Goal: Information Seeking & Learning: Learn about a topic

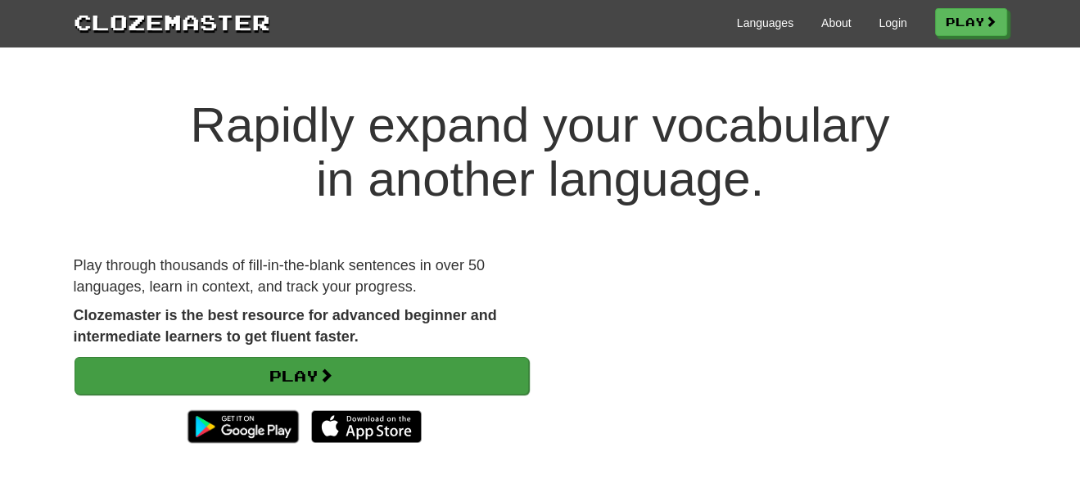
scroll to position [273, 0]
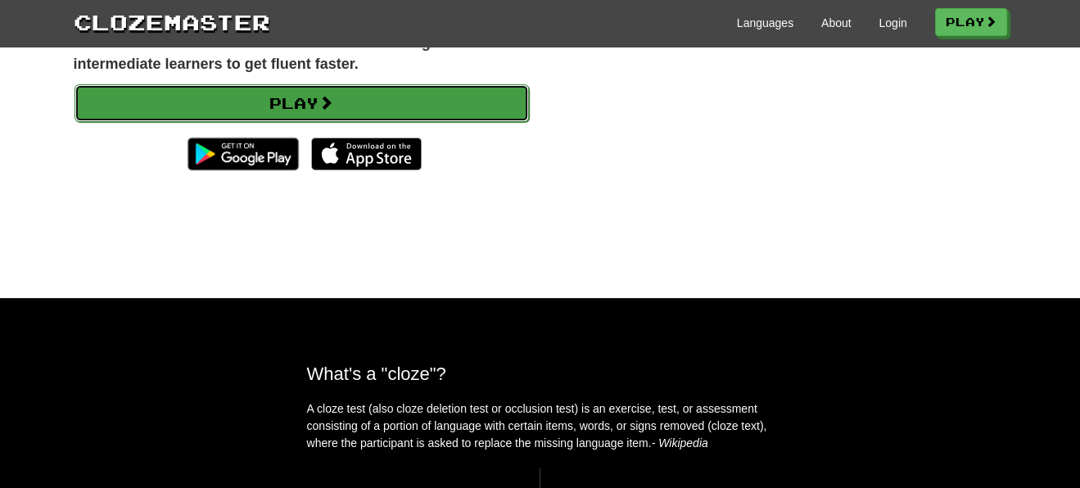
click at [303, 99] on link "Play" at bounding box center [302, 103] width 454 height 38
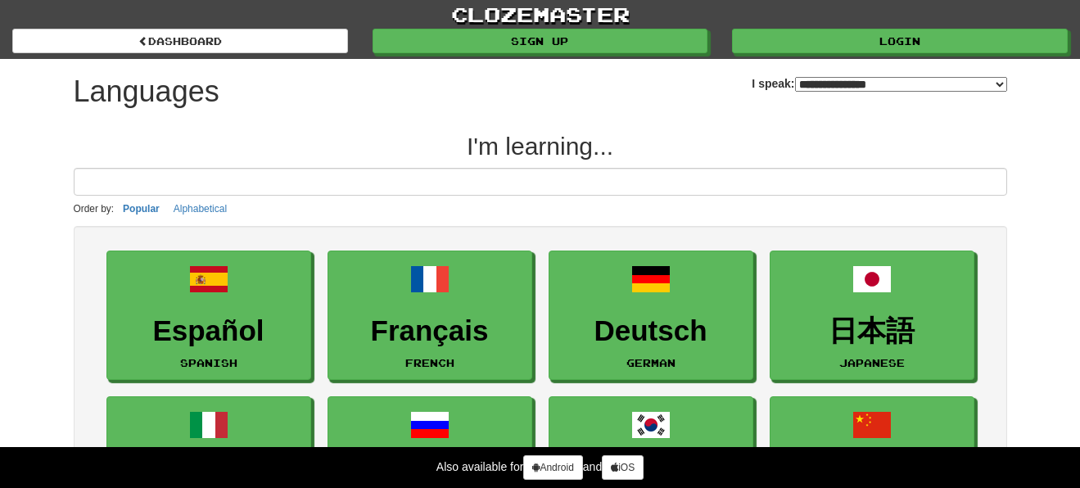
select select "*******"
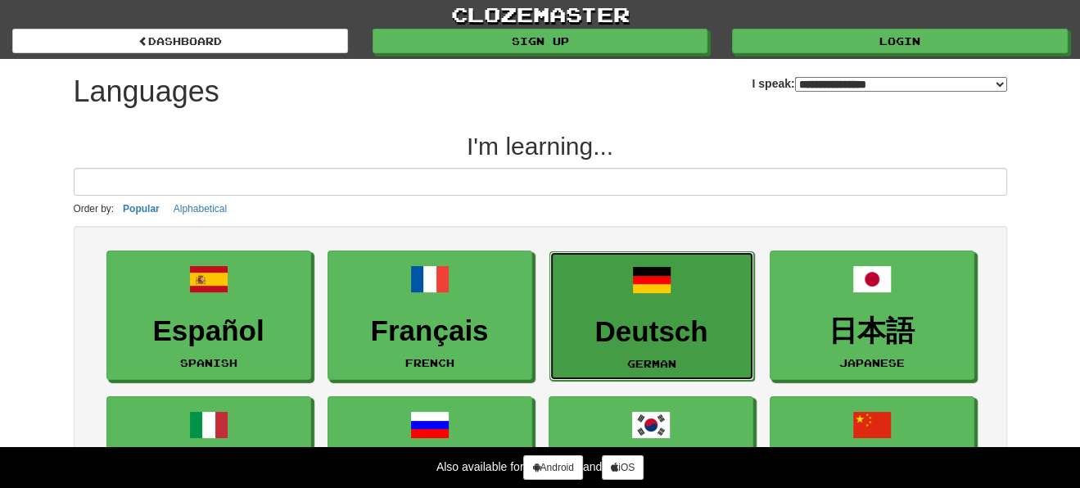
click at [665, 316] on h3 "Deutsch" at bounding box center [651, 332] width 187 height 32
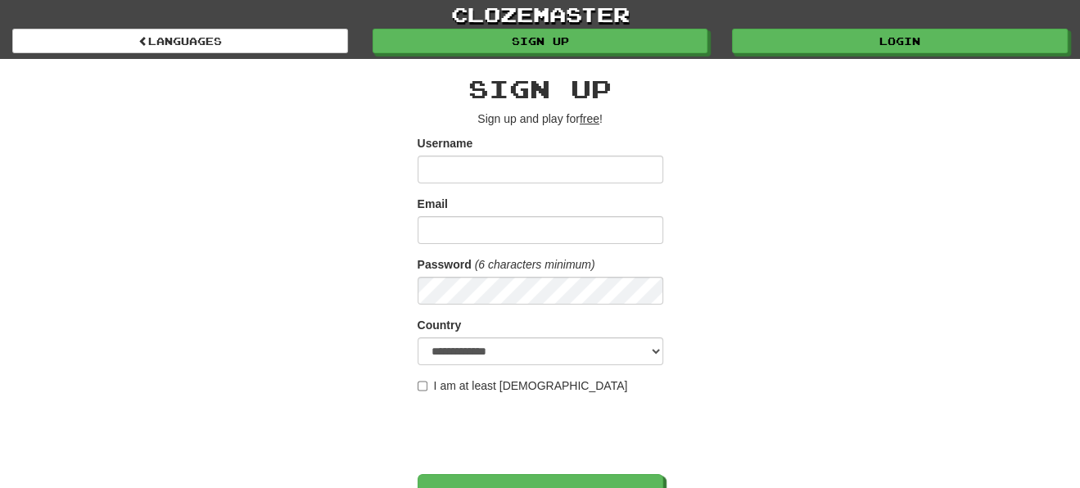
click at [568, 169] on input "Username" at bounding box center [541, 170] width 246 height 28
type input "****"
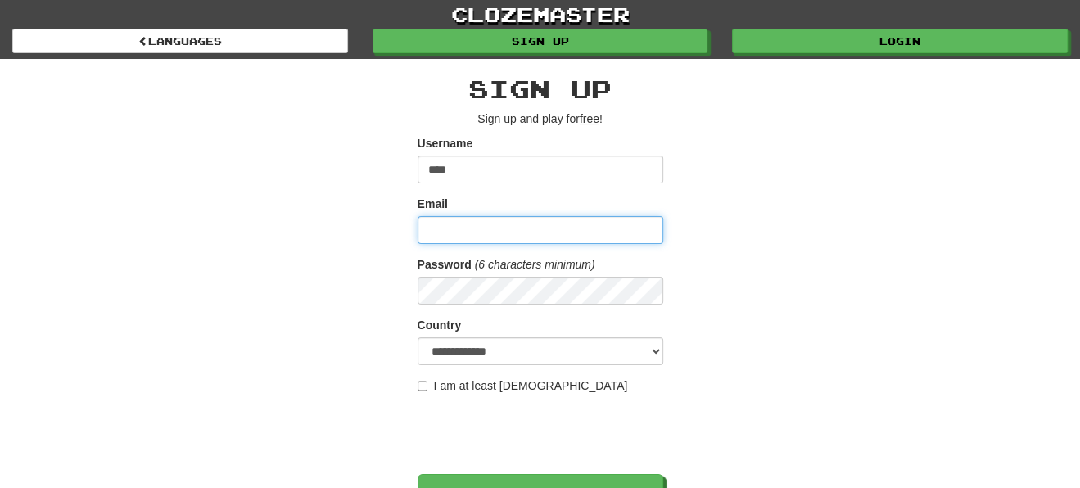
click at [600, 222] on input "Email" at bounding box center [541, 230] width 246 height 28
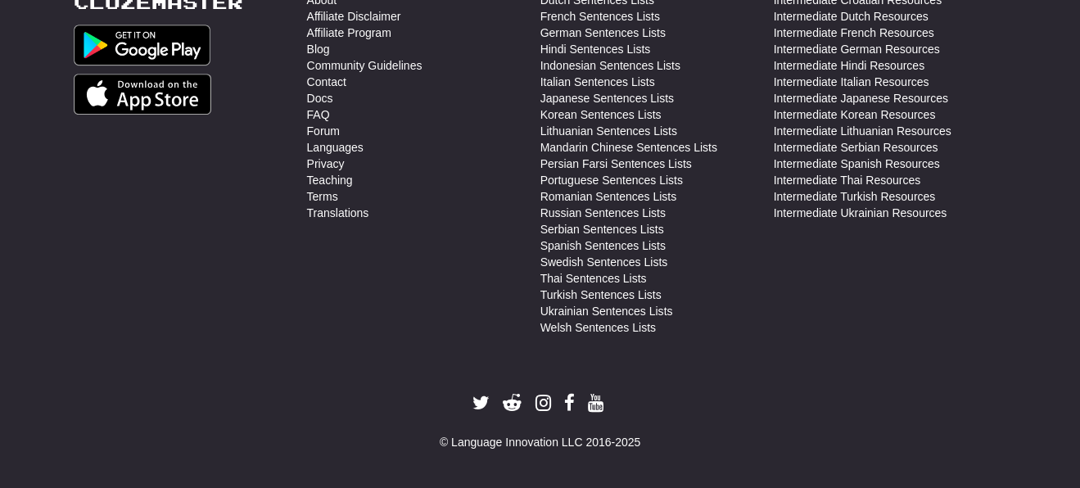
scroll to position [176, 0]
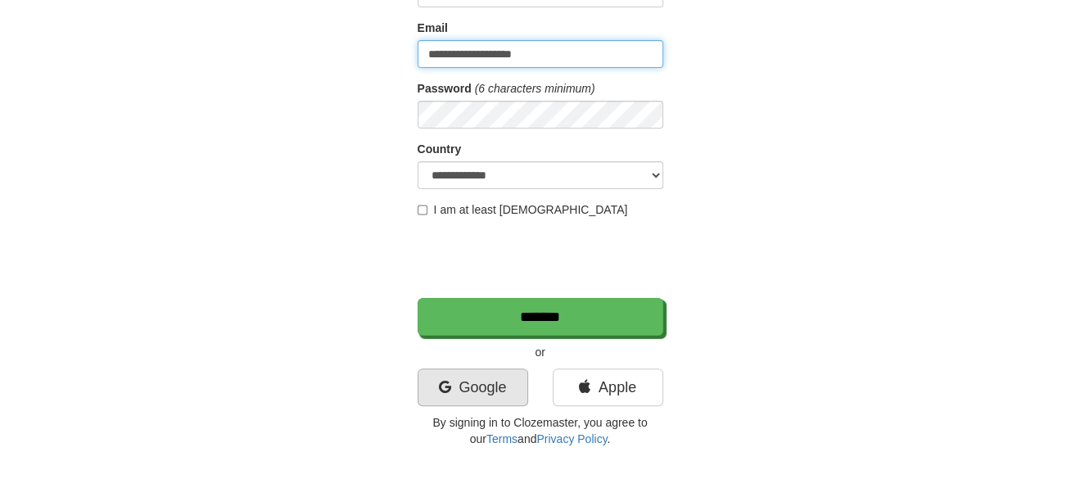
type input "**********"
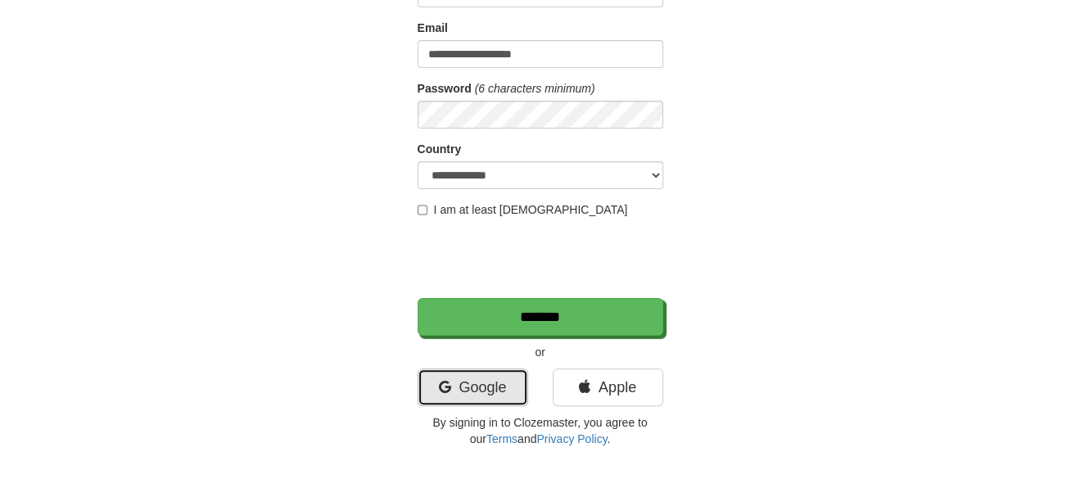
click at [519, 388] on link "Google" at bounding box center [473, 387] width 111 height 38
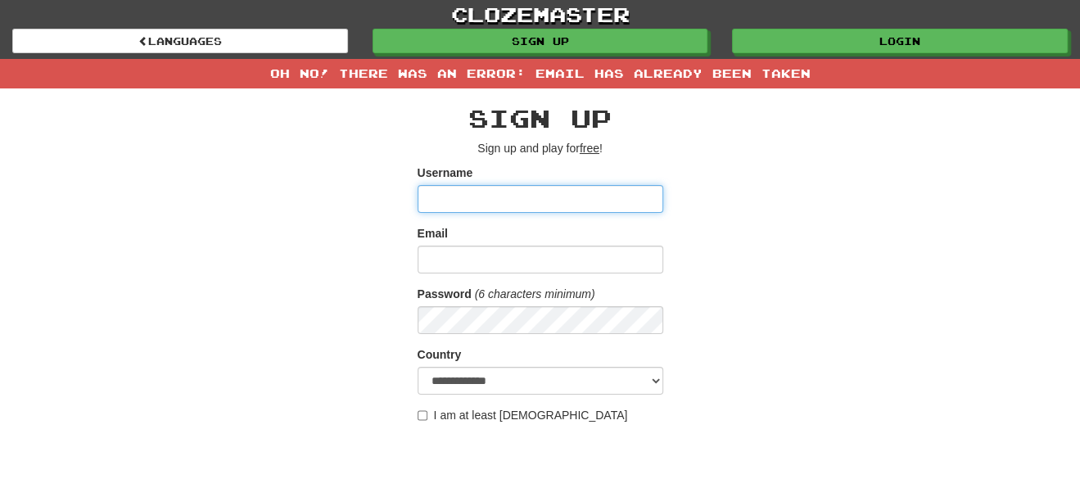
scroll to position [273, 0]
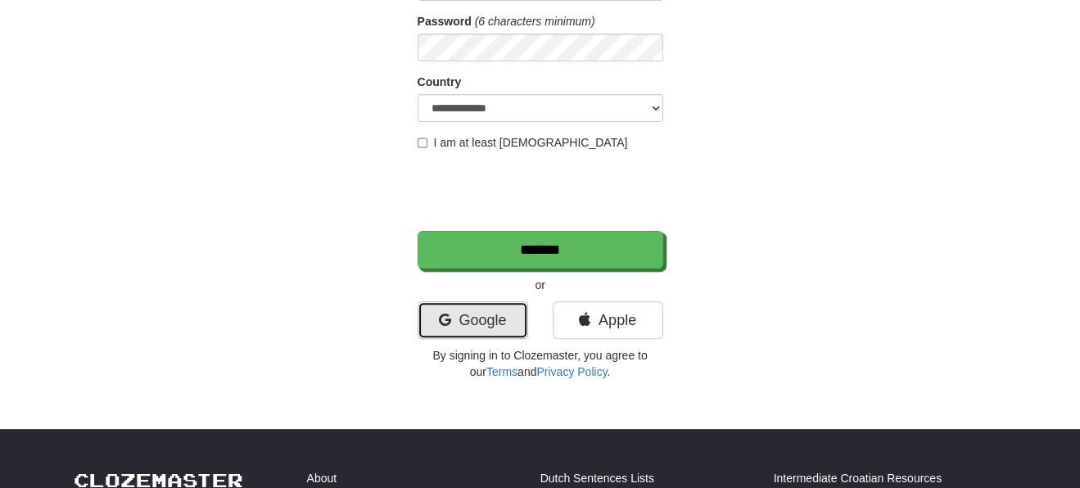
click at [495, 318] on link "Google" at bounding box center [473, 320] width 111 height 38
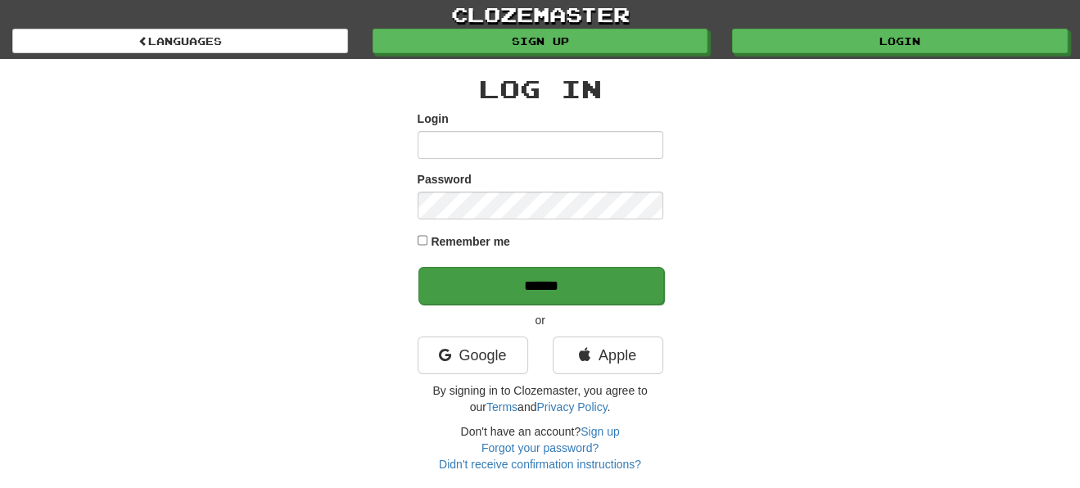
type input "****"
click at [549, 277] on input "******" at bounding box center [541, 286] width 246 height 38
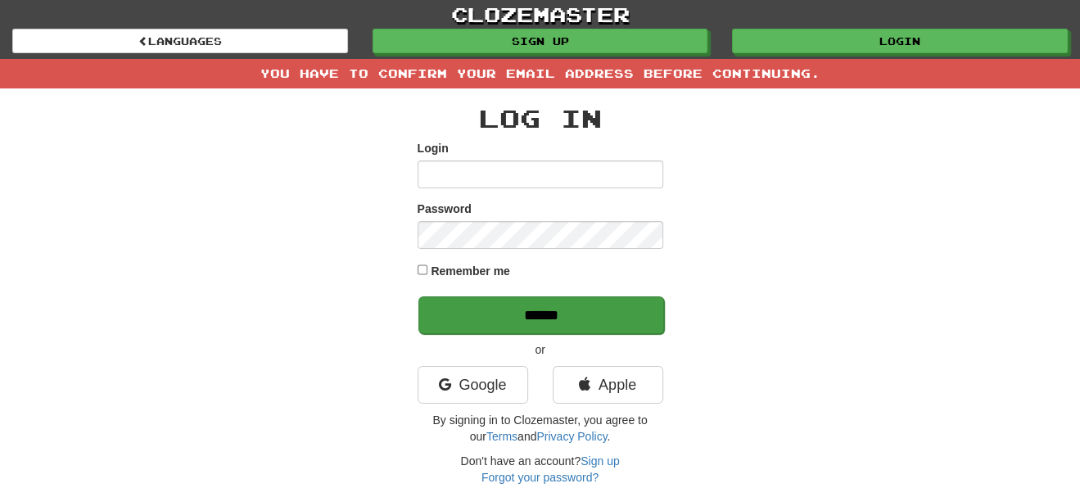
type input "****"
click at [543, 305] on input "******" at bounding box center [541, 315] width 246 height 38
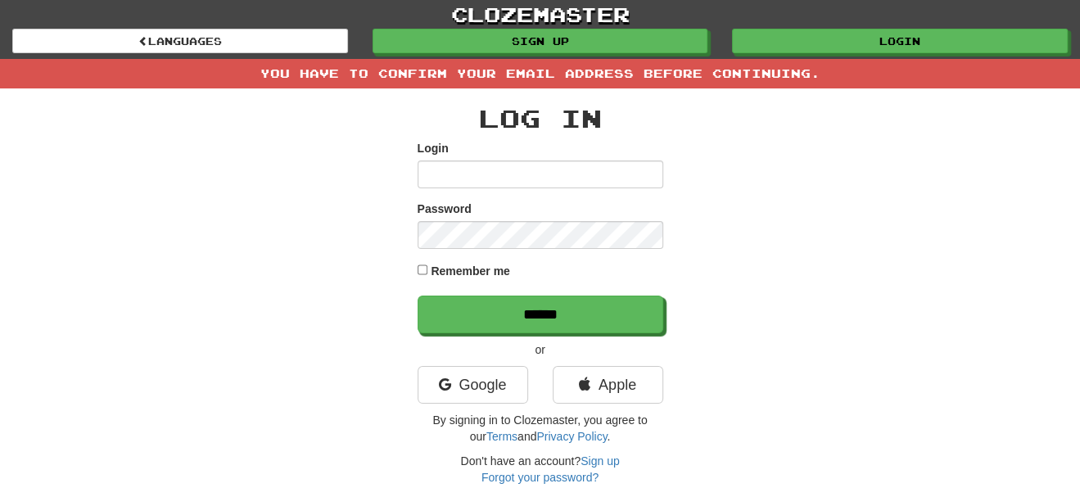
scroll to position [273, 0]
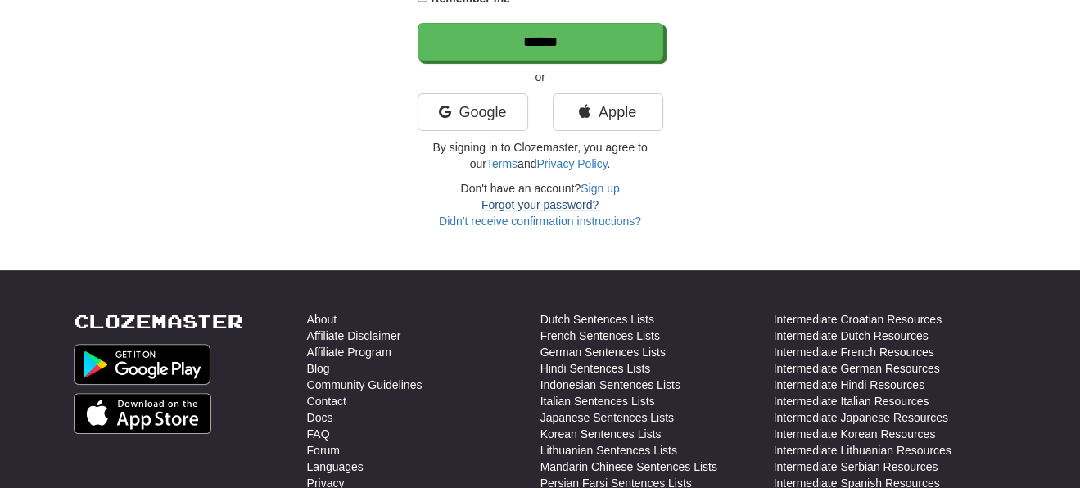
type input "****"
click at [515, 200] on link "Forgot your password?" at bounding box center [539, 204] width 117 height 13
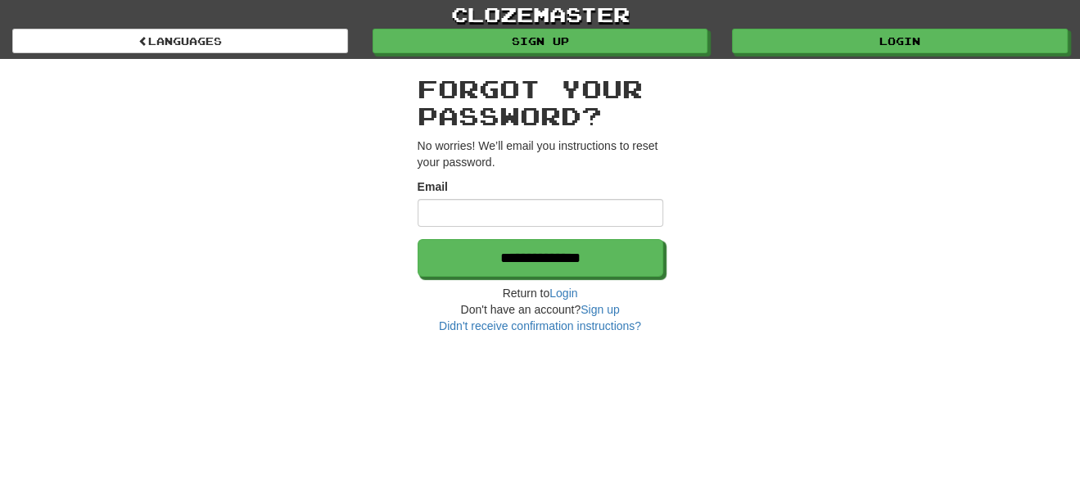
click at [517, 204] on input "Email" at bounding box center [541, 213] width 246 height 28
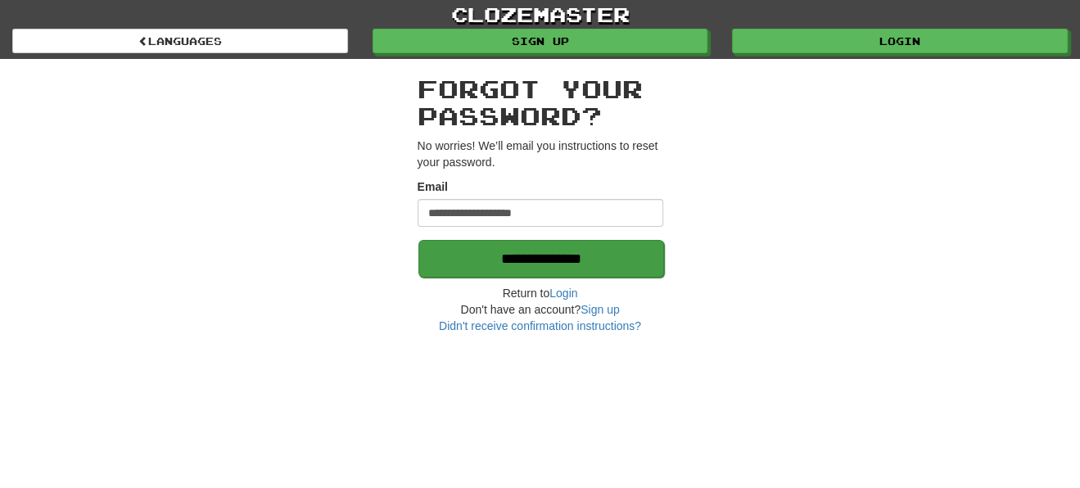
type input "**********"
click at [526, 246] on input "**********" at bounding box center [541, 259] width 246 height 38
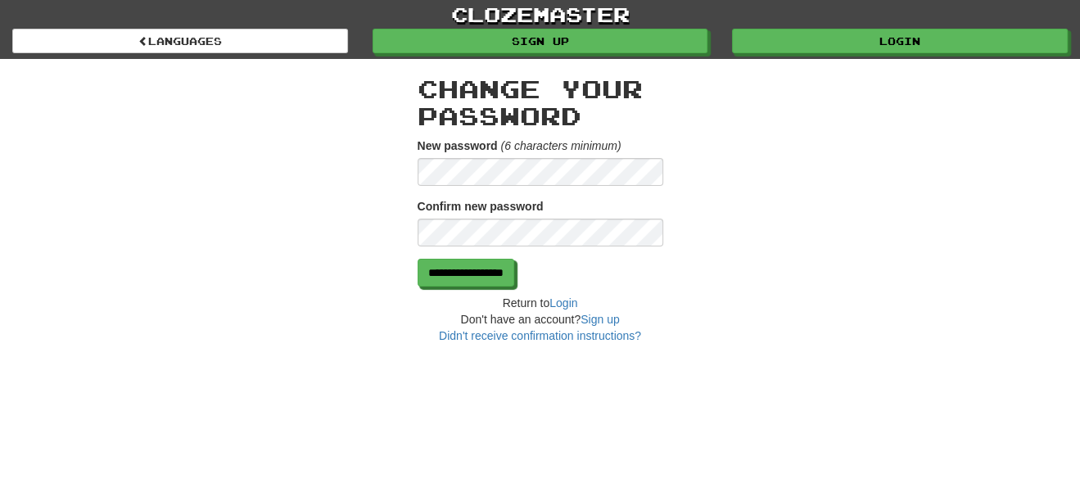
click at [471, 292] on div "**********" at bounding box center [541, 209] width 246 height 269
click at [471, 284] on input "**********" at bounding box center [466, 274] width 97 height 28
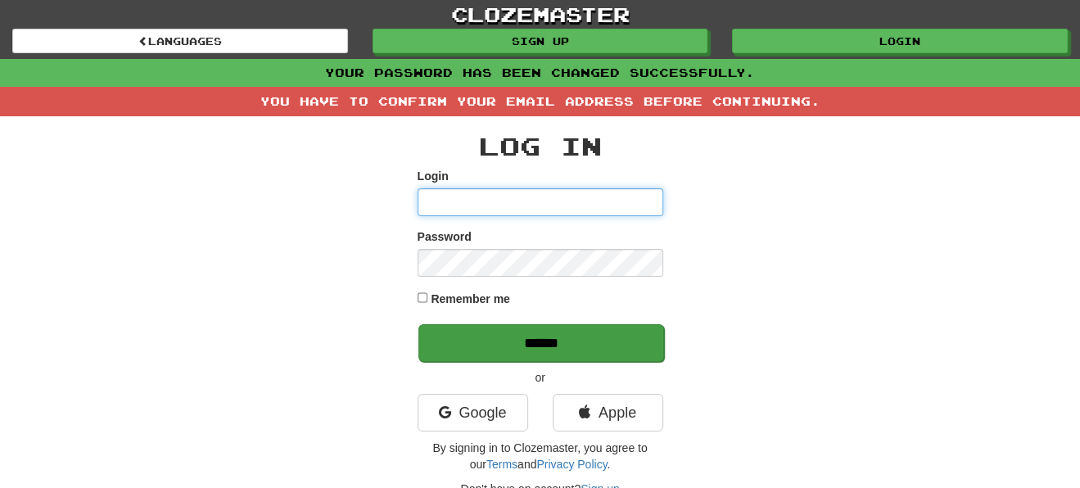
type input "****"
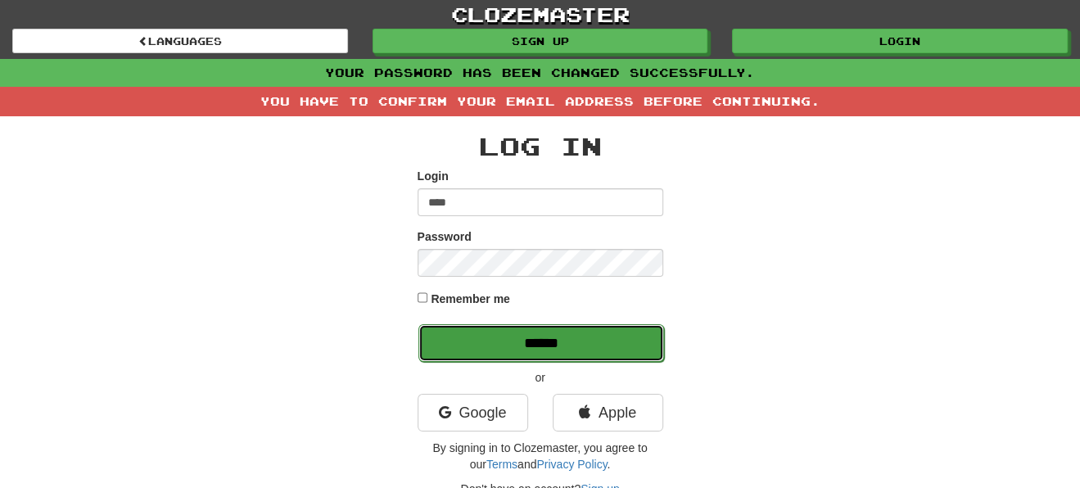
click at [630, 336] on input "******" at bounding box center [541, 343] width 246 height 38
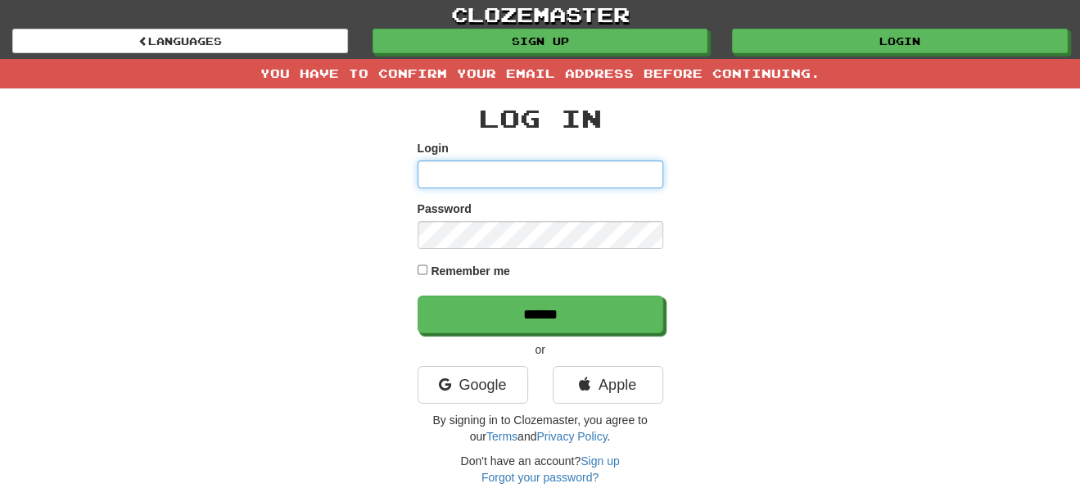
type input "****"
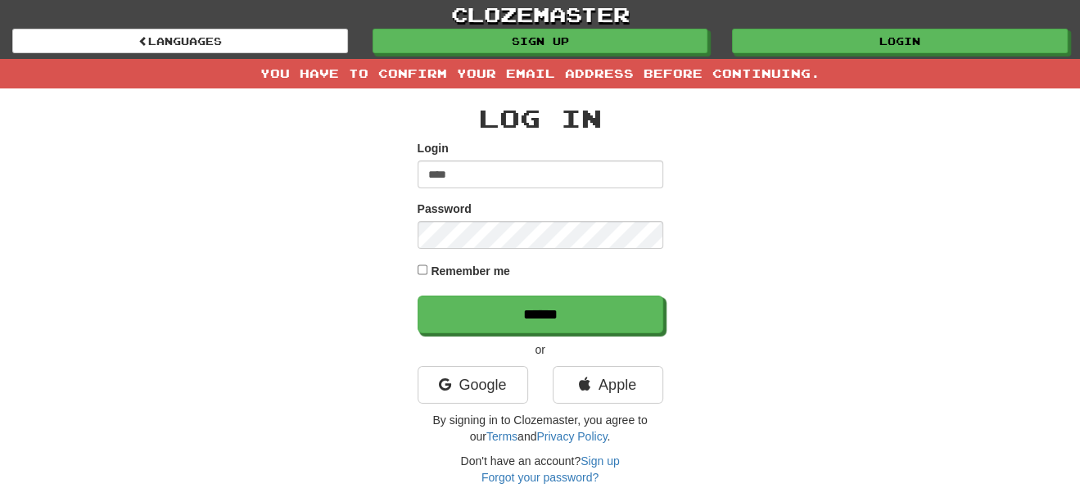
click at [756, 215] on div "Log In Login **** Password Remember me ****** or Google Apple By signing in to …" at bounding box center [540, 294] width 958 height 413
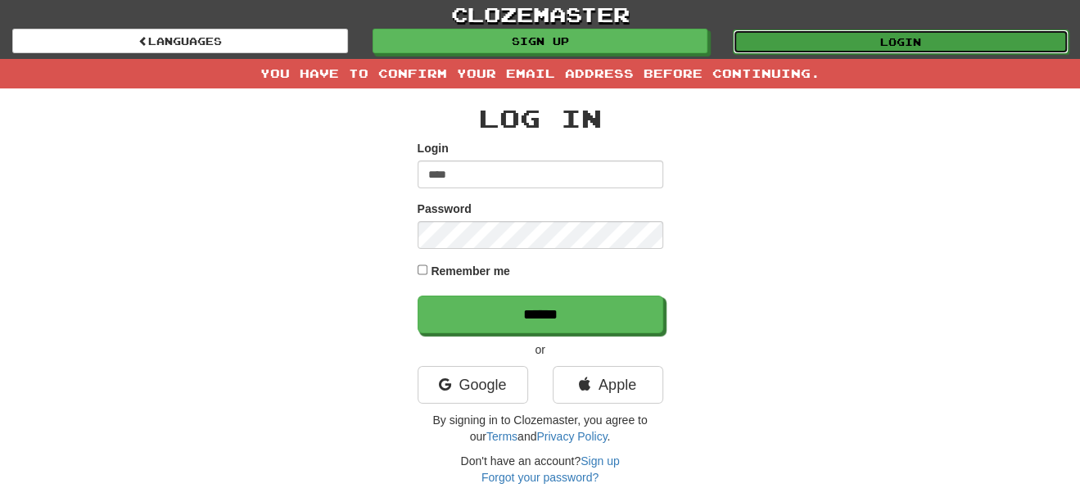
click at [838, 42] on link "Login" at bounding box center [901, 41] width 336 height 25
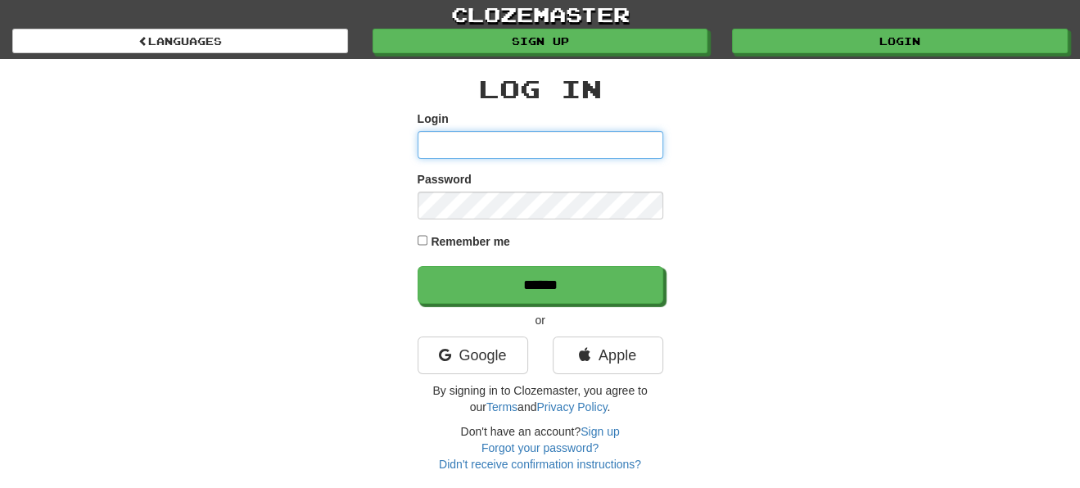
type input "****"
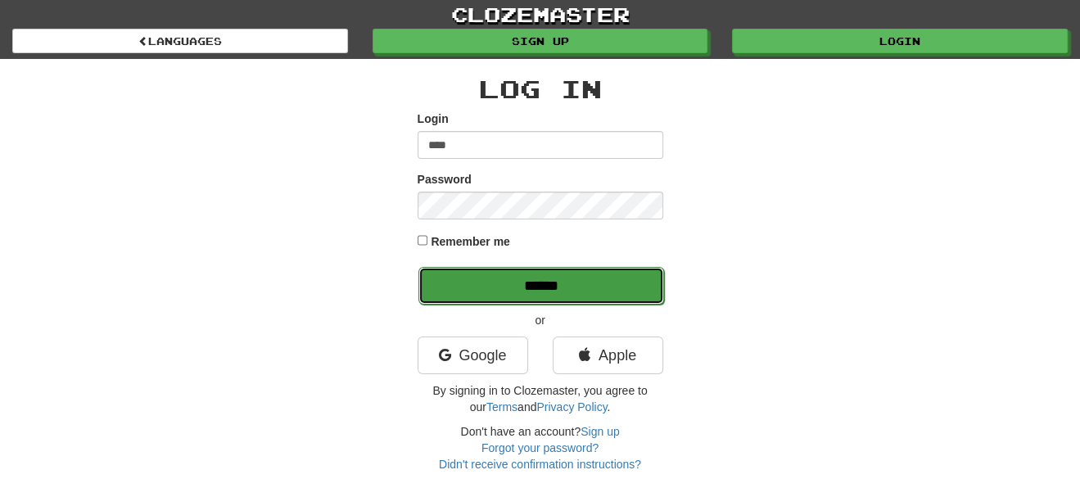
click at [479, 274] on input "******" at bounding box center [541, 286] width 246 height 38
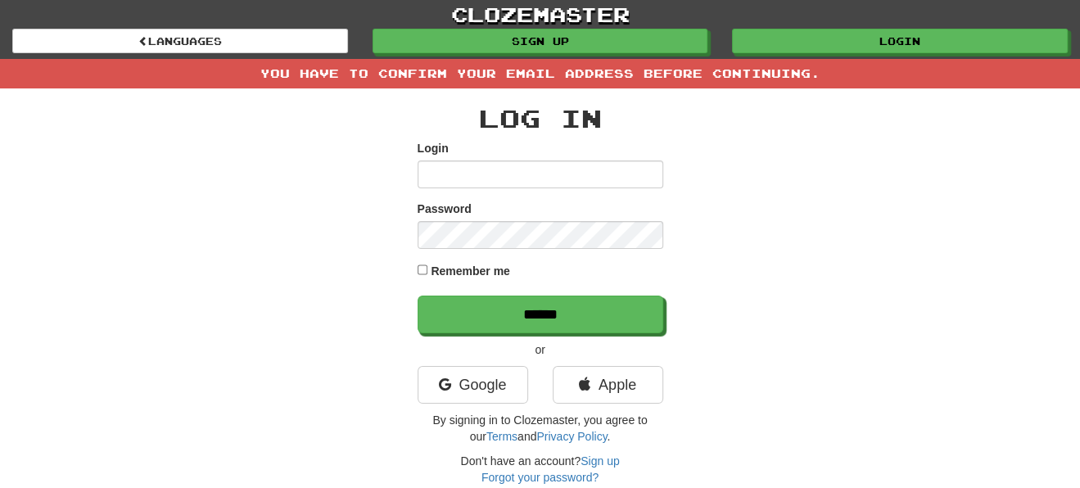
scroll to position [273, 0]
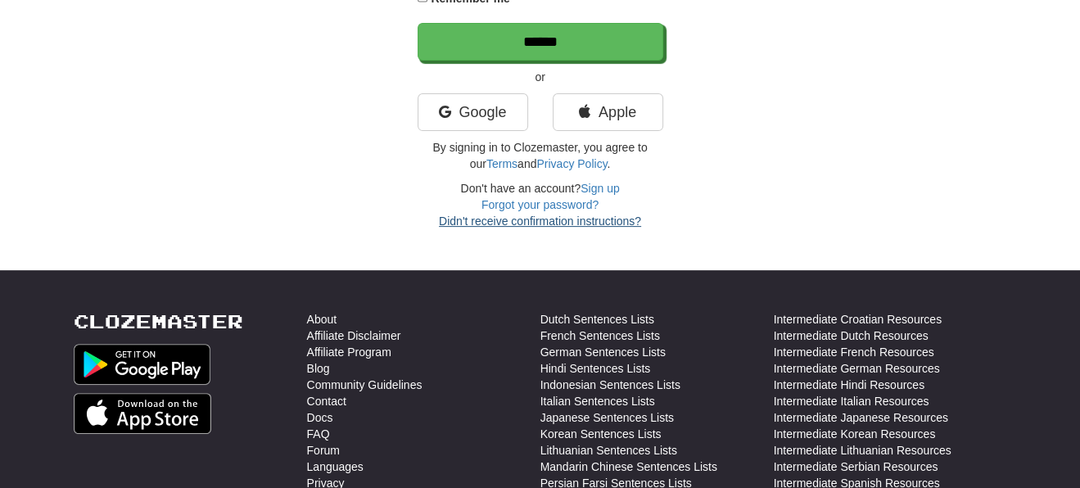
type input "****"
click at [603, 219] on link "Didn't receive confirmation instructions?" at bounding box center [540, 221] width 202 height 13
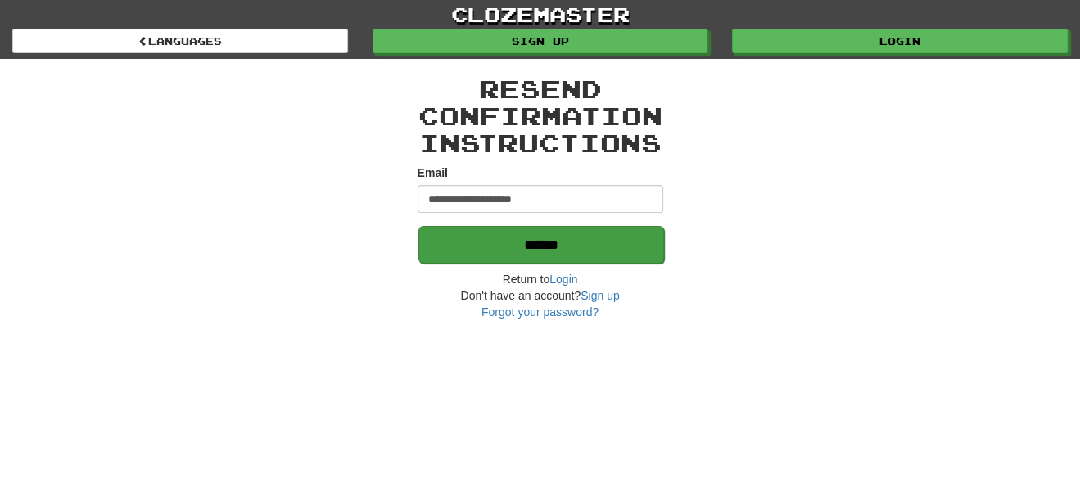
type input "**********"
click at [481, 236] on input "******" at bounding box center [541, 245] width 246 height 38
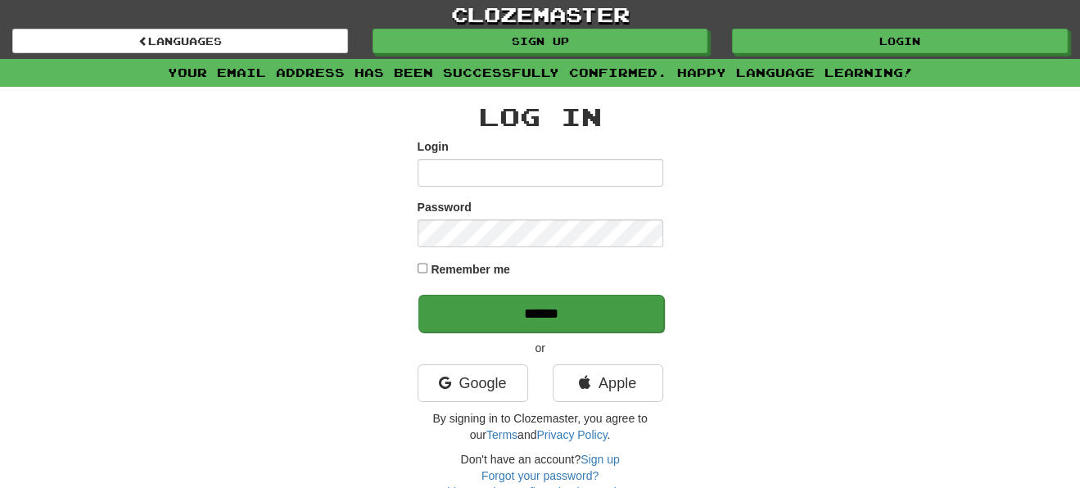
type input "****"
click at [625, 312] on input "******" at bounding box center [541, 314] width 246 height 38
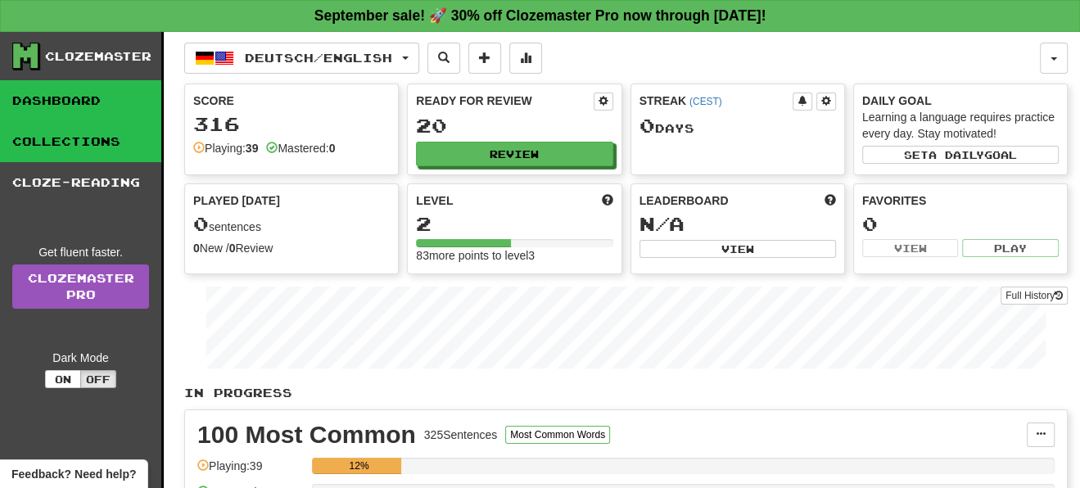
click at [103, 148] on link "Collections" at bounding box center [80, 141] width 161 height 41
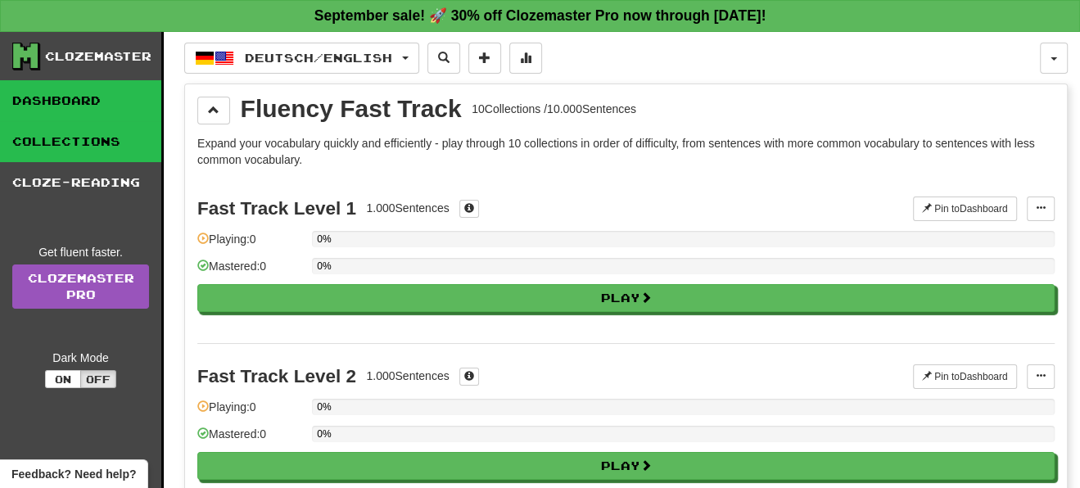
click at [106, 105] on link "Dashboard" at bounding box center [80, 100] width 161 height 41
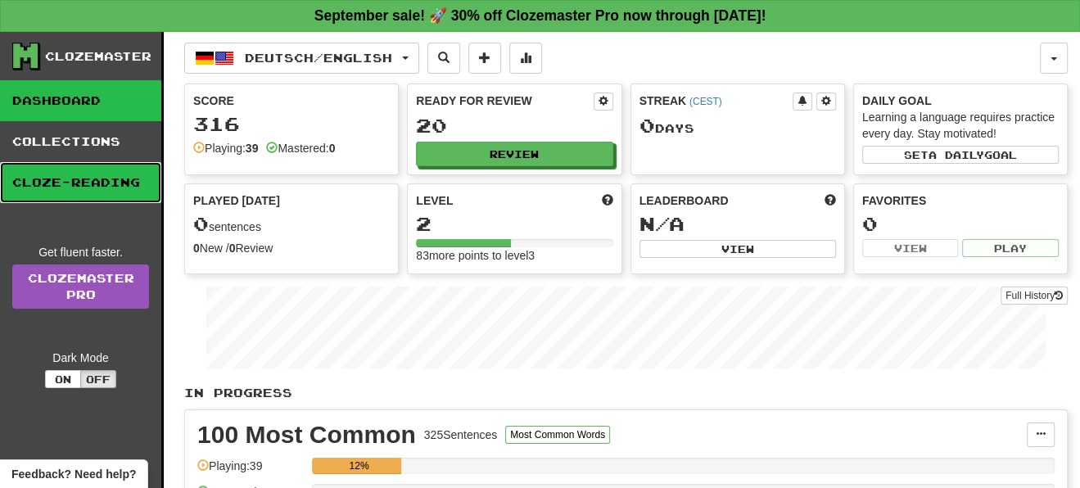
click at [109, 191] on link "Cloze-Reading" at bounding box center [80, 182] width 161 height 41
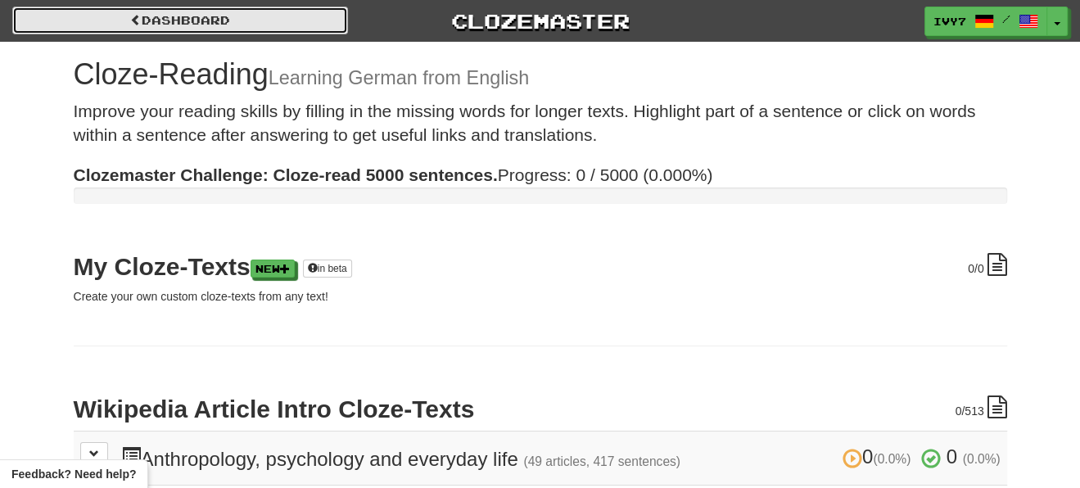
click at [130, 16] on span at bounding box center [135, 19] width 11 height 11
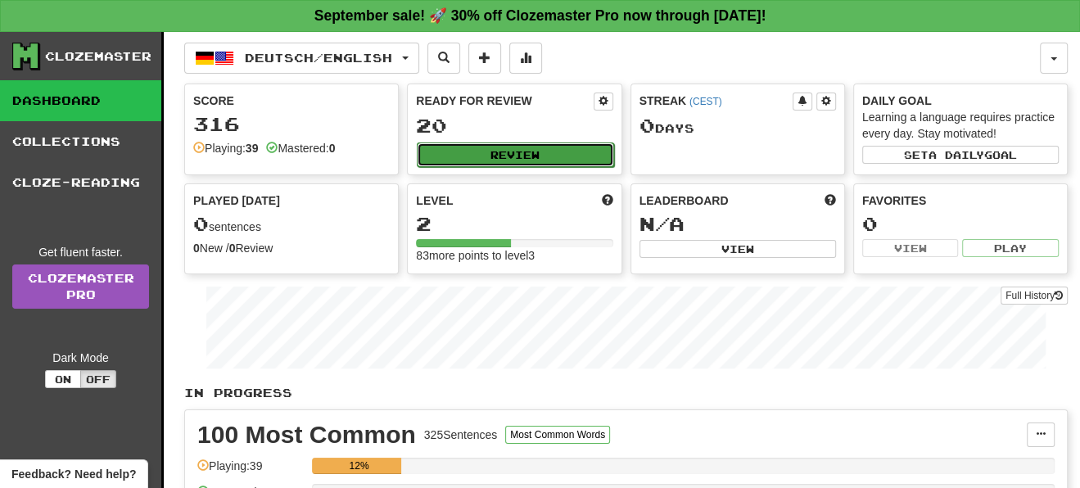
click at [534, 156] on button "Review" at bounding box center [515, 154] width 196 height 25
select select "**"
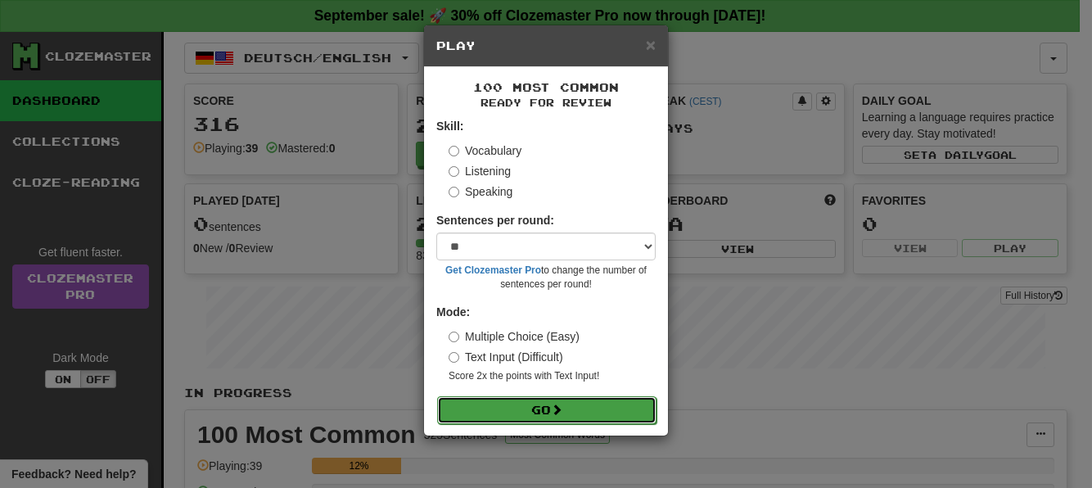
click at [525, 411] on button "Go" at bounding box center [546, 410] width 219 height 28
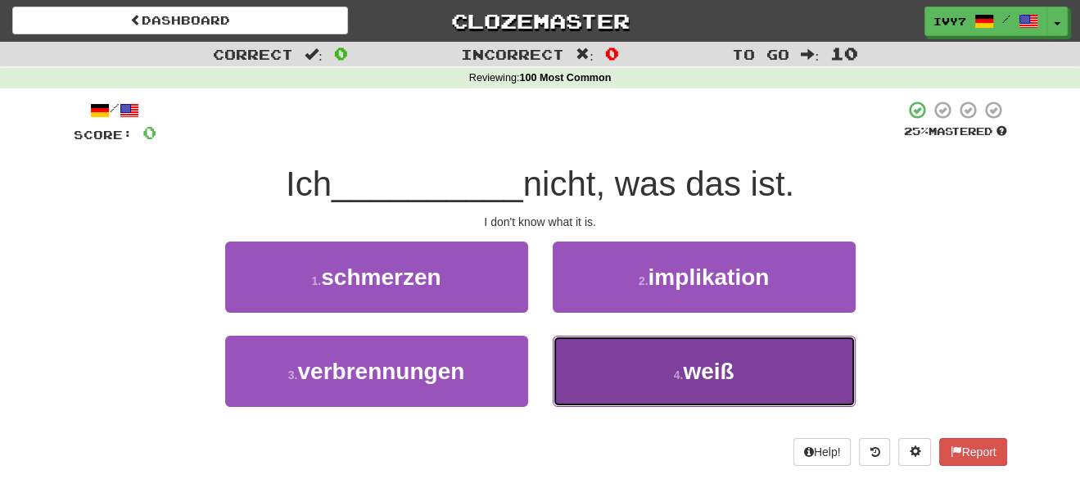
click at [653, 386] on button "4 . weiß" at bounding box center [704, 371] width 303 height 71
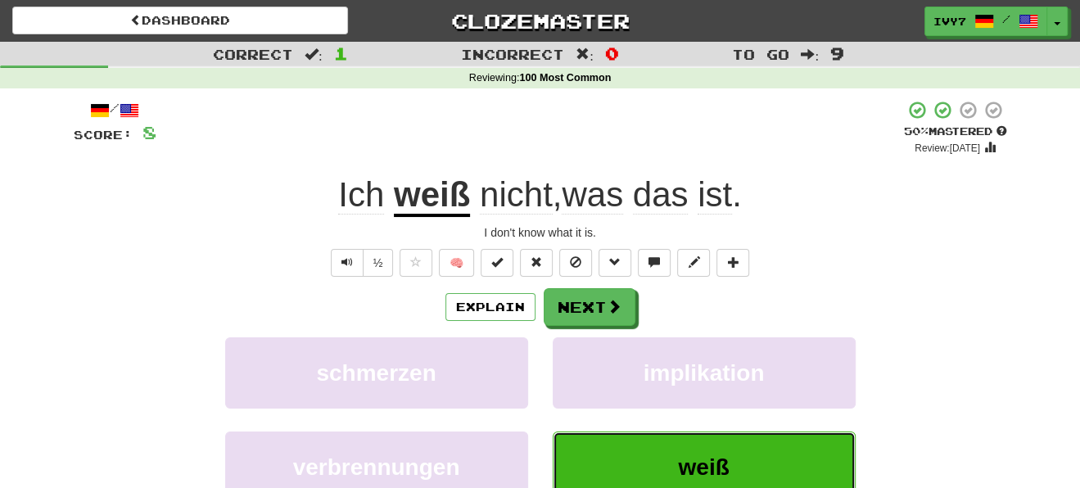
scroll to position [273, 0]
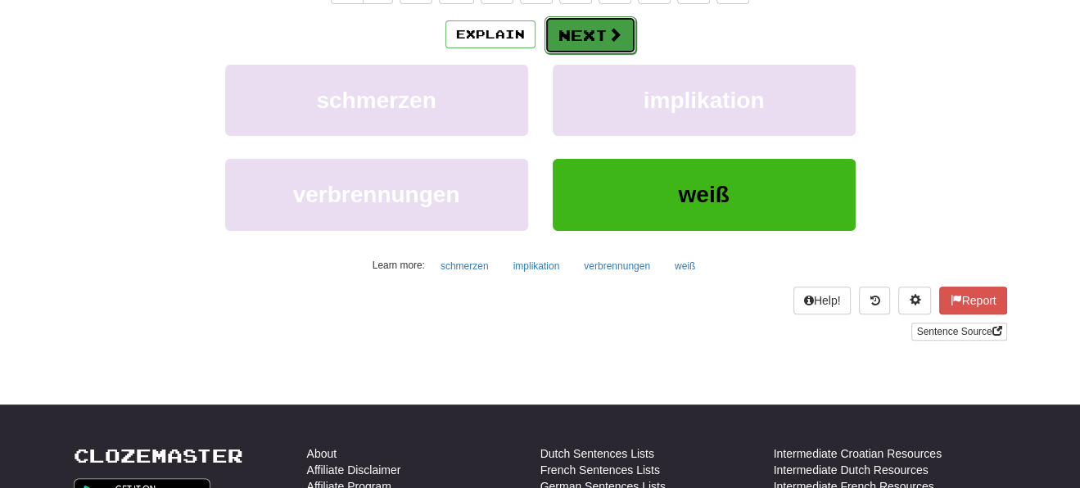
click at [563, 39] on button "Next" at bounding box center [590, 35] width 92 height 38
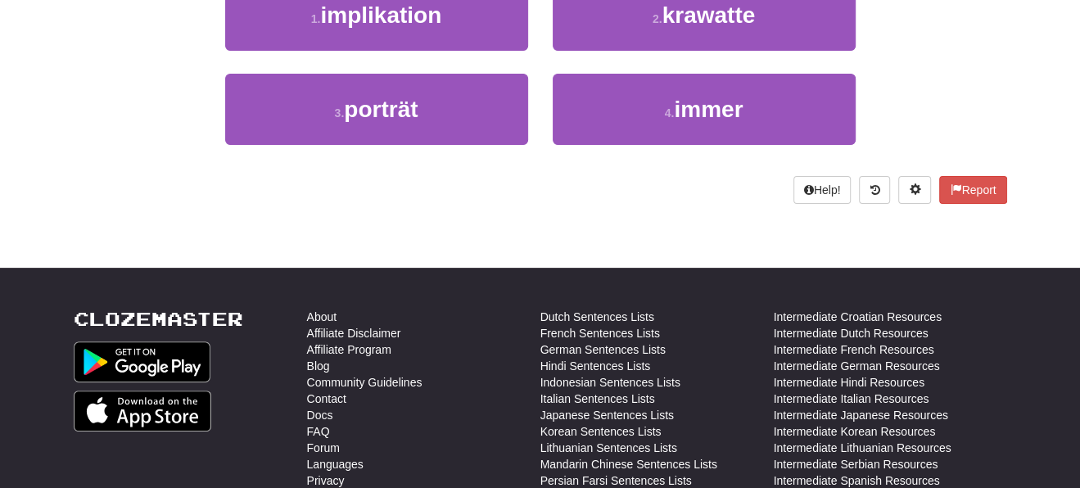
scroll to position [0, 0]
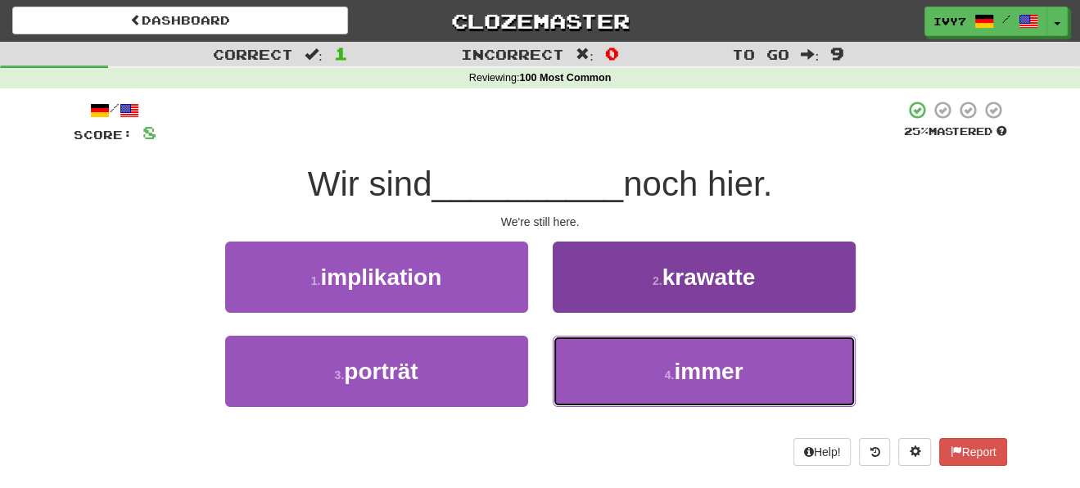
click at [686, 346] on button "4 . immer" at bounding box center [704, 371] width 303 height 71
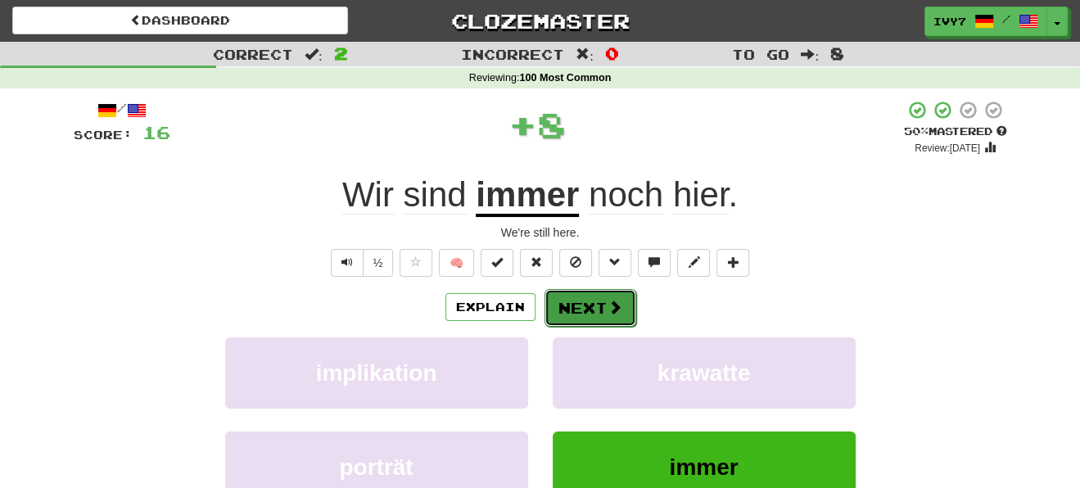
click at [594, 297] on button "Next" at bounding box center [590, 308] width 92 height 38
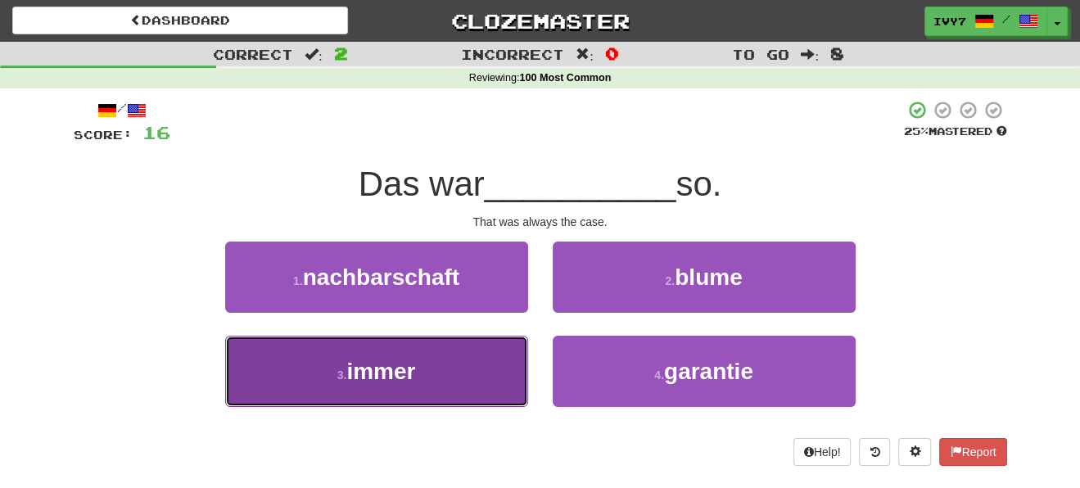
click at [486, 373] on button "3 . immer" at bounding box center [376, 371] width 303 height 71
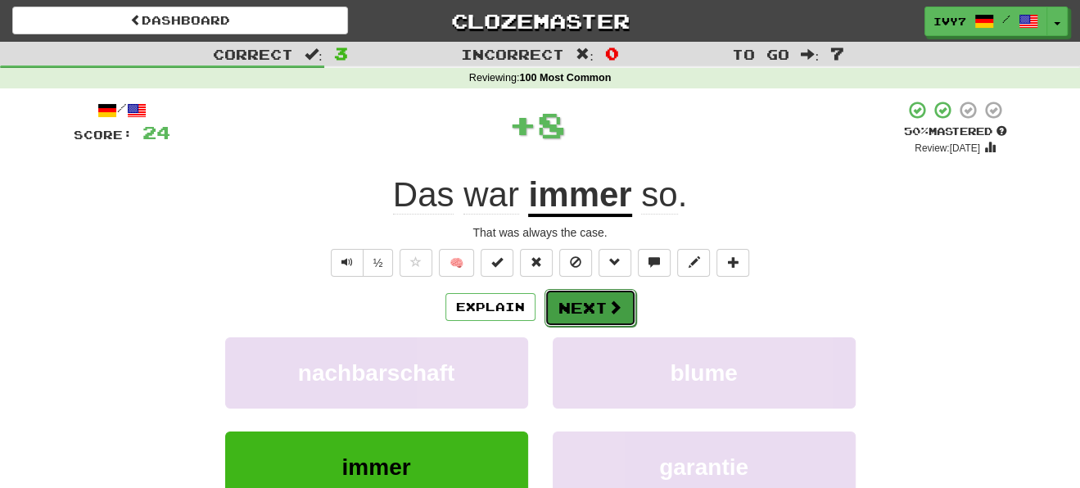
click at [592, 316] on button "Next" at bounding box center [590, 308] width 92 height 38
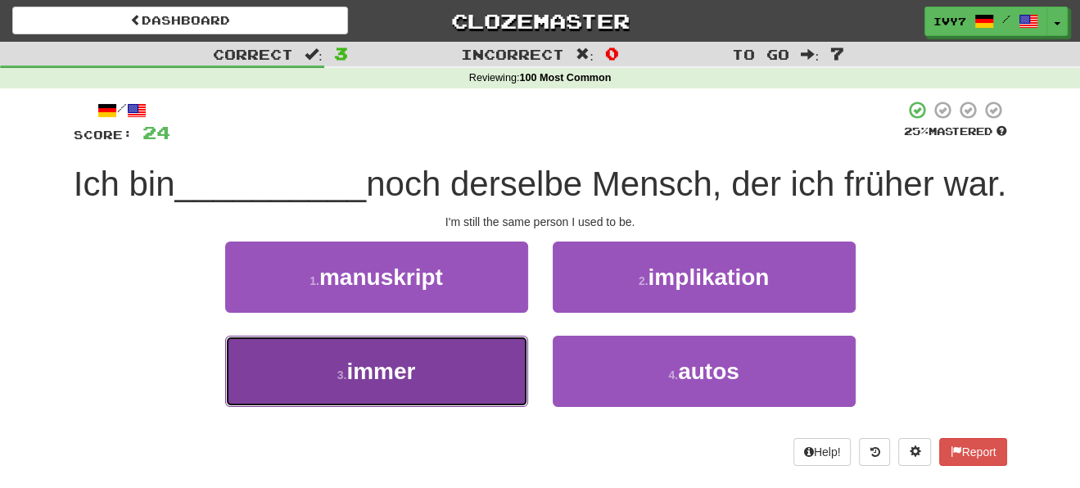
click at [450, 407] on button "3 . immer" at bounding box center [376, 371] width 303 height 71
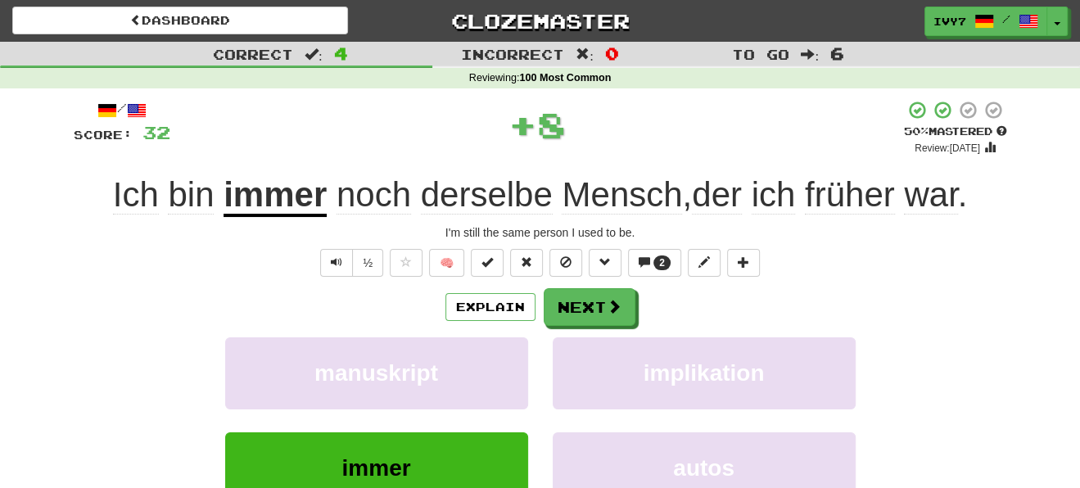
click at [549, 286] on div "/ Score: 32 + 8 50 % Mastered Review: [DATE] Ich bin immer noch derselbe Mensch…" at bounding box center [540, 356] width 933 height 513
click at [585, 305] on button "Next" at bounding box center [590, 308] width 92 height 38
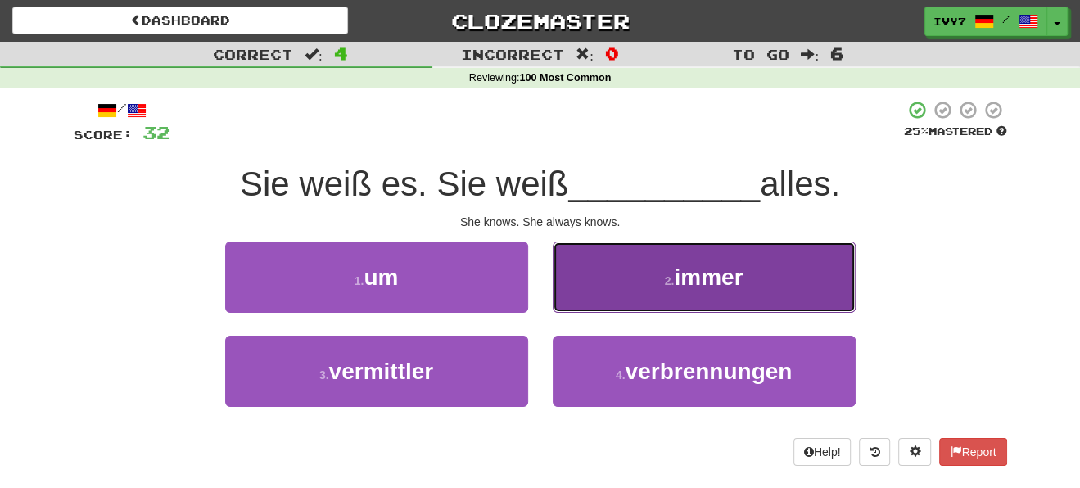
click at [660, 273] on button "2 . immer" at bounding box center [704, 277] width 303 height 71
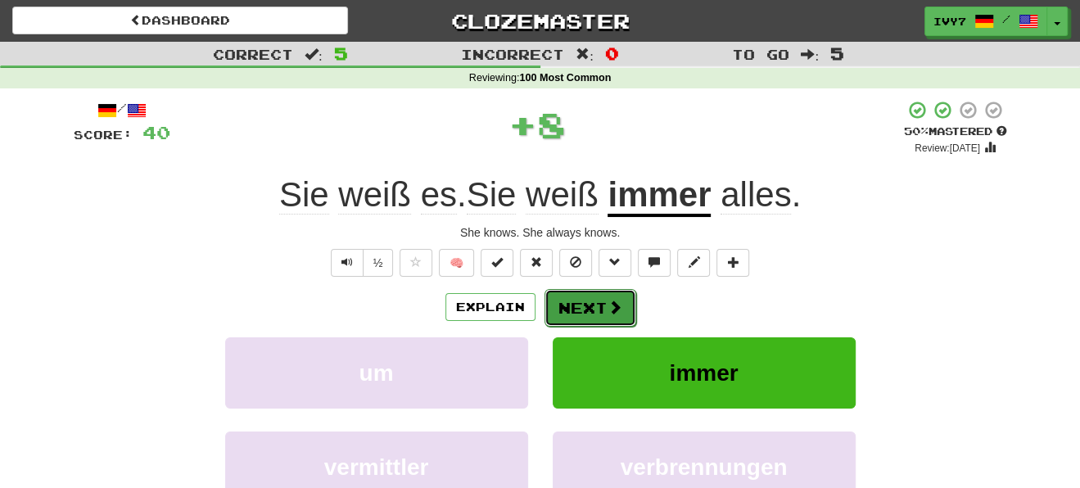
click at [607, 309] on span at bounding box center [614, 307] width 15 height 15
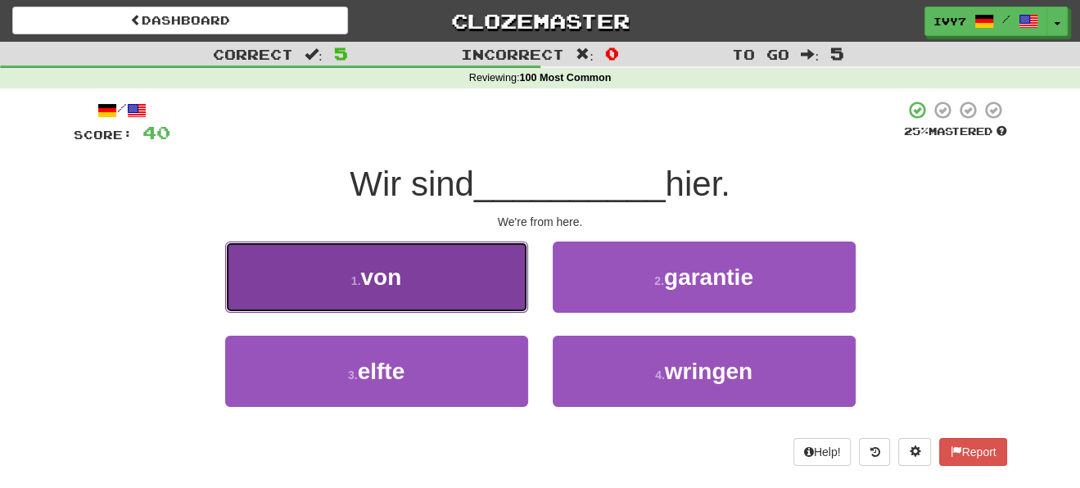
click at [468, 262] on button "1 . von" at bounding box center [376, 277] width 303 height 71
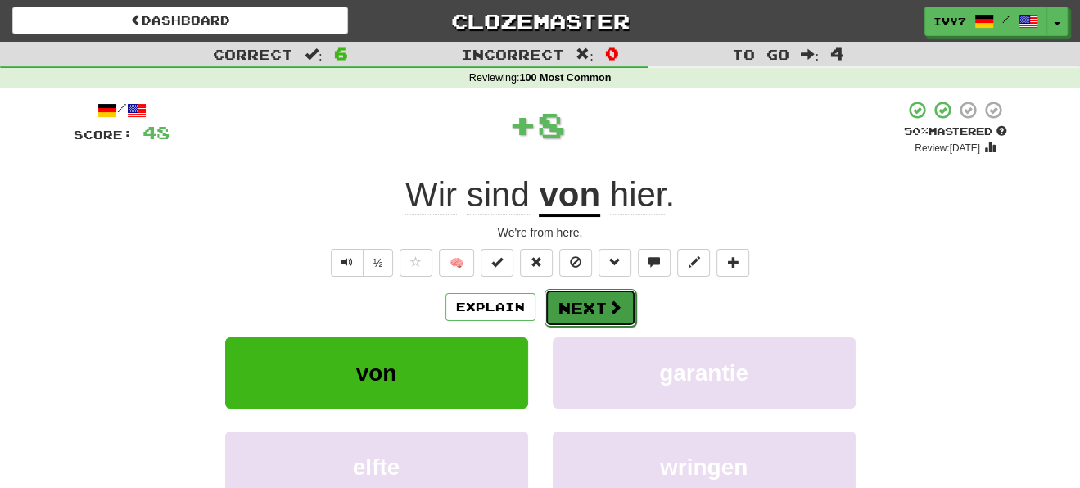
click at [580, 296] on button "Next" at bounding box center [590, 308] width 92 height 38
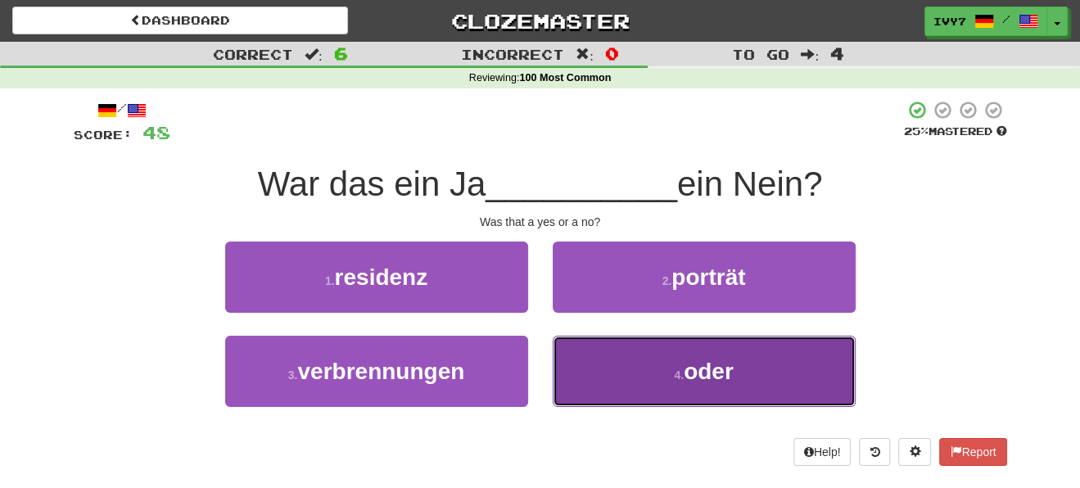
click at [677, 342] on button "4 . oder" at bounding box center [704, 371] width 303 height 71
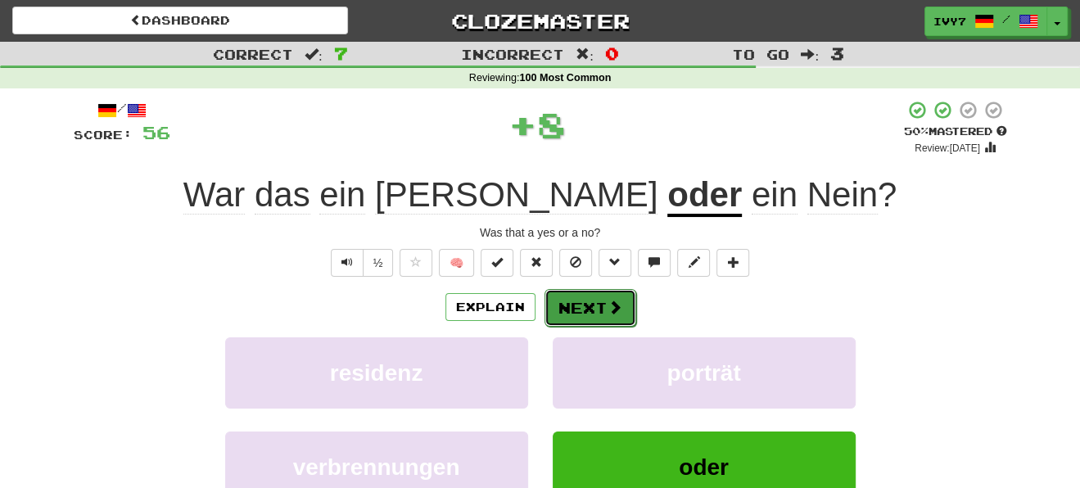
click at [617, 306] on span at bounding box center [614, 307] width 15 height 15
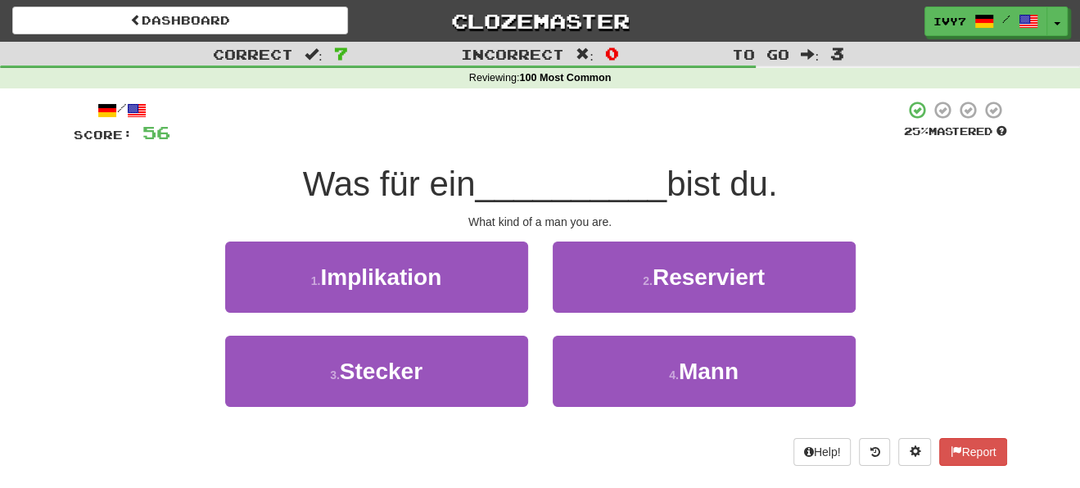
click at [499, 133] on div at bounding box center [537, 122] width 734 height 45
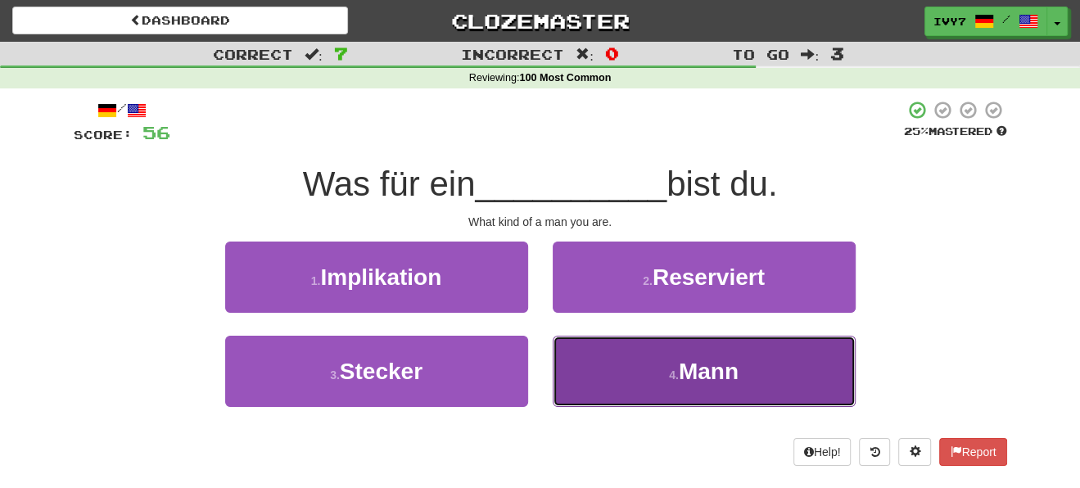
click at [616, 342] on button "4 . Mann" at bounding box center [704, 371] width 303 height 71
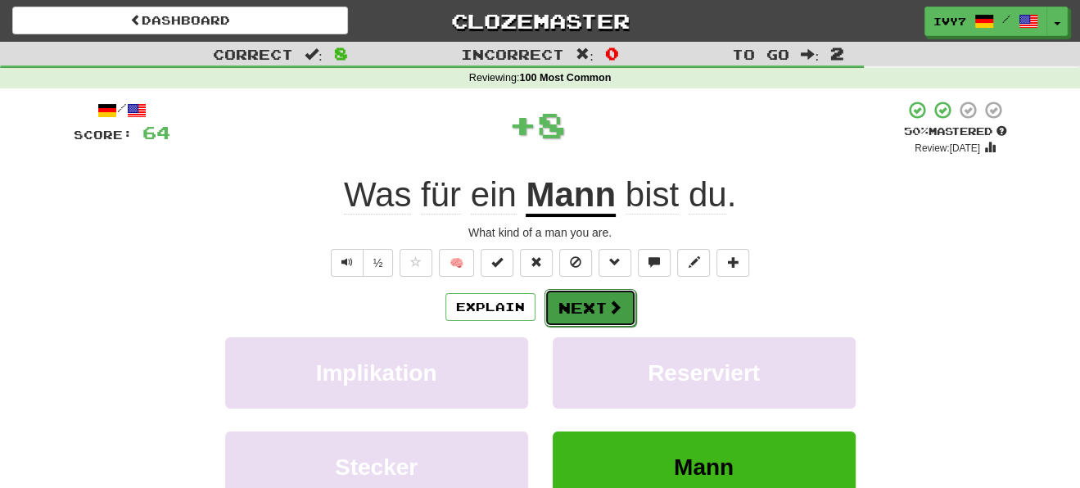
click at [588, 298] on button "Next" at bounding box center [590, 308] width 92 height 38
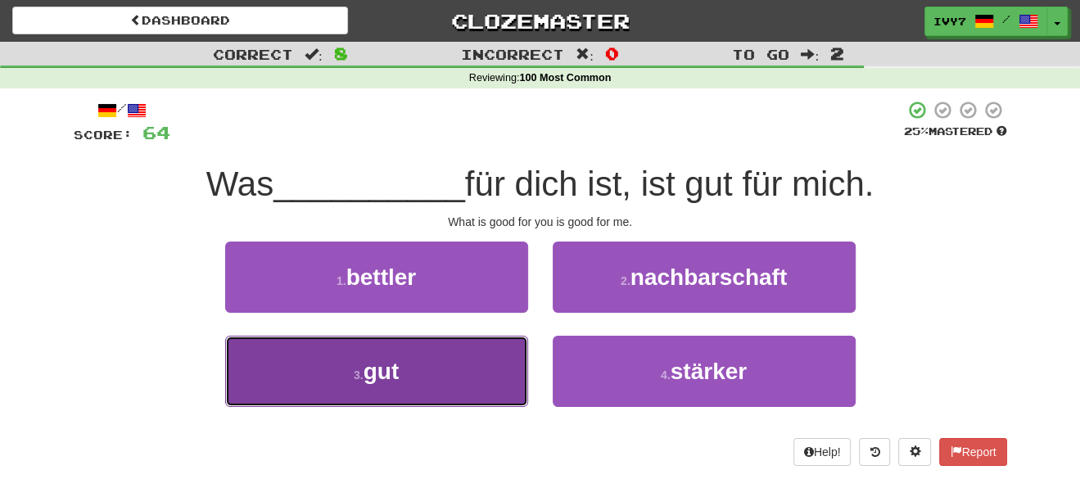
click at [493, 359] on button "3 . gut" at bounding box center [376, 371] width 303 height 71
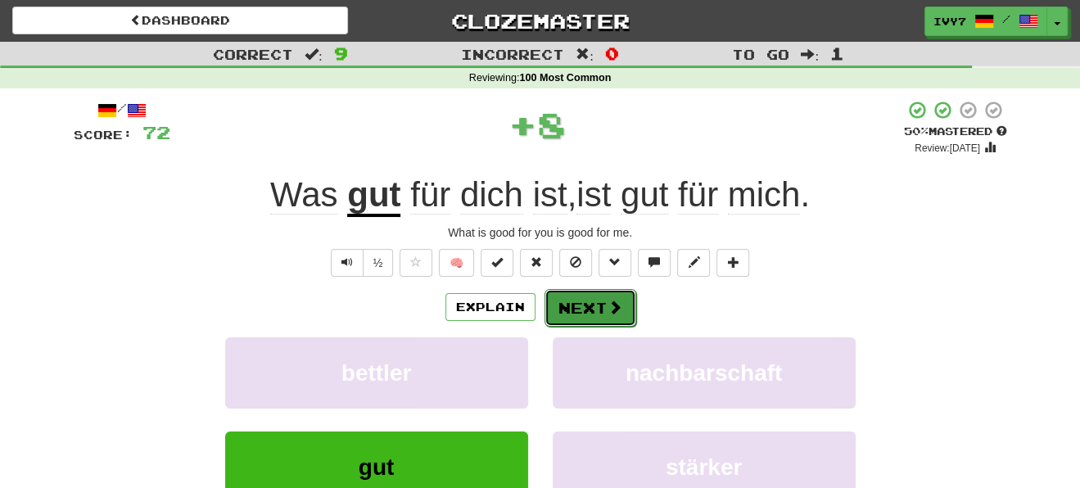
click at [613, 305] on span at bounding box center [614, 307] width 15 height 15
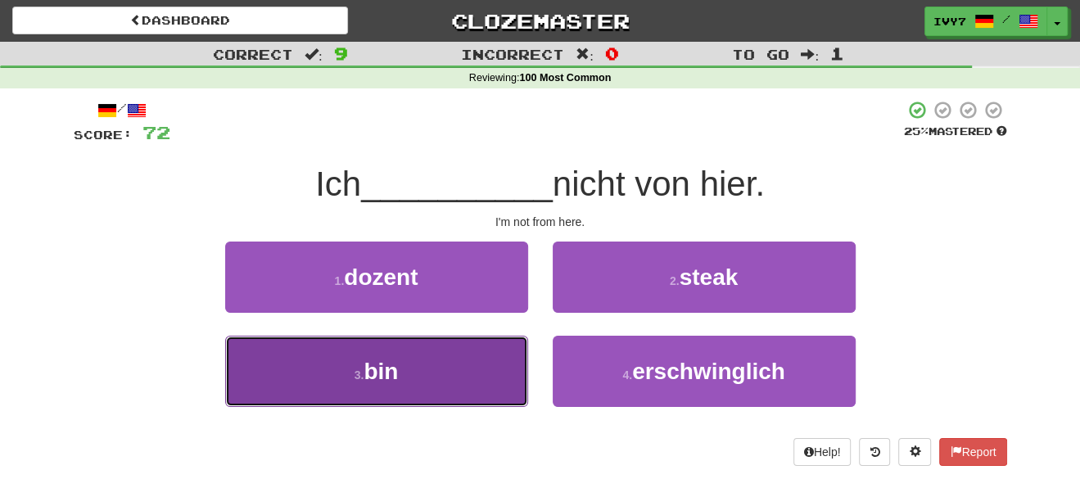
click at [428, 377] on button "3 . bin" at bounding box center [376, 371] width 303 height 71
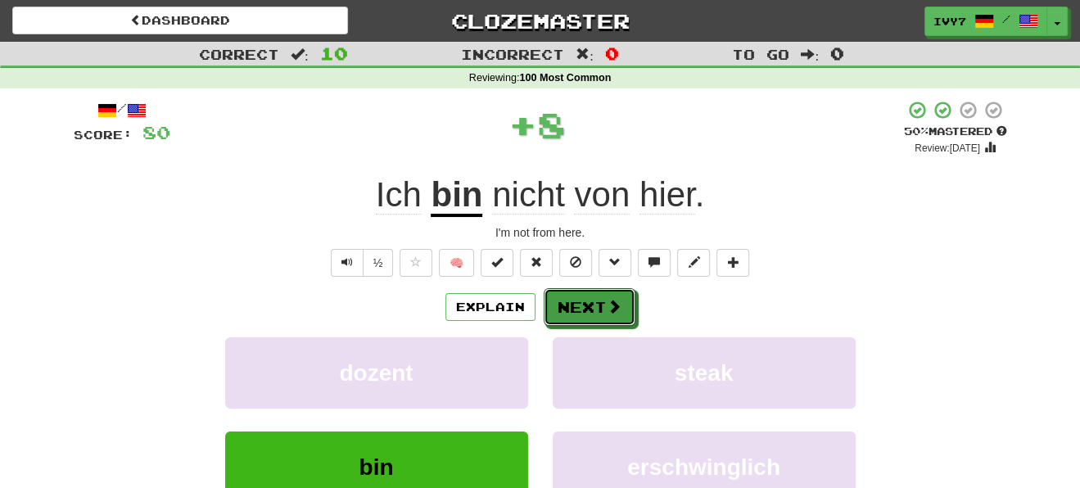
click at [598, 313] on button "Next" at bounding box center [590, 307] width 92 height 38
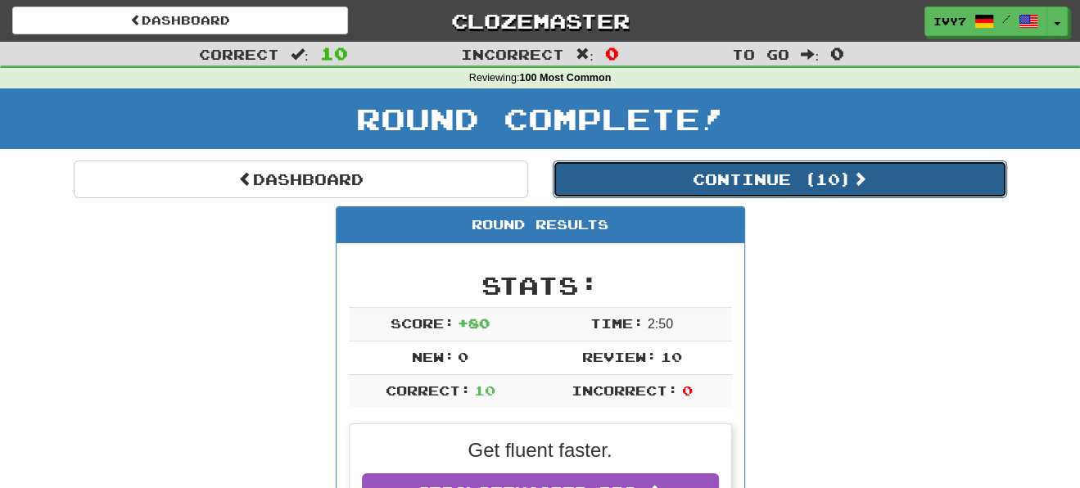
click at [749, 194] on button "Continue ( 10 )" at bounding box center [780, 179] width 454 height 38
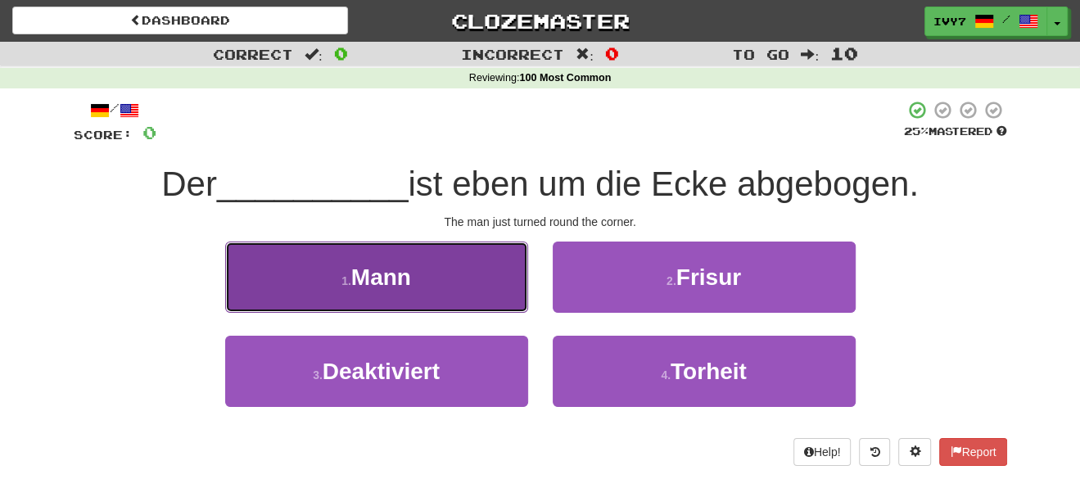
click at [464, 258] on button "1 . Mann" at bounding box center [376, 277] width 303 height 71
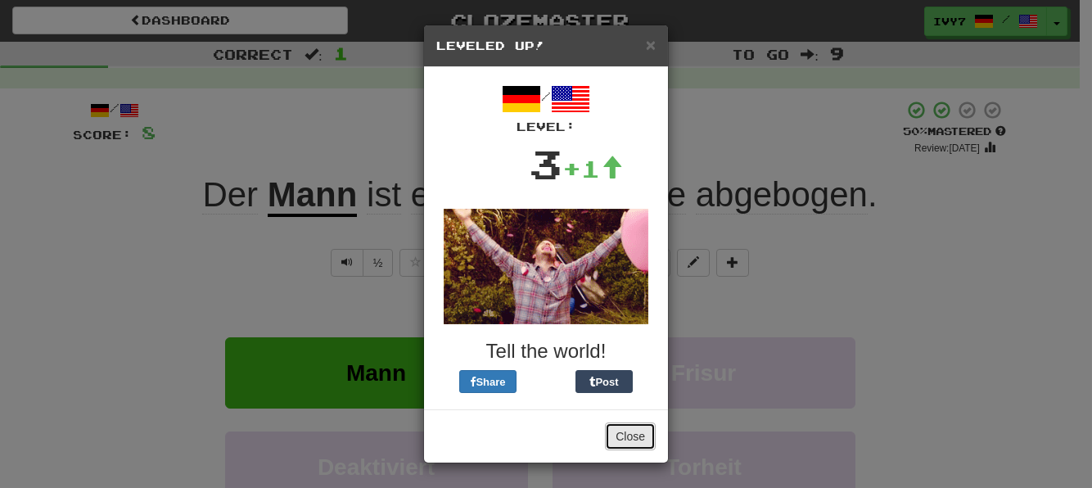
click at [638, 440] on button "Close" at bounding box center [630, 436] width 51 height 28
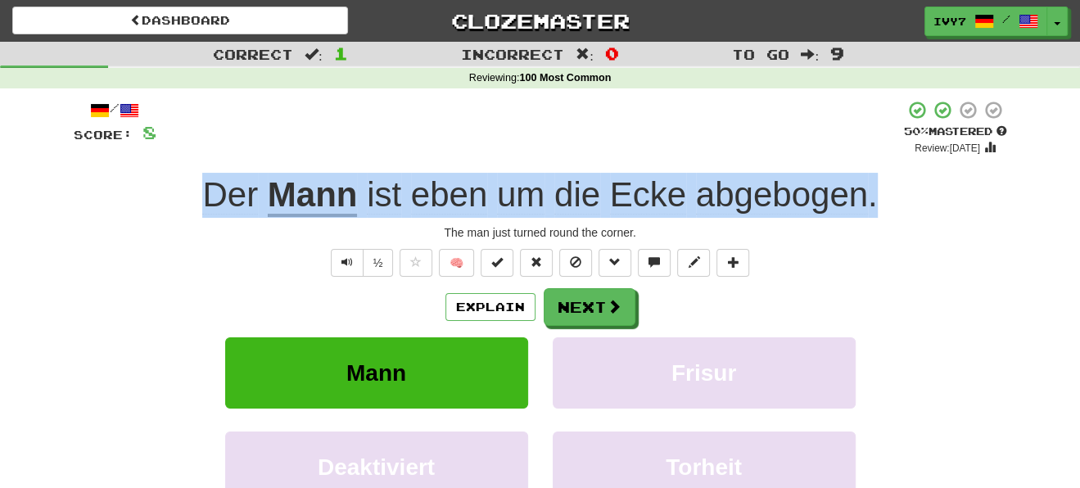
drag, startPoint x: 185, startPoint y: 187, endPoint x: 877, endPoint y: 190, distance: 691.8
click at [877, 189] on div "Der Mann ist eben um die Ecke abgebogen ." at bounding box center [540, 195] width 933 height 45
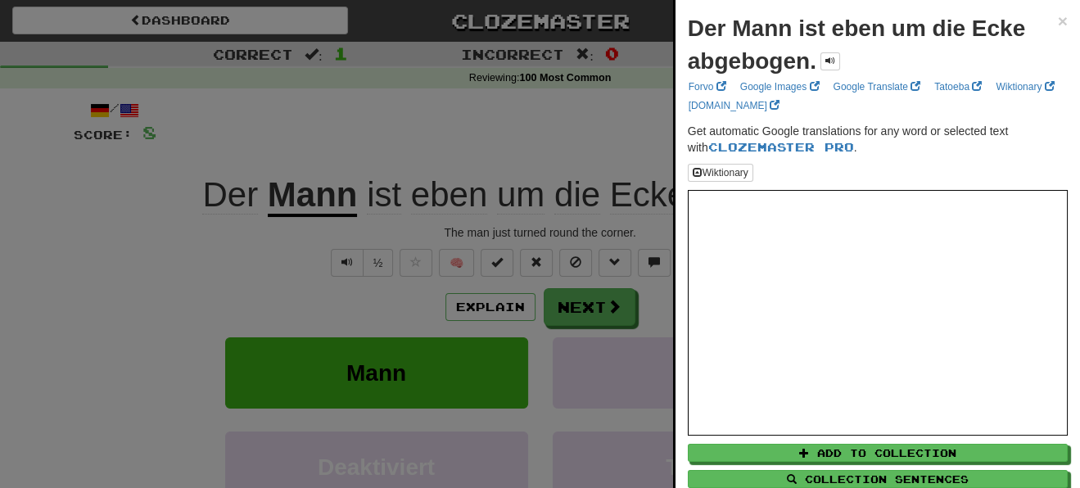
drag, startPoint x: 643, startPoint y: 187, endPoint x: 565, endPoint y: 154, distance: 84.4
click at [565, 155] on div at bounding box center [540, 244] width 1080 height 488
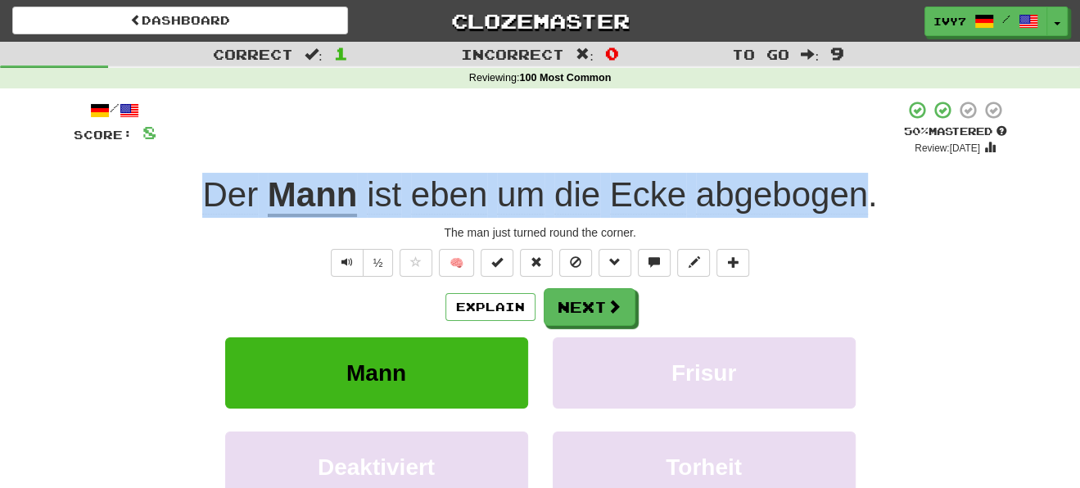
drag, startPoint x: 202, startPoint y: 180, endPoint x: 861, endPoint y: 181, distance: 659.1
click at [861, 181] on div "Der Mann ist eben um die Ecke abgebogen ." at bounding box center [540, 195] width 933 height 45
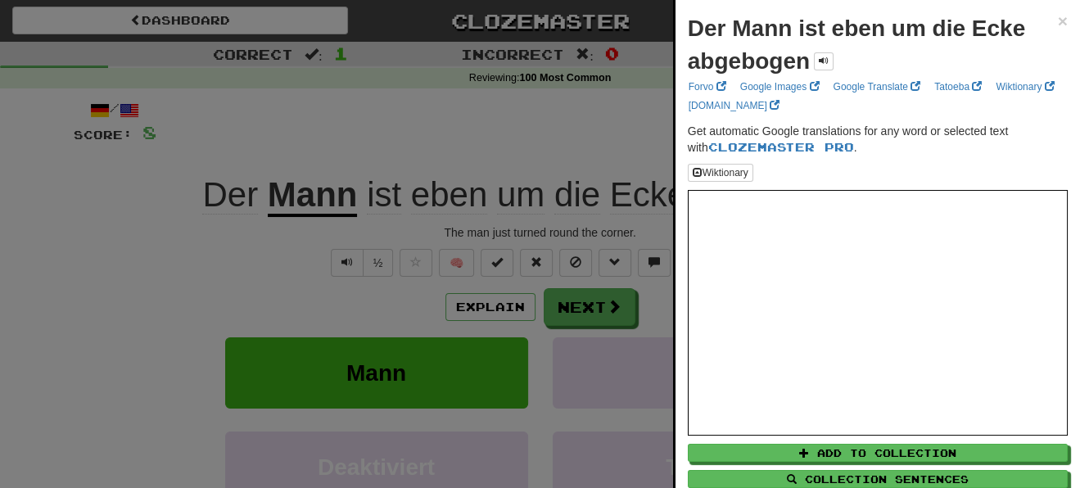
click at [1055, 16] on div "Der Mann ist eben um die Ecke abgebogen × Forvo Google Images Google Translate …" at bounding box center [877, 280] width 404 height 561
click at [1058, 17] on span "×" at bounding box center [1063, 20] width 10 height 19
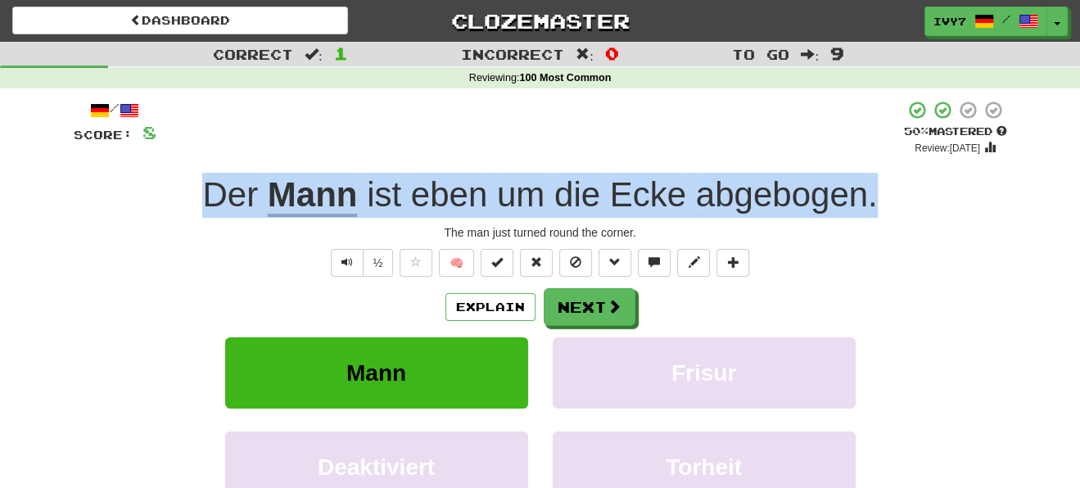
drag, startPoint x: 877, startPoint y: 184, endPoint x: 147, endPoint y: 196, distance: 730.4
click at [142, 196] on div "Der Mann ist eben um die Ecke abgebogen ." at bounding box center [540, 195] width 933 height 45
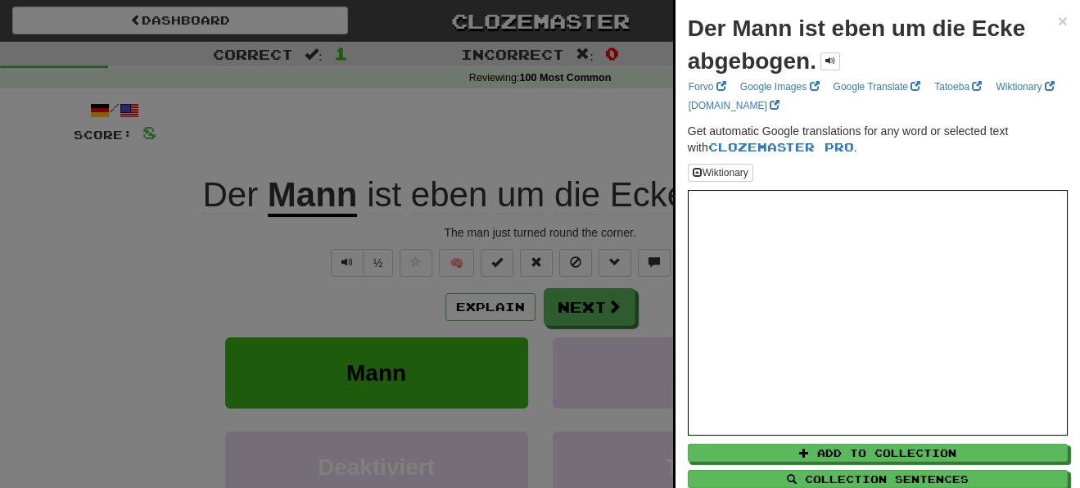
drag, startPoint x: 228, startPoint y: 202, endPoint x: 199, endPoint y: 230, distance: 40.5
click at [199, 230] on div at bounding box center [540, 244] width 1080 height 488
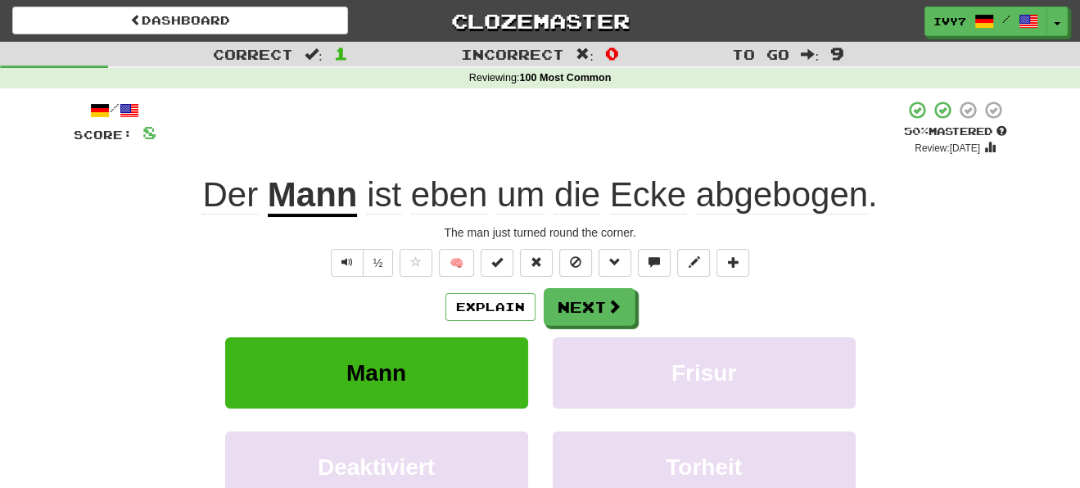
click at [211, 191] on span "Der" at bounding box center [230, 194] width 56 height 39
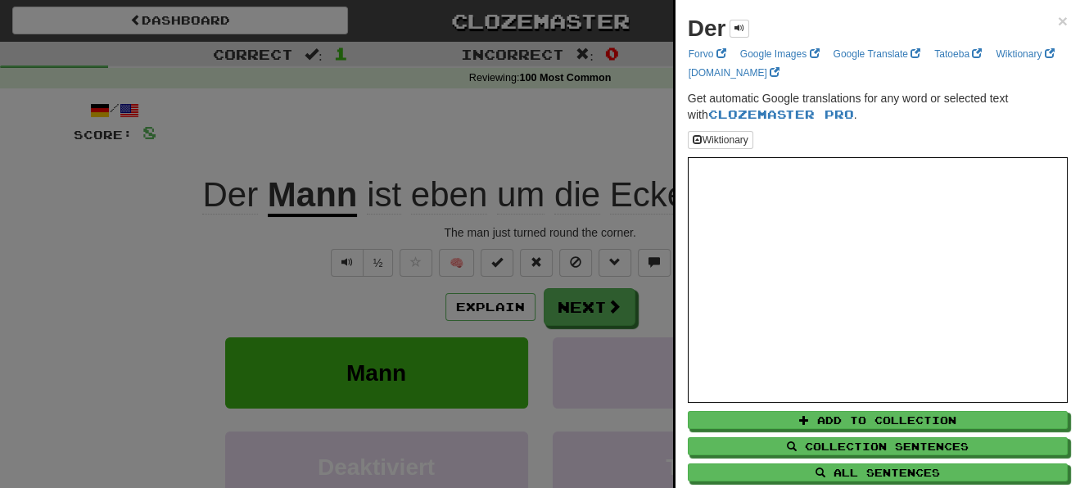
click at [199, 173] on div at bounding box center [540, 244] width 1080 height 488
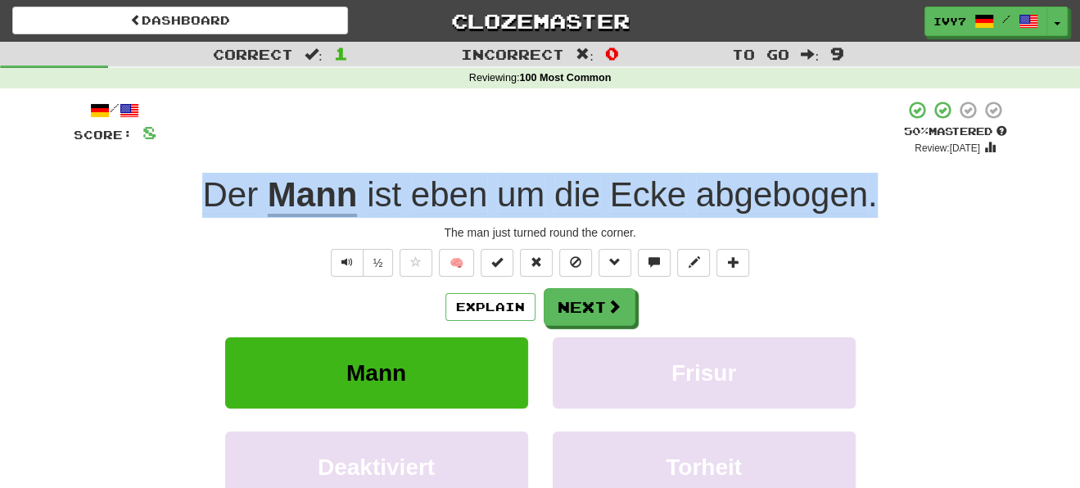
drag, startPoint x: 199, startPoint y: 173, endPoint x: 880, endPoint y: 179, distance: 681.2
click at [880, 179] on div "Der Mann ist eben um die Ecke abgebogen ." at bounding box center [540, 195] width 933 height 45
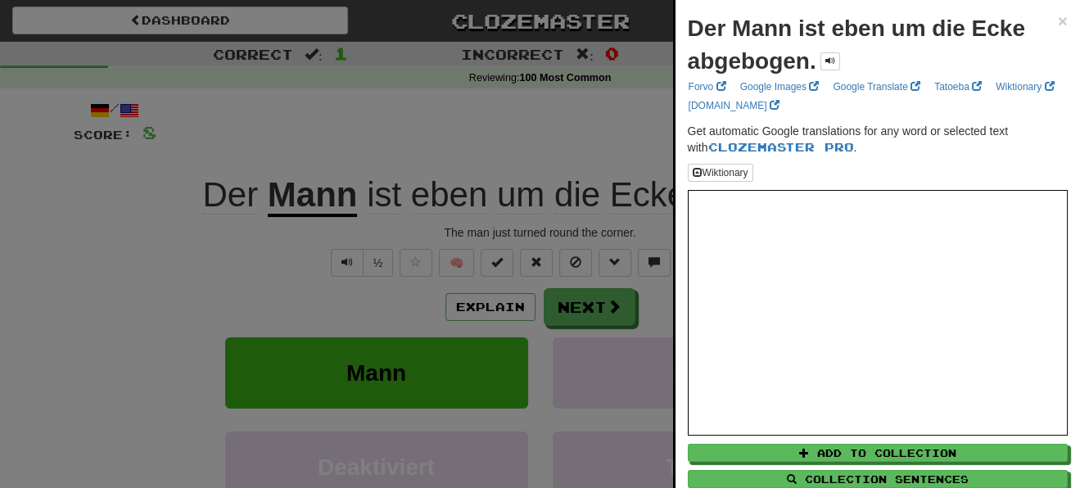
drag, startPoint x: 831, startPoint y: 185, endPoint x: 166, endPoint y: 141, distance: 666.3
click at [166, 141] on div at bounding box center [540, 244] width 1080 height 488
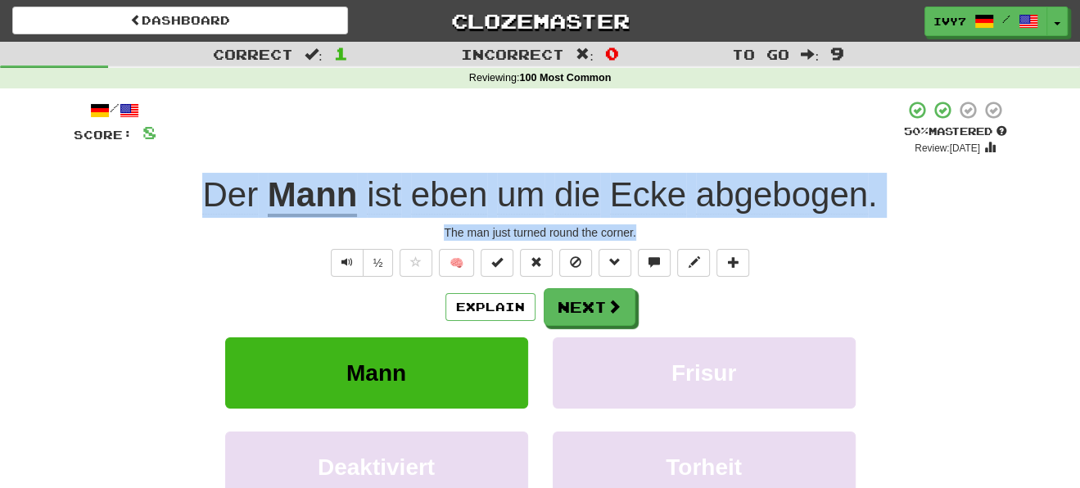
drag, startPoint x: 204, startPoint y: 169, endPoint x: 761, endPoint y: 230, distance: 560.9
click at [761, 230] on div "/ Score: 8 + 8 50 % Mastered Review: 2025-09-28 Der Mann ist eben um die Ecke a…" at bounding box center [540, 356] width 933 height 513
copy div "Der Mann ist eben um die Ecke abgebogen . The man just turned round the corner."
click at [629, 314] on button "Next" at bounding box center [590, 308] width 92 height 38
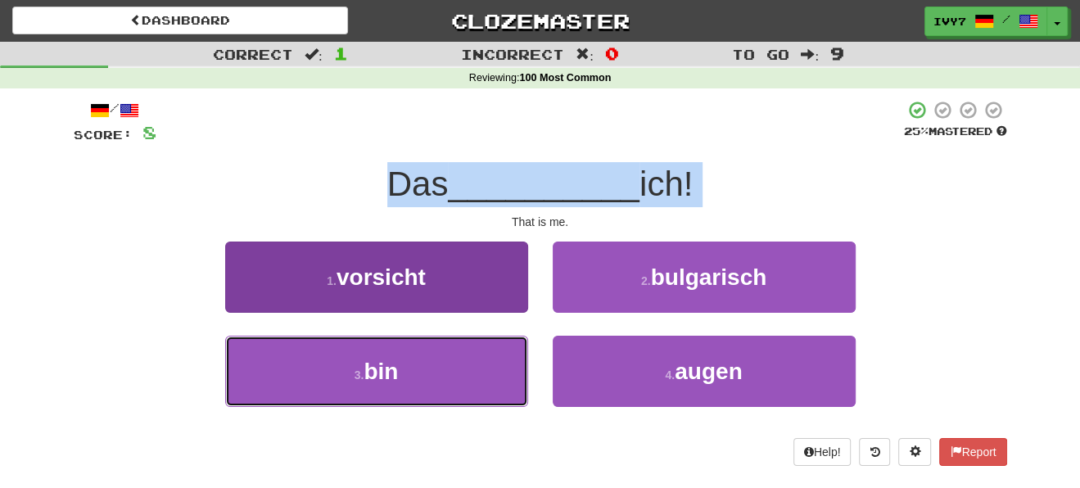
click at [460, 373] on button "3 . bin" at bounding box center [376, 371] width 303 height 71
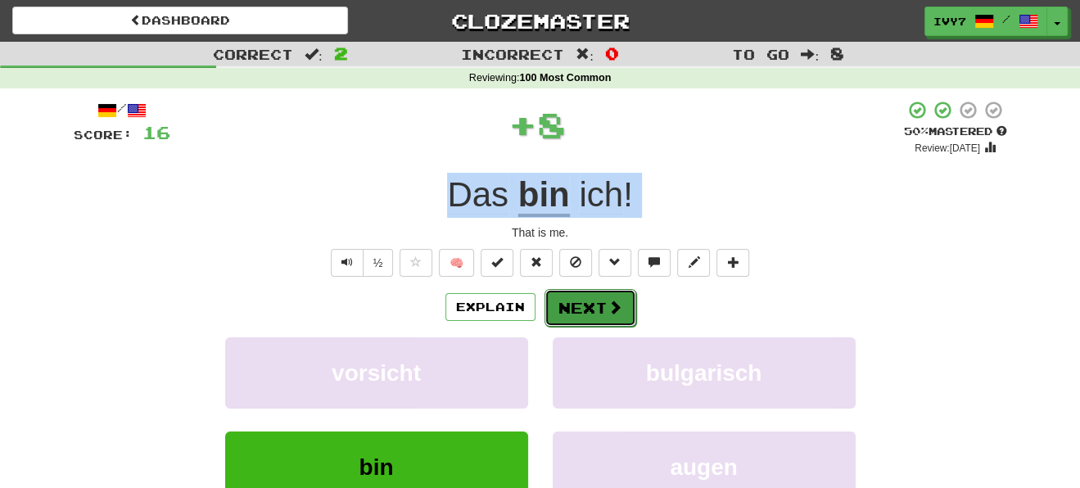
click at [607, 300] on span at bounding box center [614, 307] width 15 height 15
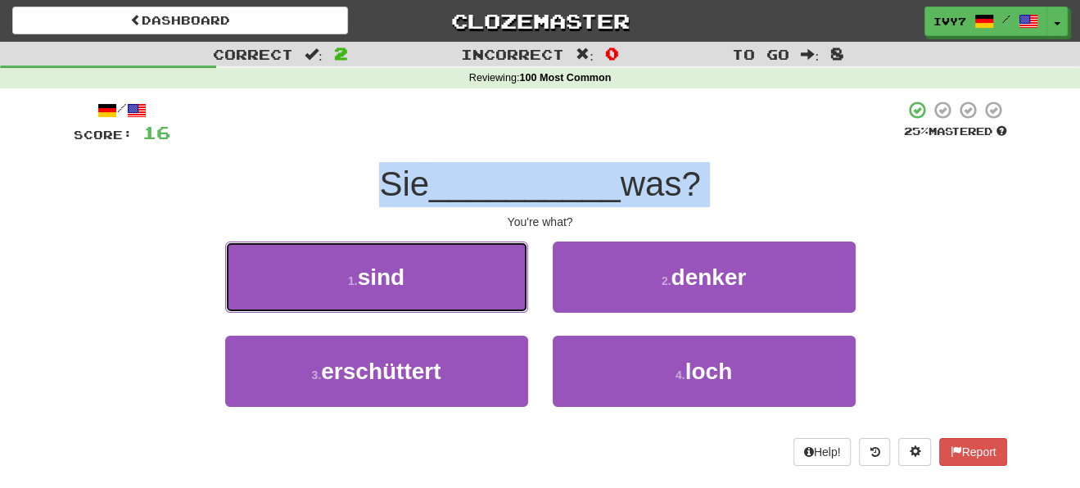
click at [491, 278] on button "1 . sind" at bounding box center [376, 277] width 303 height 71
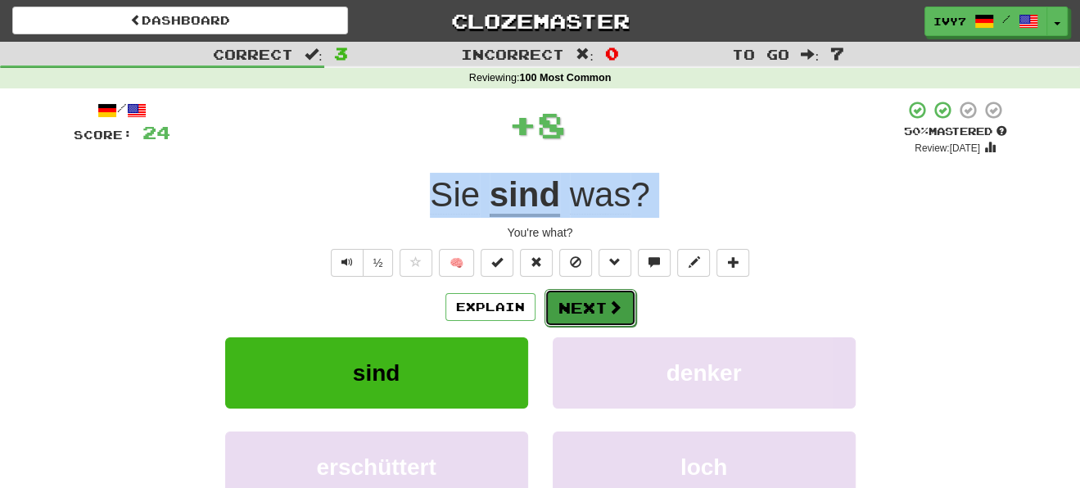
click at [608, 305] on span at bounding box center [614, 307] width 15 height 15
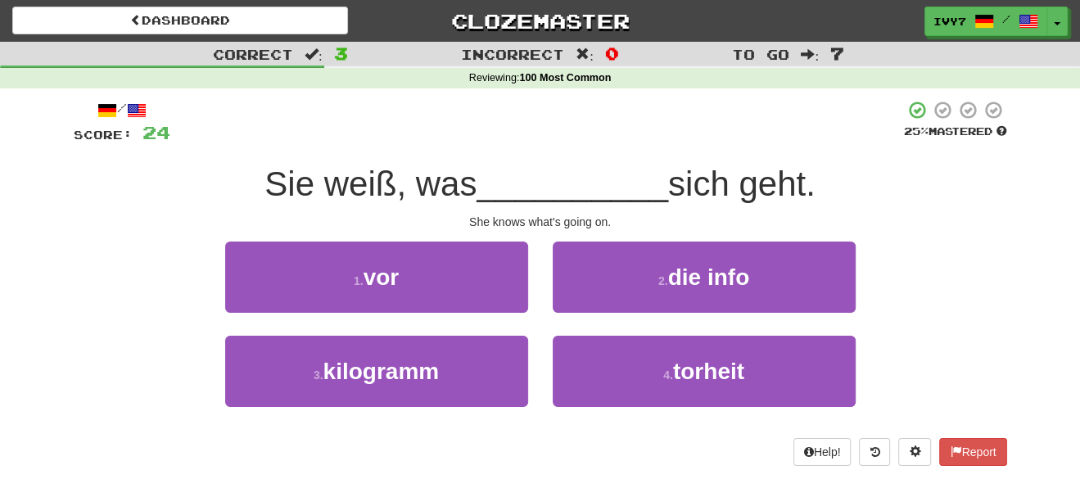
click at [948, 299] on div "1 . vor 2 . die info" at bounding box center [540, 289] width 982 height 94
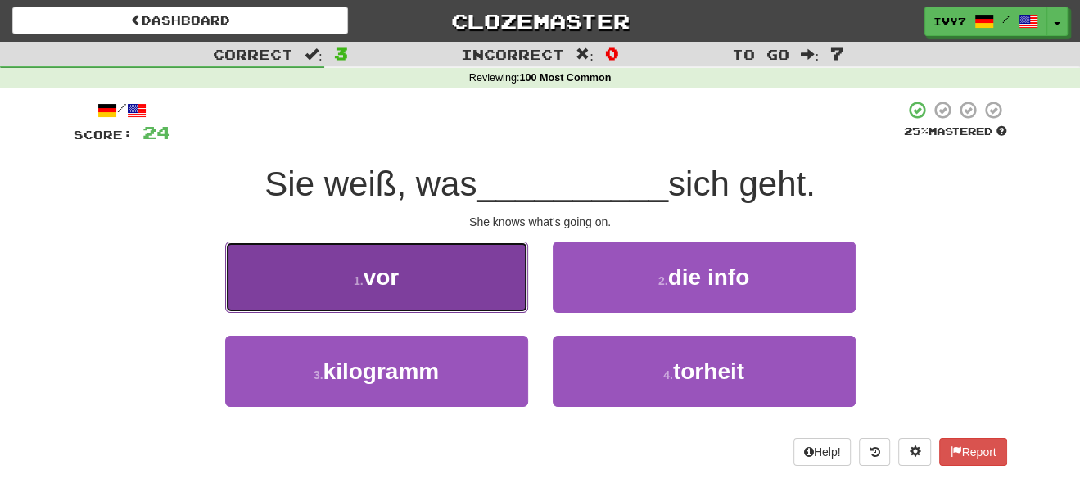
click at [458, 278] on button "1 . vor" at bounding box center [376, 277] width 303 height 71
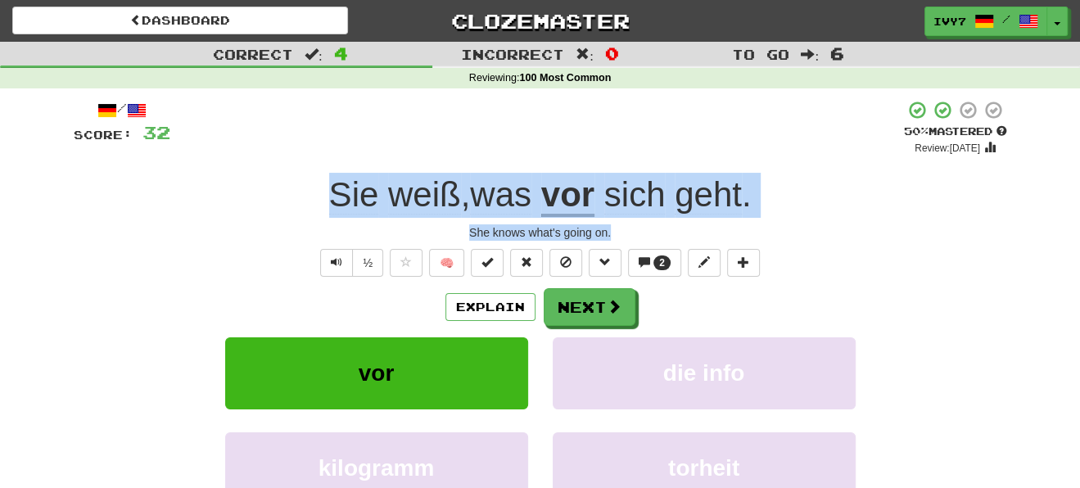
drag, startPoint x: 322, startPoint y: 185, endPoint x: 637, endPoint y: 223, distance: 317.5
click at [637, 223] on div "/ Score: 32 + 8 50 % Mastered Review: 2025-09-28 Sie weiß , was vor sich geht .…" at bounding box center [540, 356] width 933 height 513
copy div "Sie weiß , was vor sich geht . She knows what's going on."
click at [610, 301] on span at bounding box center [614, 307] width 15 height 15
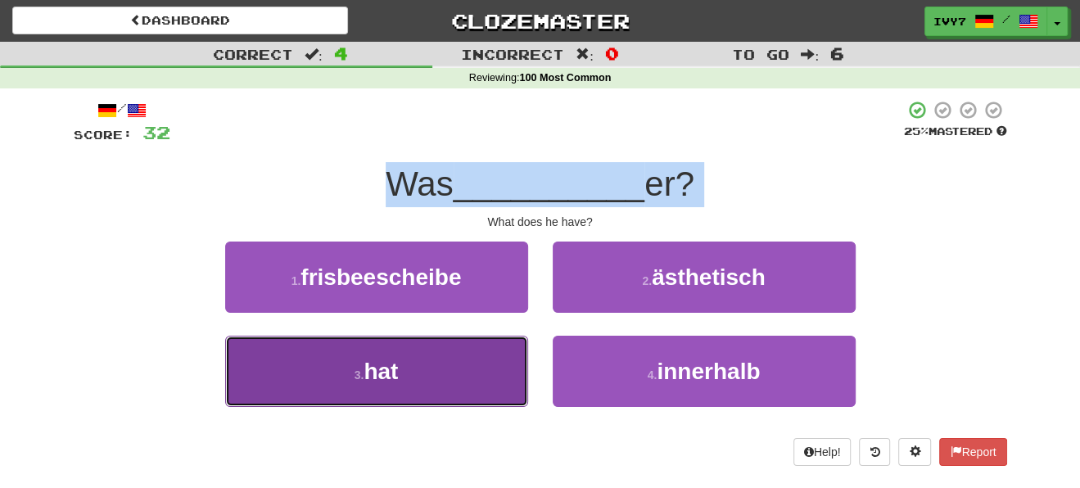
click at [481, 349] on button "3 . hat" at bounding box center [376, 371] width 303 height 71
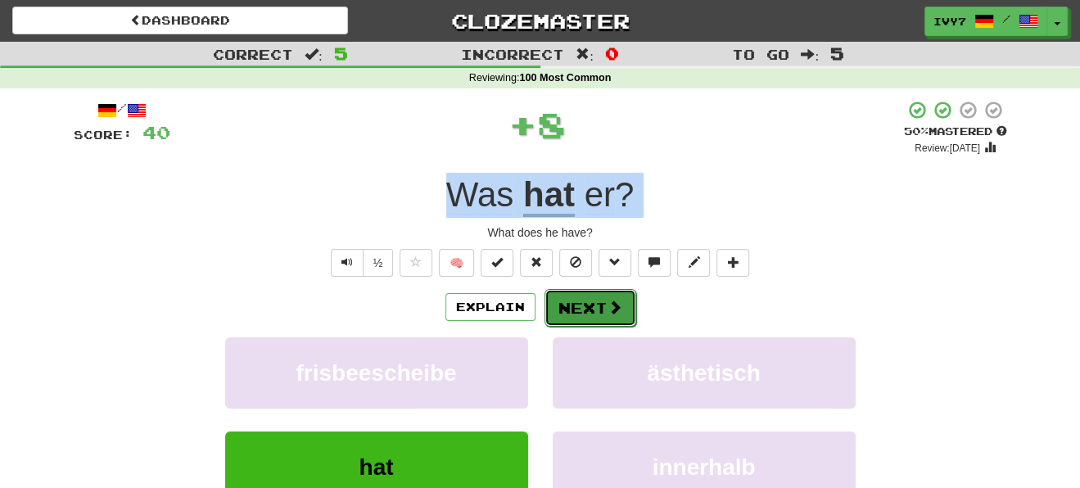
click at [619, 305] on span at bounding box center [614, 307] width 15 height 15
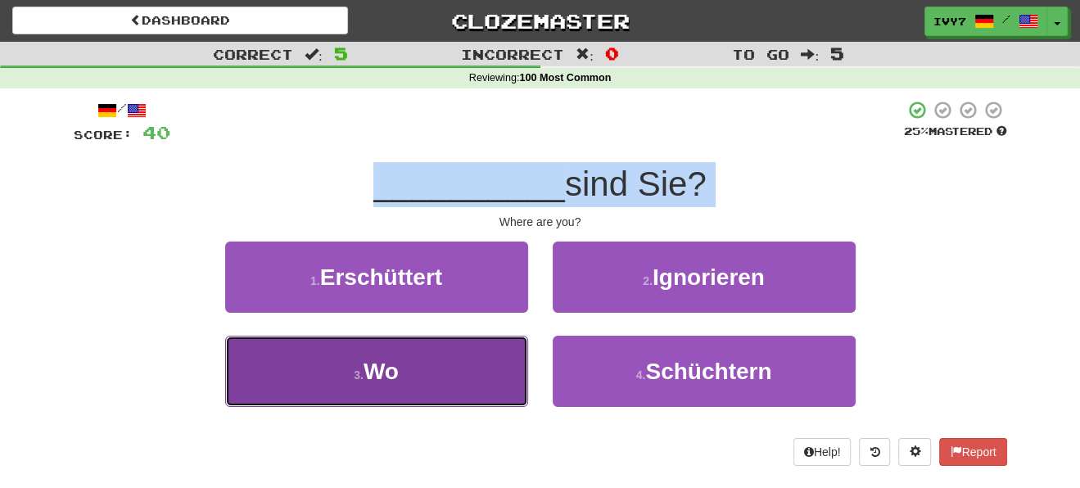
click at [481, 351] on button "3 . Wo" at bounding box center [376, 371] width 303 height 71
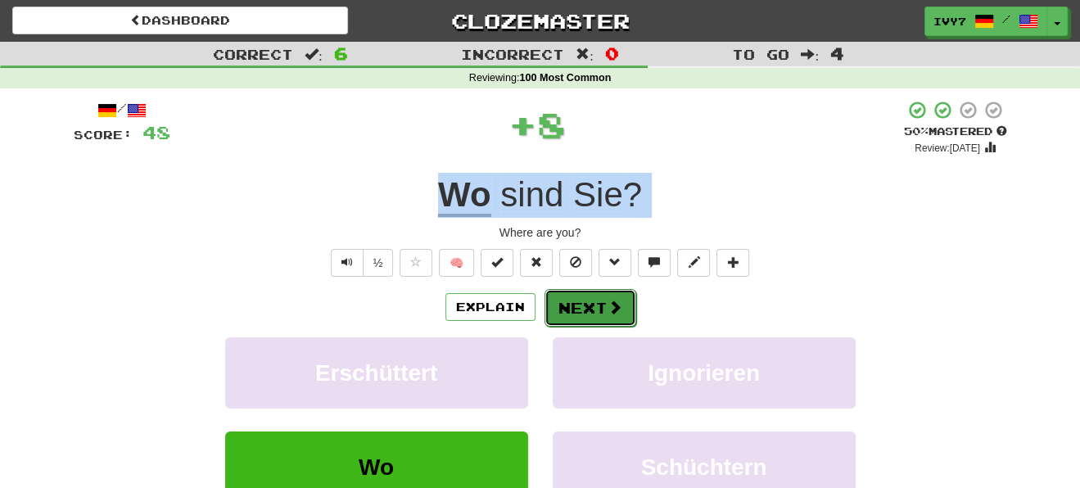
click at [580, 304] on button "Next" at bounding box center [590, 308] width 92 height 38
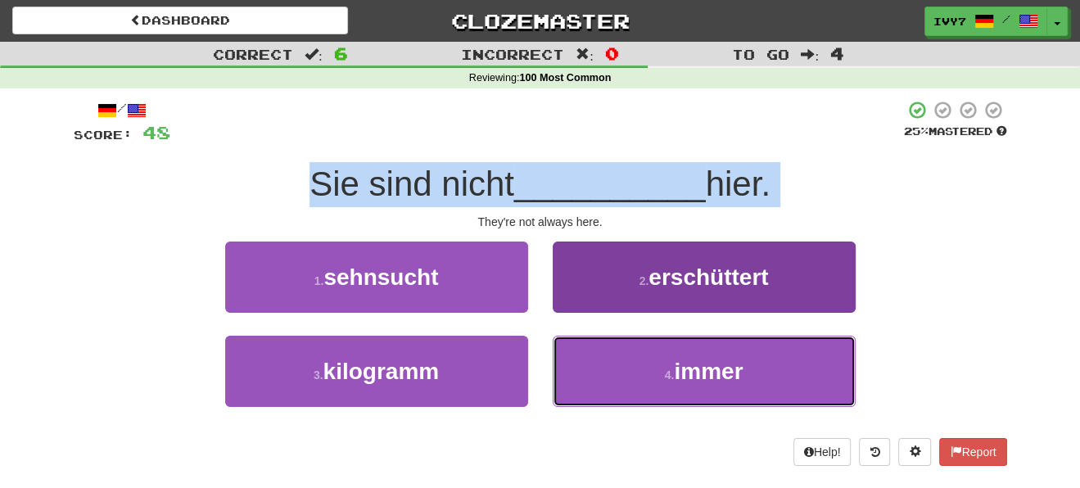
click at [635, 368] on button "4 . immer" at bounding box center [704, 371] width 303 height 71
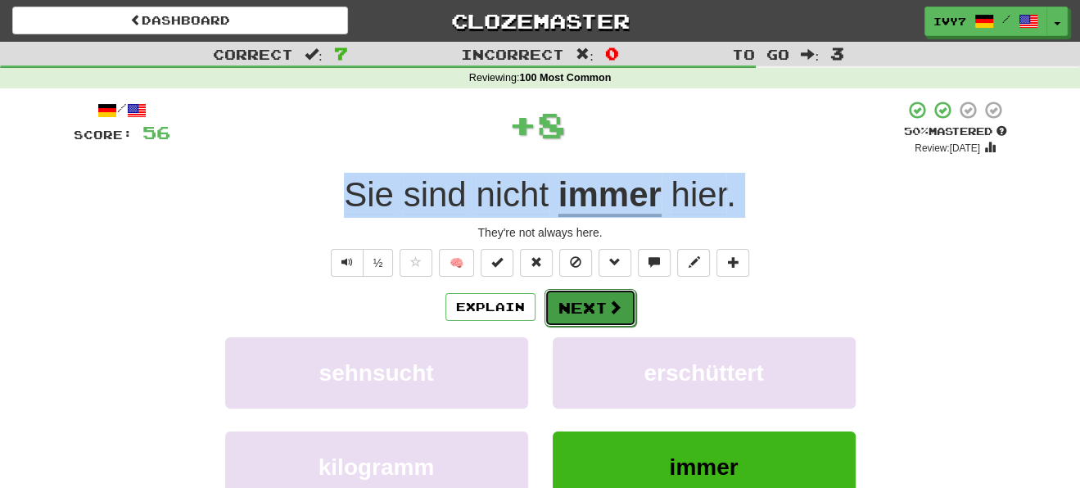
click at [612, 300] on span at bounding box center [614, 307] width 15 height 15
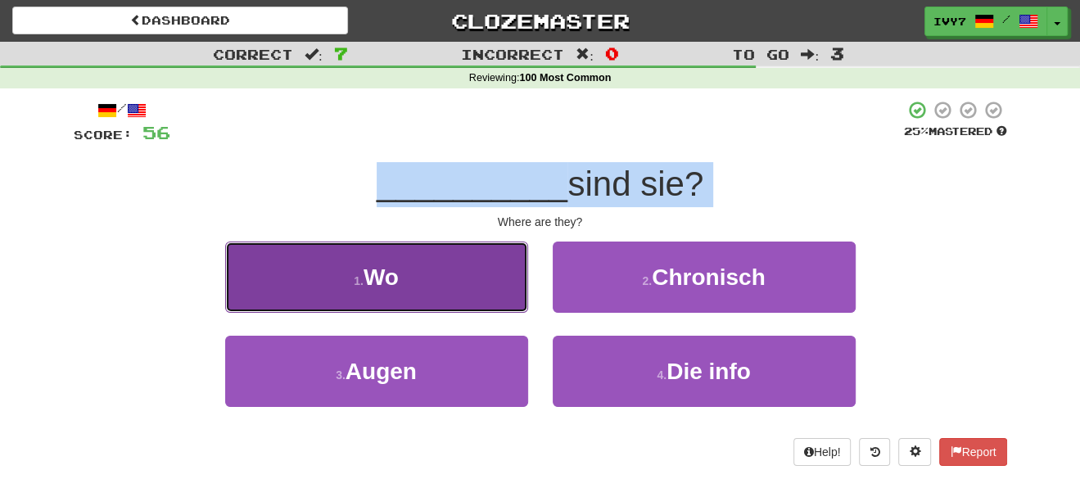
click at [507, 299] on button "1 . Wo" at bounding box center [376, 277] width 303 height 71
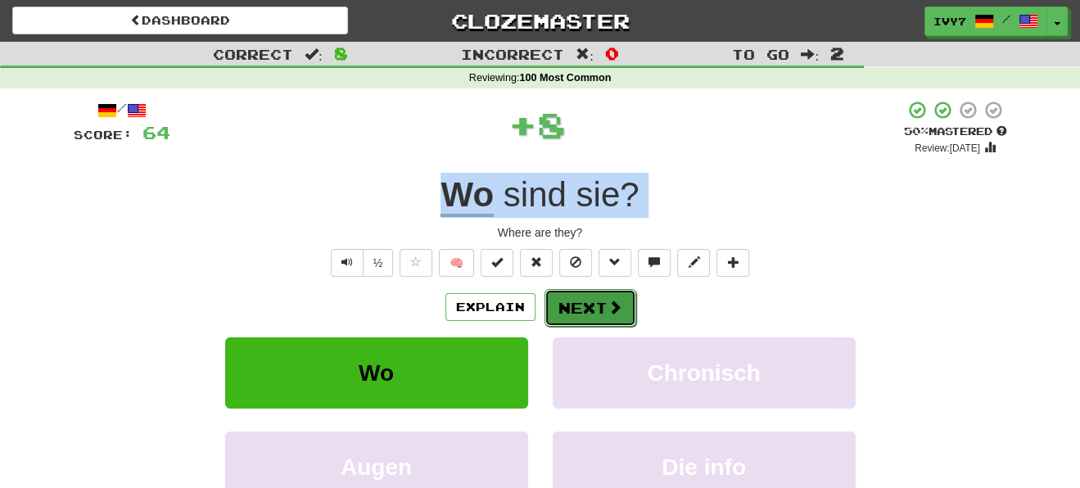
click at [576, 298] on button "Next" at bounding box center [590, 308] width 92 height 38
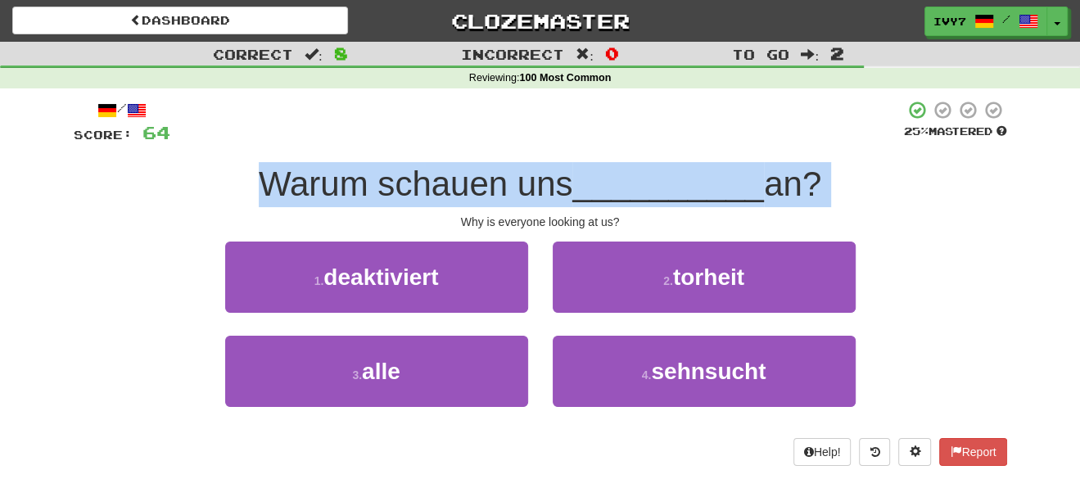
click at [843, 207] on div "/ Score: 64 25 % Mastered Warum schauen uns __________ an? Why is everyone look…" at bounding box center [540, 283] width 933 height 366
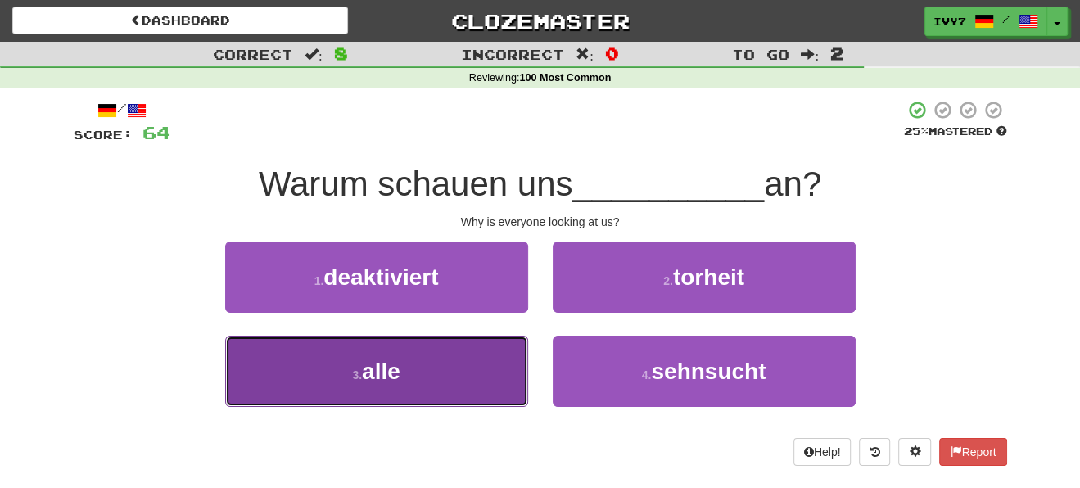
click at [355, 358] on button "3 . alle" at bounding box center [376, 371] width 303 height 71
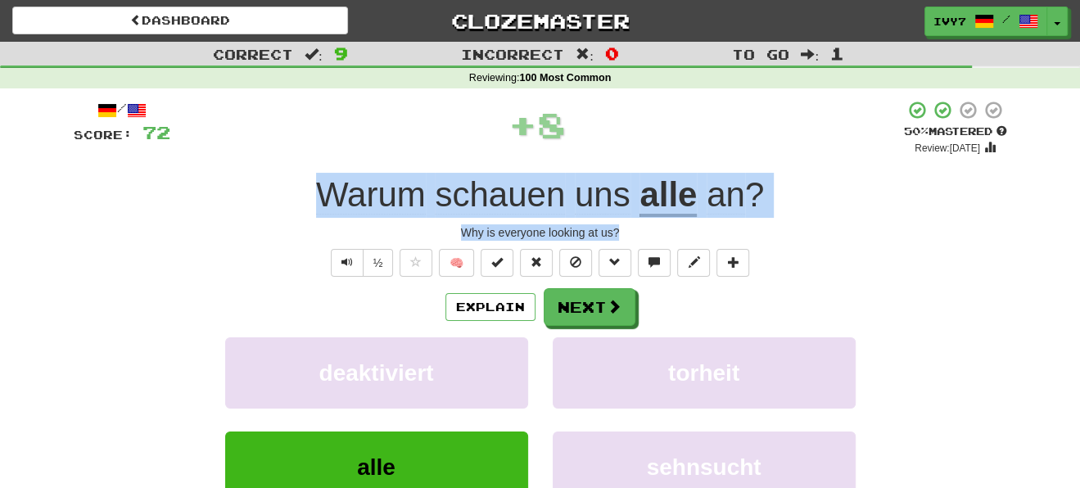
drag, startPoint x: 303, startPoint y: 174, endPoint x: 684, endPoint y: 228, distance: 385.3
click at [684, 228] on div "/ Score: 72 + 8 50 % Mastered Review: 2025-09-28 Warum schauen uns alle an ? Wh…" at bounding box center [540, 356] width 933 height 513
copy div "Warum schauen uns alle an ? Why is everyone looking at us?"
click at [577, 319] on button "Next" at bounding box center [590, 308] width 92 height 38
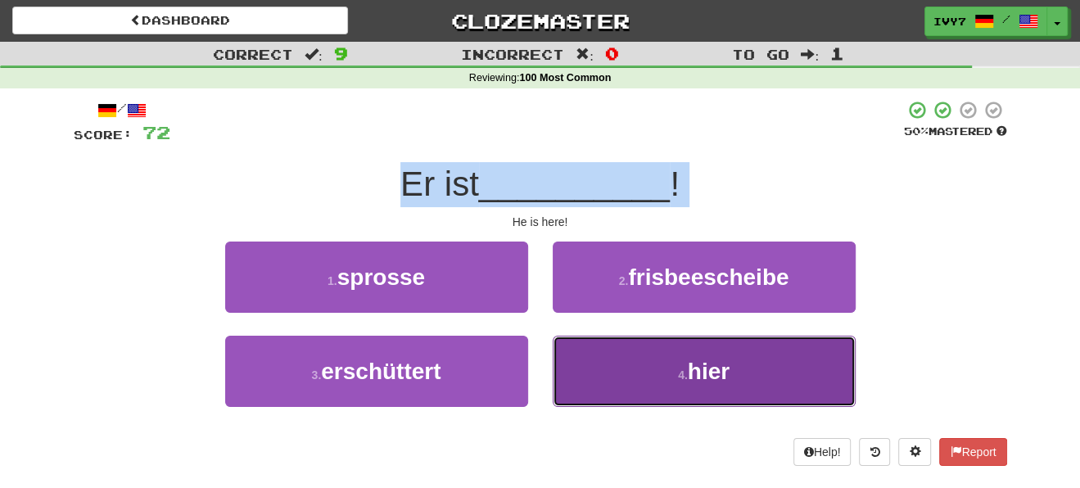
click at [618, 358] on button "4 . hier" at bounding box center [704, 371] width 303 height 71
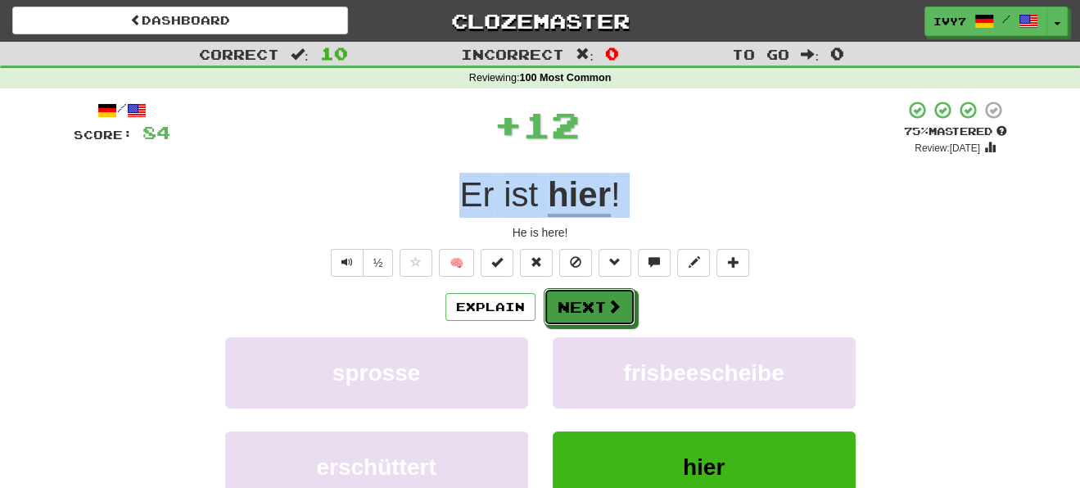
click at [603, 297] on button "Next" at bounding box center [590, 307] width 92 height 38
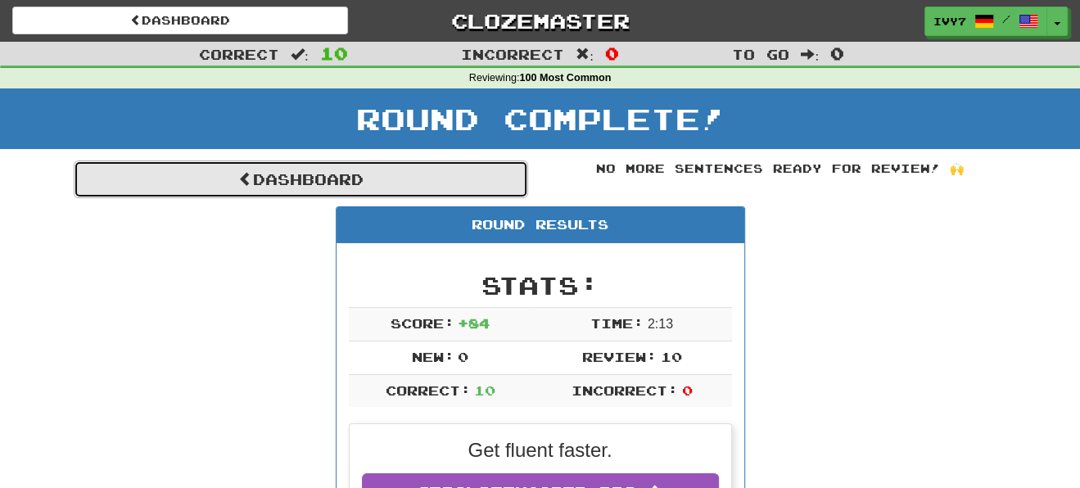
click at [329, 187] on link "Dashboard" at bounding box center [301, 179] width 454 height 38
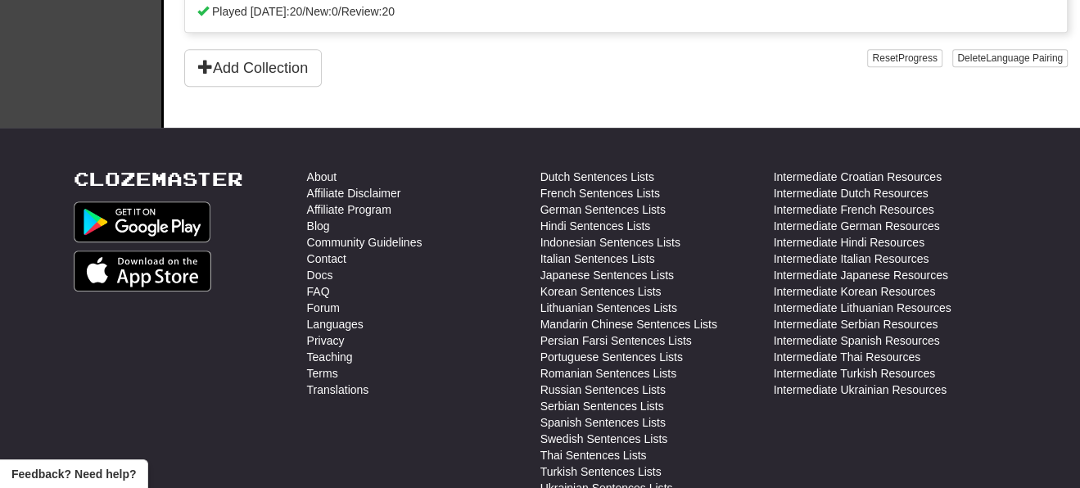
scroll to position [273, 0]
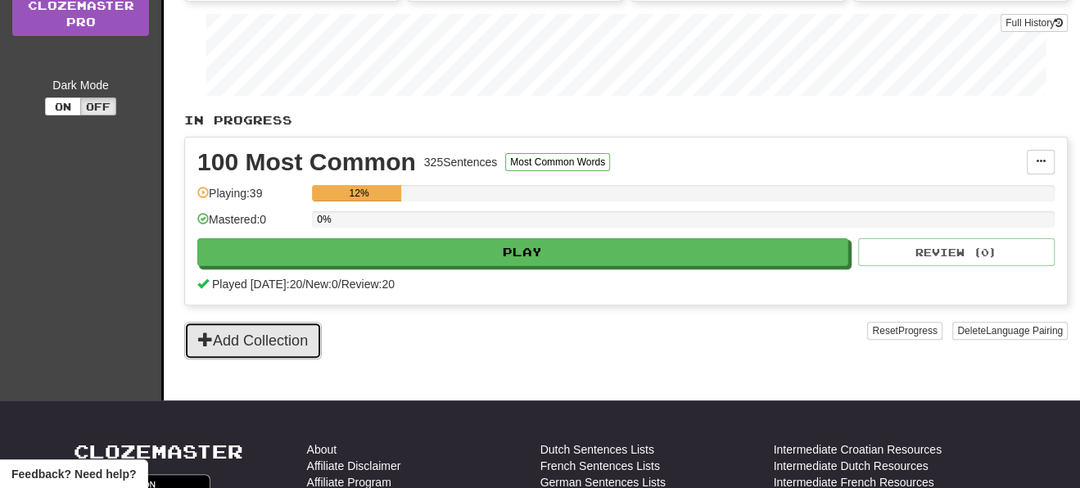
click at [270, 337] on button "Add Collection" at bounding box center [253, 341] width 138 height 38
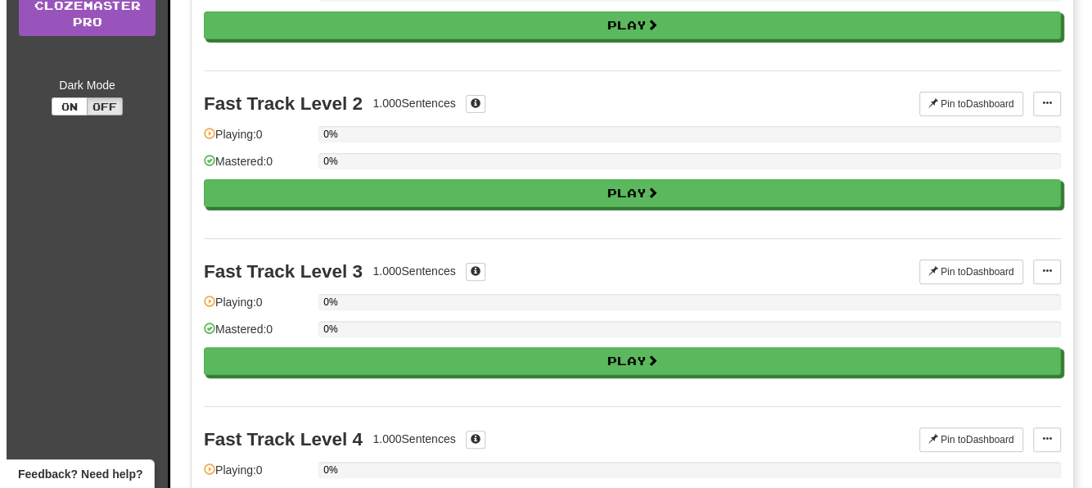
scroll to position [0, 0]
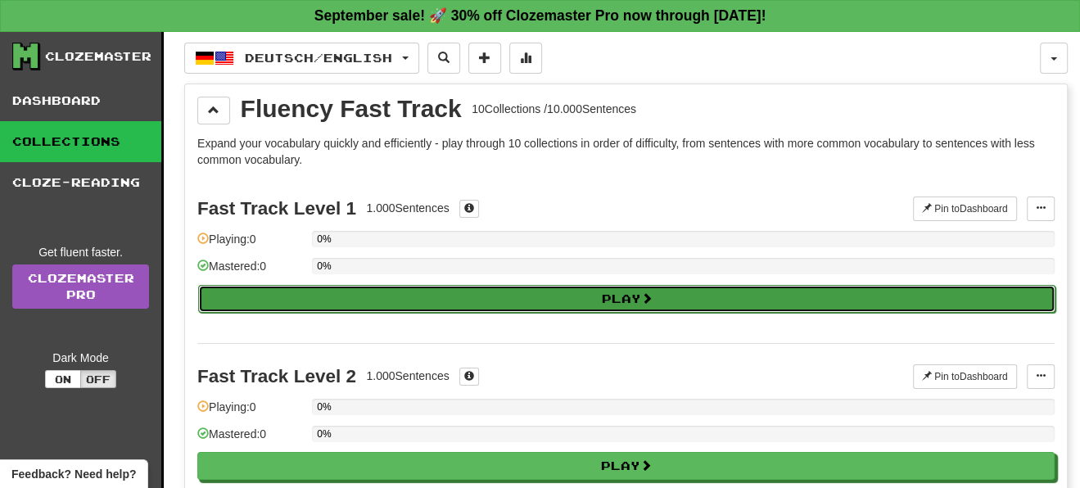
click at [532, 295] on button "Play" at bounding box center [626, 299] width 857 height 28
select select "**"
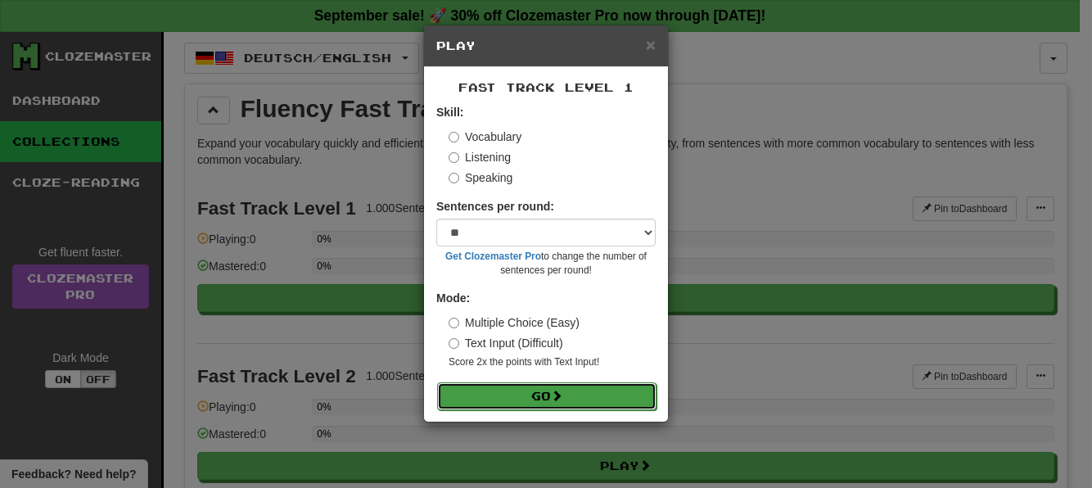
click at [558, 404] on button "Go" at bounding box center [546, 396] width 219 height 28
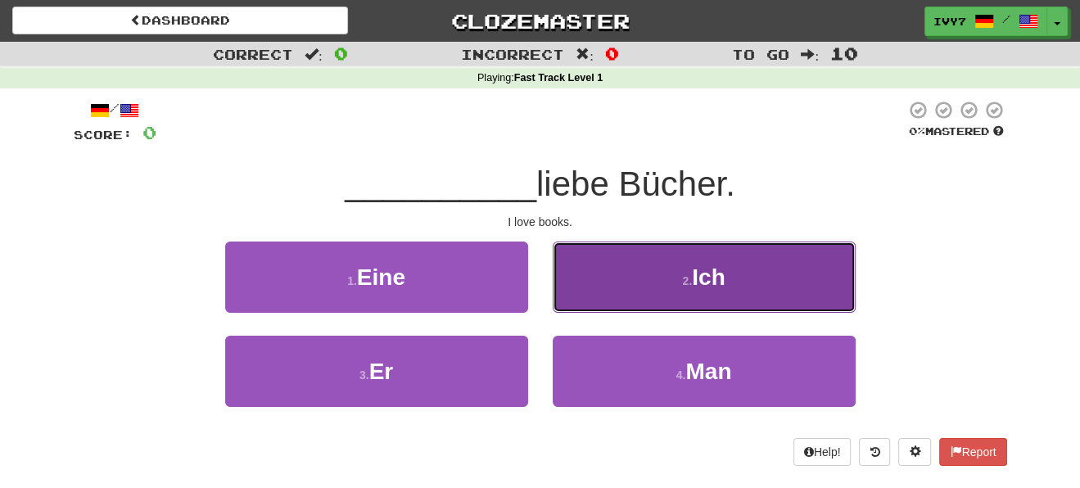
click at [617, 283] on button "2 . Ich" at bounding box center [704, 277] width 303 height 71
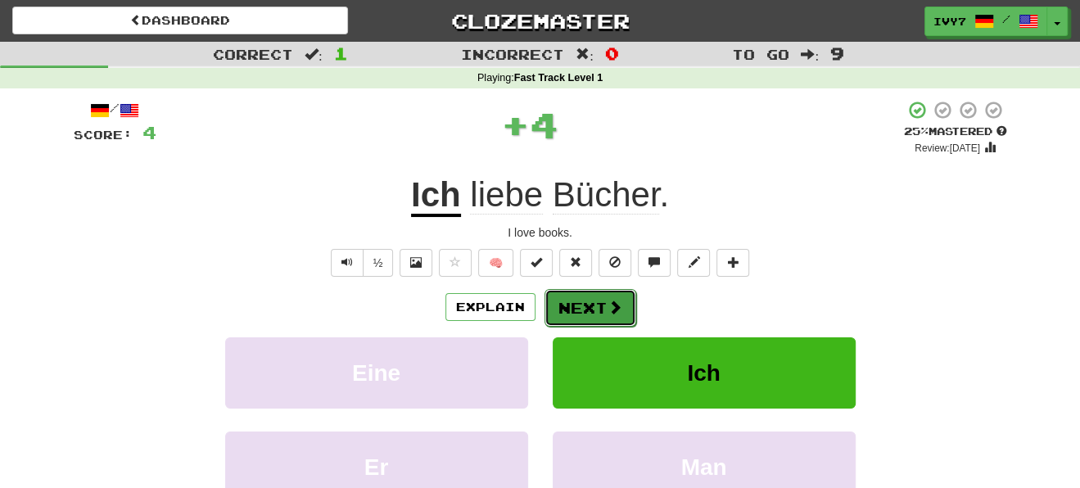
click at [615, 311] on span at bounding box center [614, 307] width 15 height 15
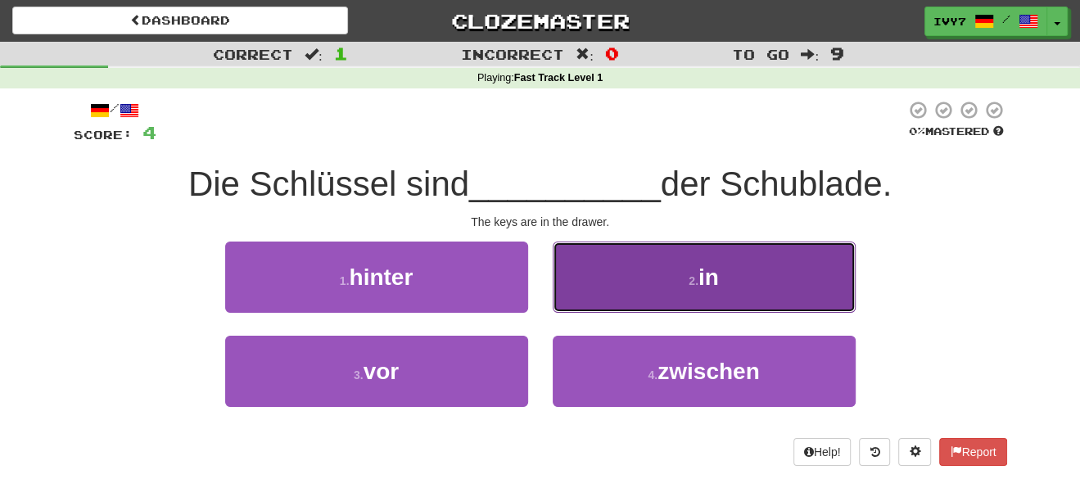
click at [663, 287] on button "2 . in" at bounding box center [704, 277] width 303 height 71
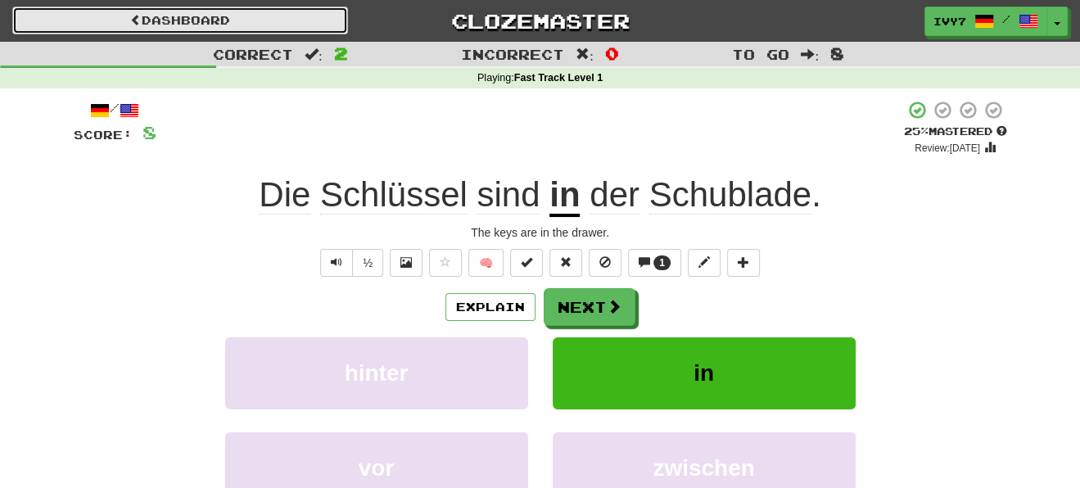
click at [123, 16] on link "Dashboard" at bounding box center [180, 21] width 336 height 28
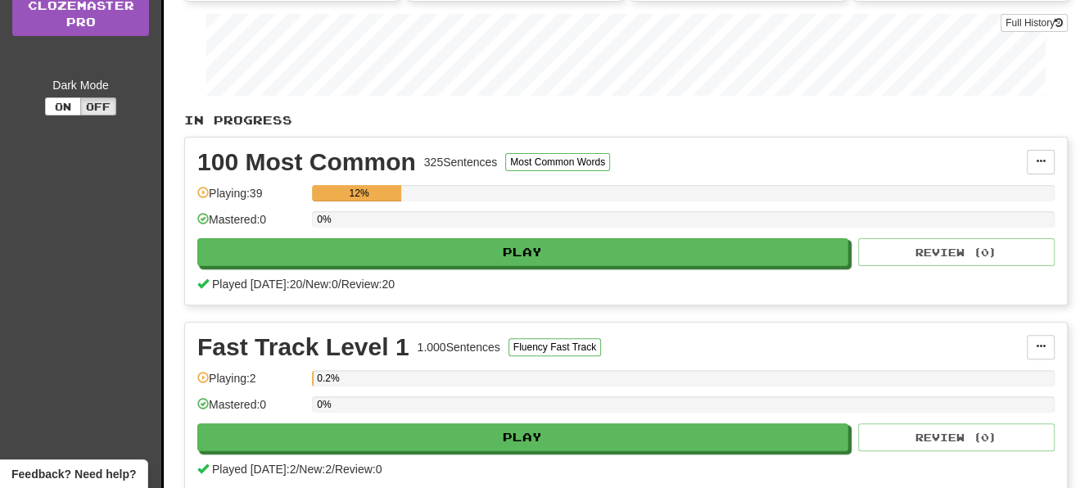
scroll to position [545, 0]
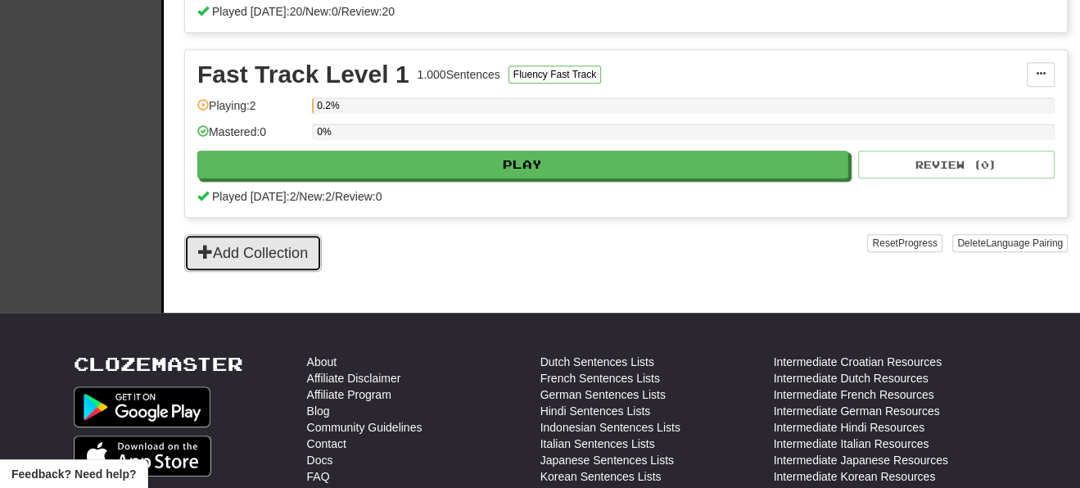
click at [307, 250] on button "Add Collection" at bounding box center [253, 253] width 138 height 38
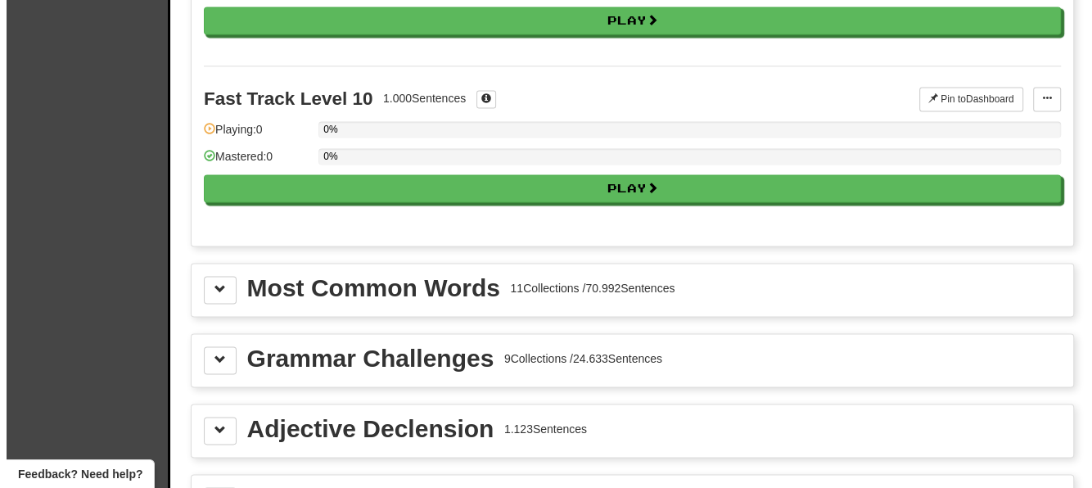
scroll to position [1910, 0]
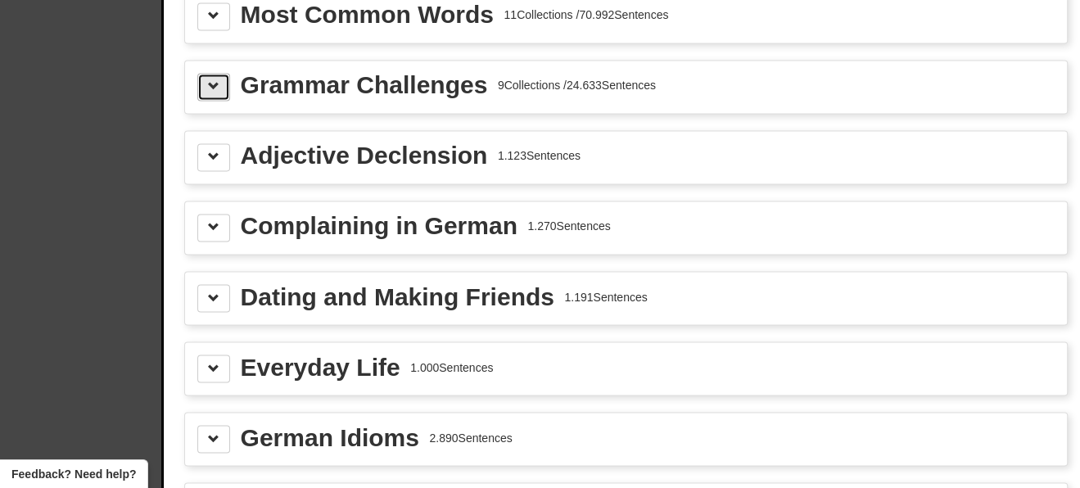
click at [217, 80] on span at bounding box center [213, 85] width 11 height 11
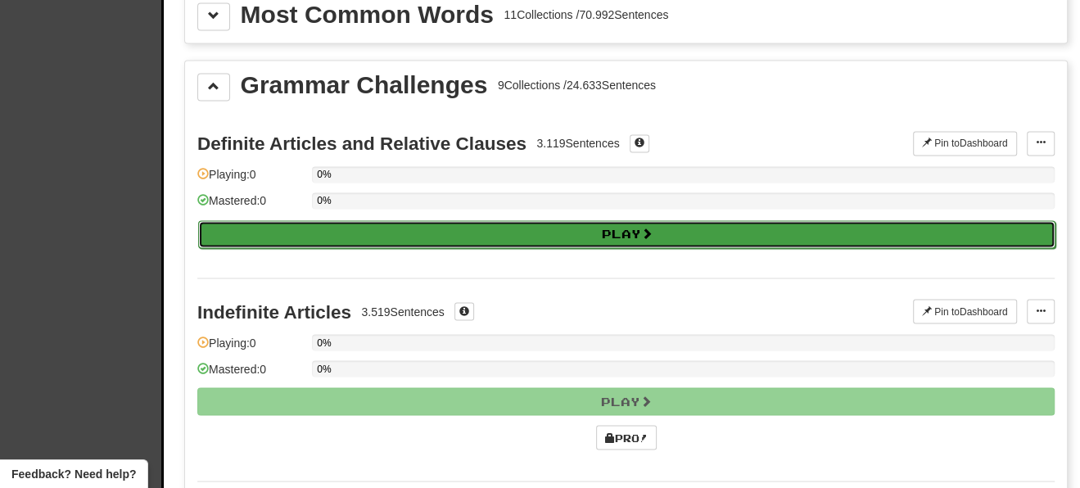
click at [489, 222] on button "Play" at bounding box center [626, 234] width 857 height 28
select select "**"
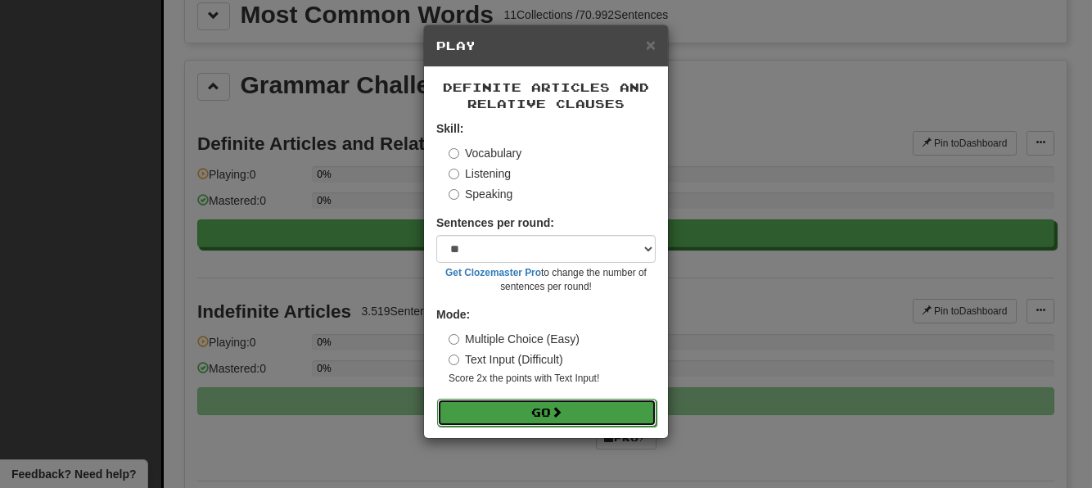
click at [544, 420] on button "Go" at bounding box center [546, 413] width 219 height 28
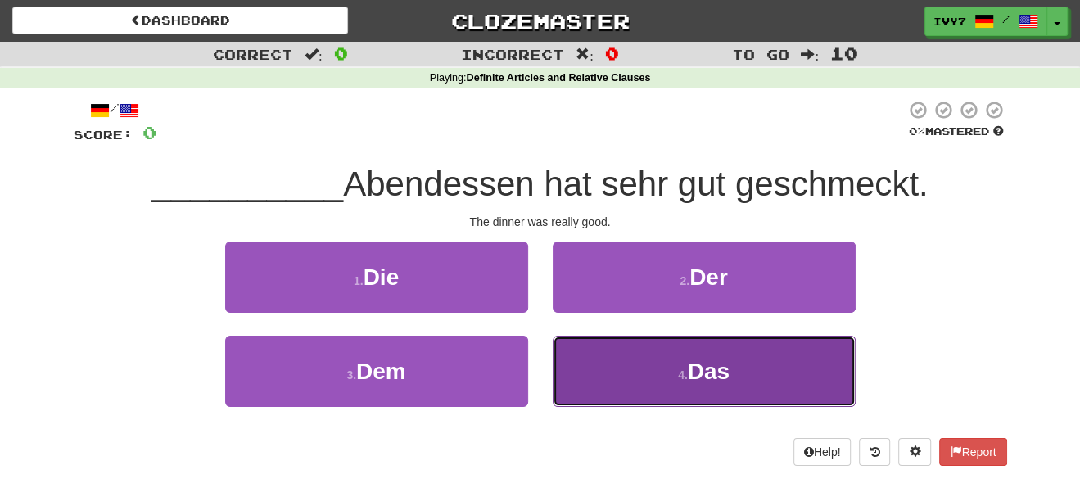
click at [635, 355] on button "4 . Das" at bounding box center [704, 371] width 303 height 71
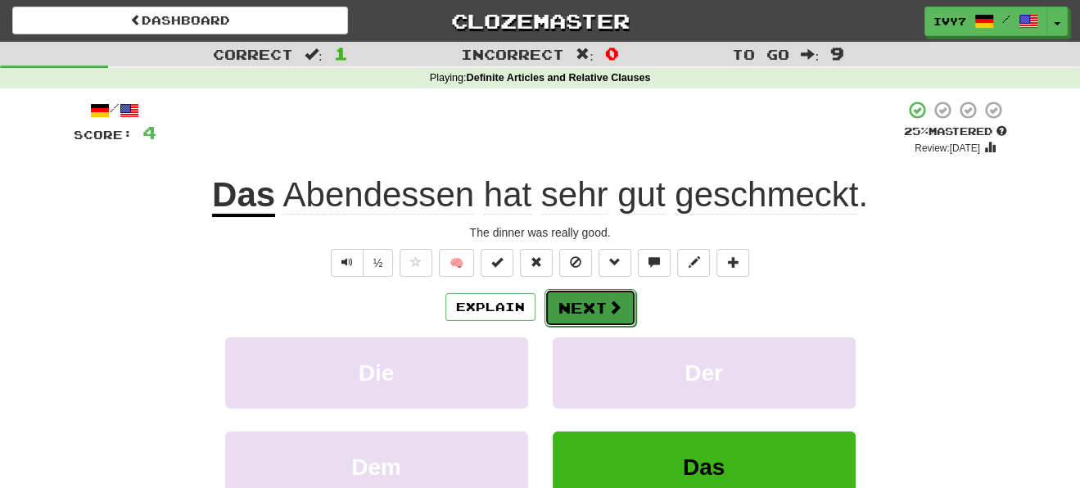
click at [614, 301] on span at bounding box center [614, 307] width 15 height 15
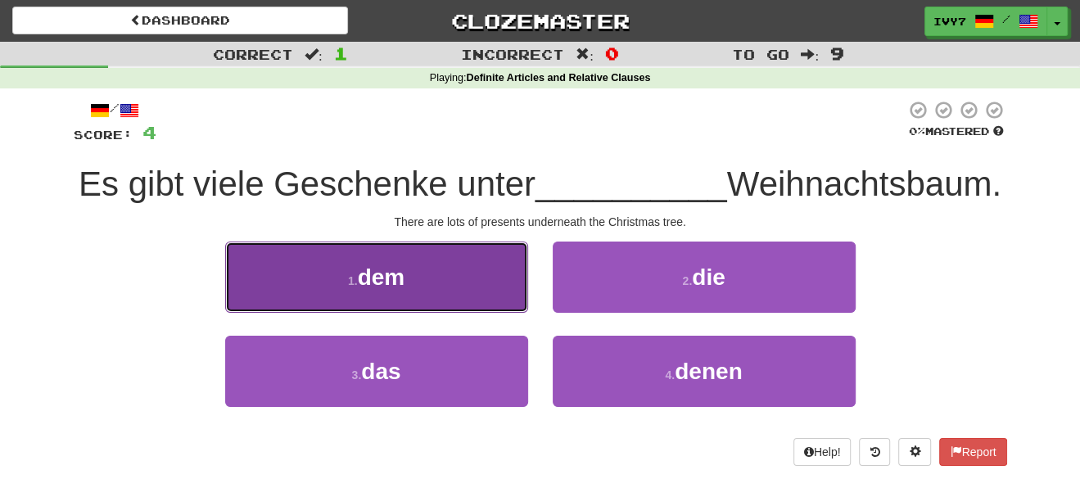
click at [456, 300] on button "1 . dem" at bounding box center [376, 277] width 303 height 71
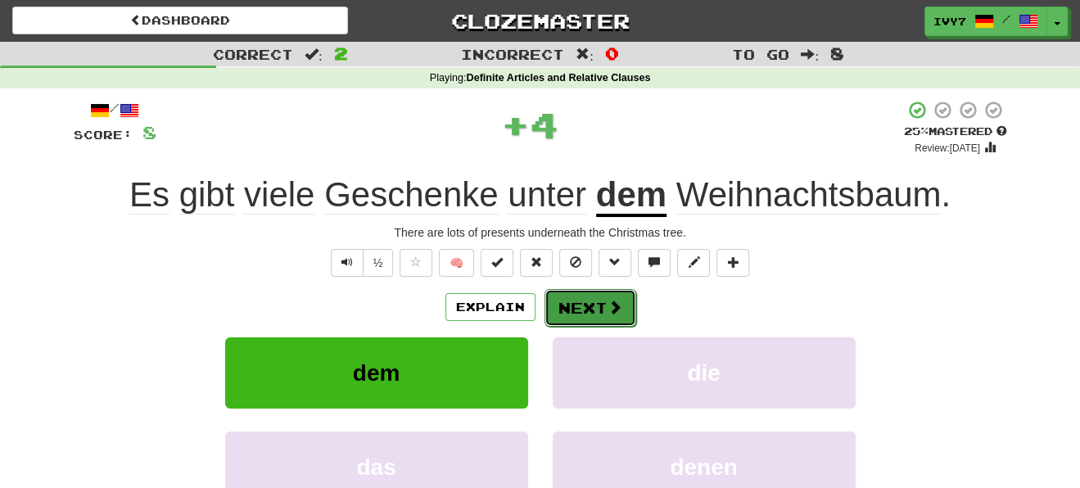
click at [595, 306] on button "Next" at bounding box center [590, 308] width 92 height 38
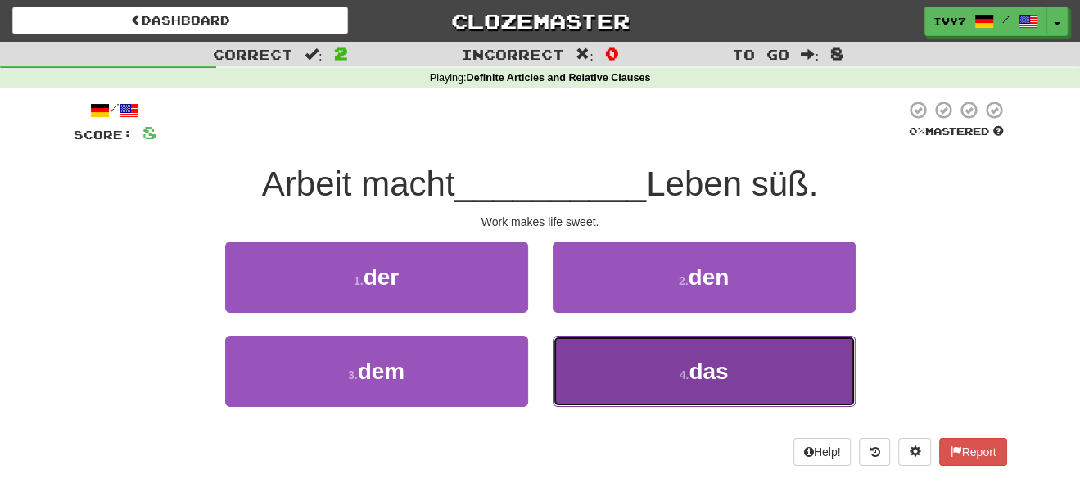
click at [621, 360] on button "4 . das" at bounding box center [704, 371] width 303 height 71
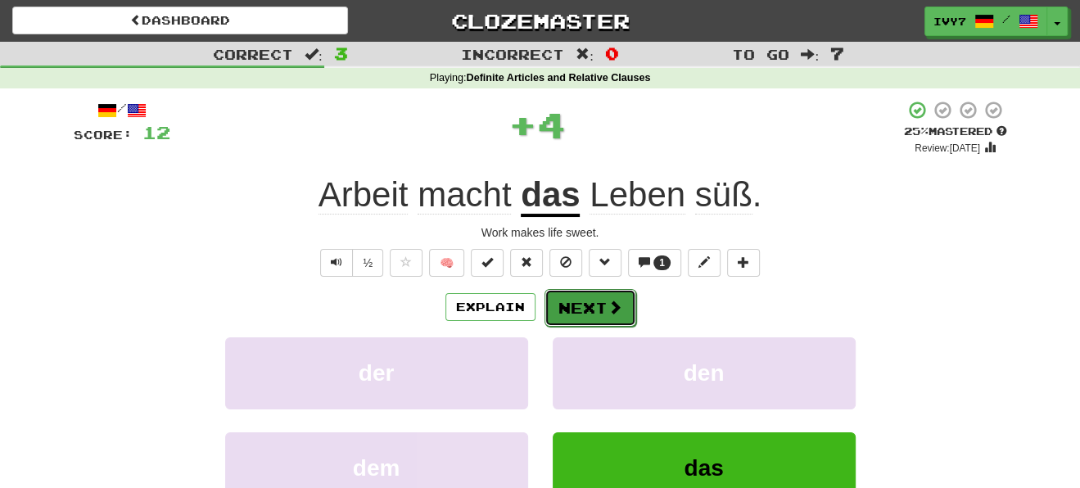
click at [600, 304] on button "Next" at bounding box center [590, 308] width 92 height 38
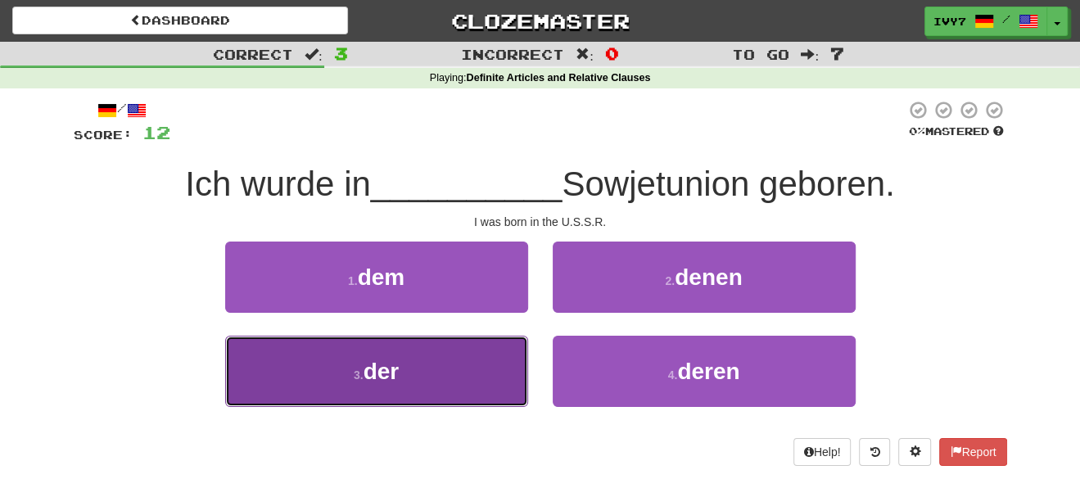
click at [463, 404] on button "3 . der" at bounding box center [376, 371] width 303 height 71
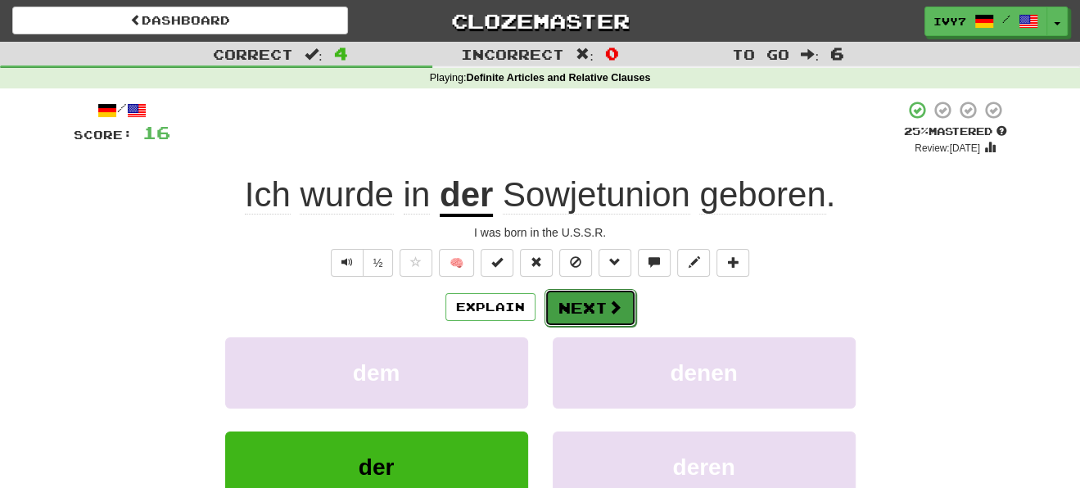
click at [586, 304] on button "Next" at bounding box center [590, 308] width 92 height 38
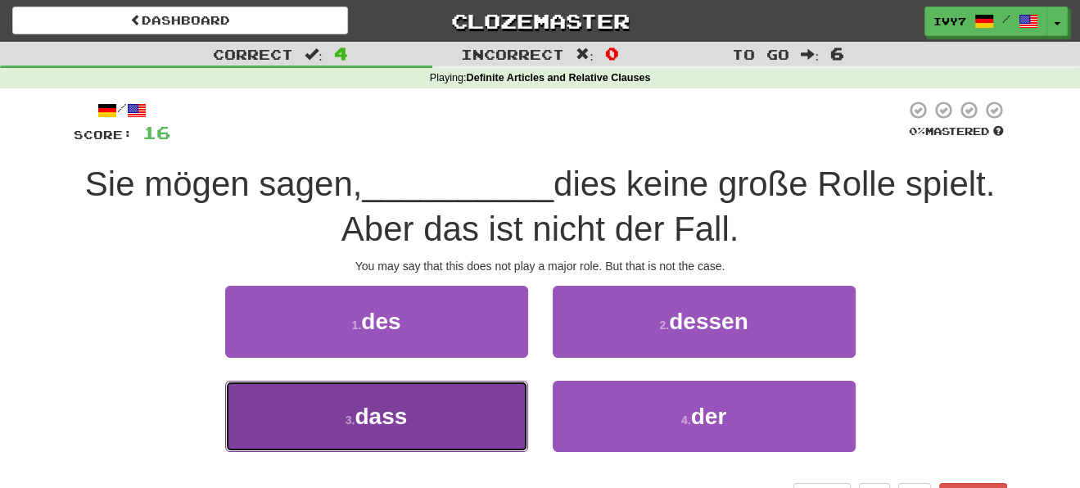
click at [367, 432] on button "3 . dass" at bounding box center [376, 416] width 303 height 71
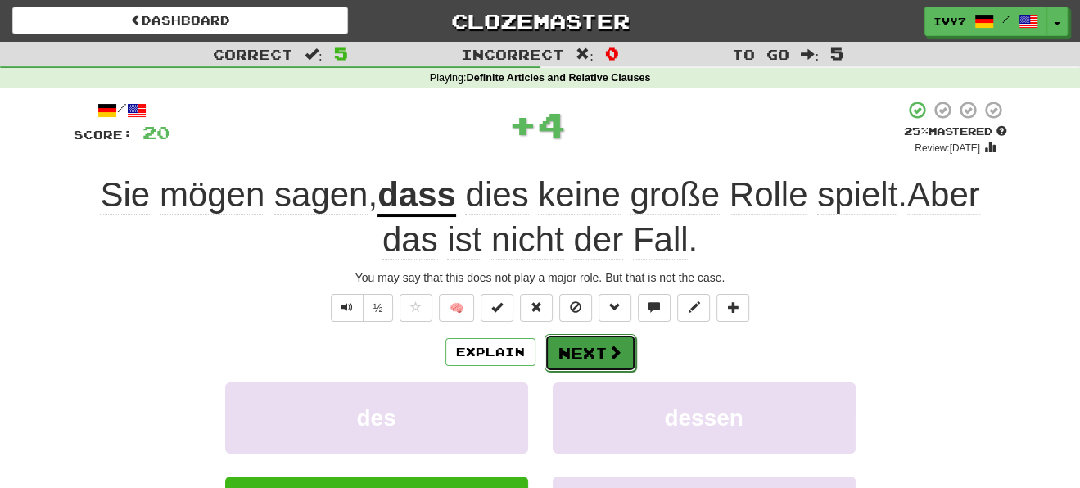
click at [617, 363] on button "Next" at bounding box center [590, 353] width 92 height 38
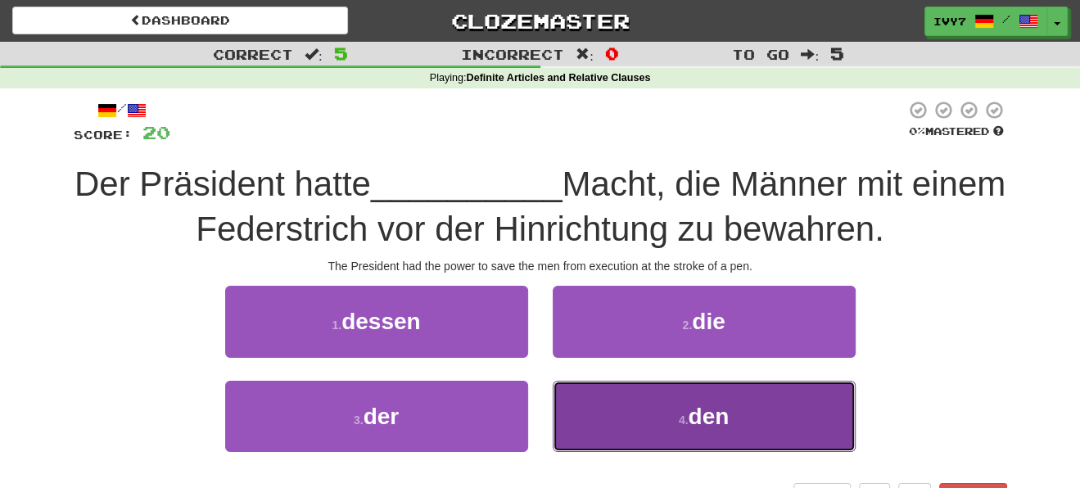
click at [822, 397] on button "4 . den" at bounding box center [704, 416] width 303 height 71
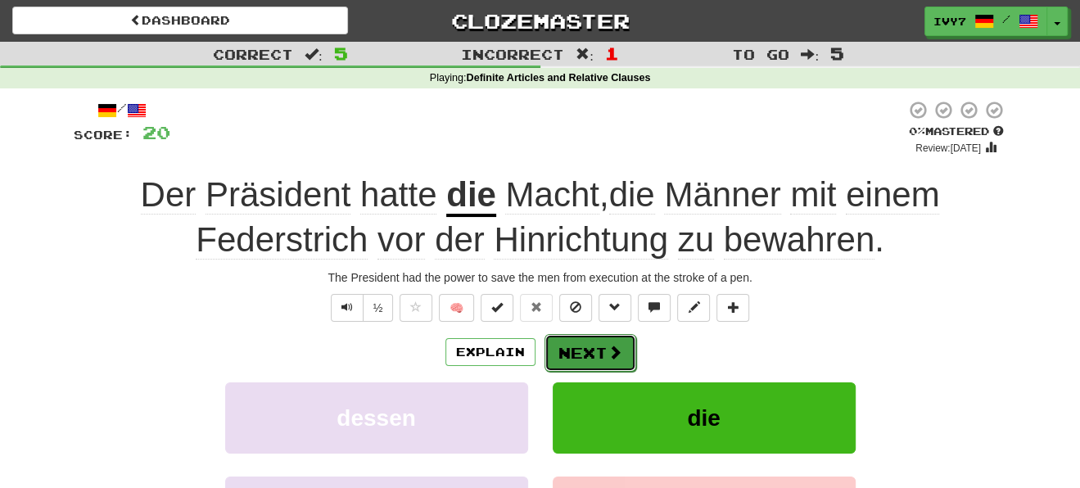
click at [617, 354] on span at bounding box center [614, 352] width 15 height 15
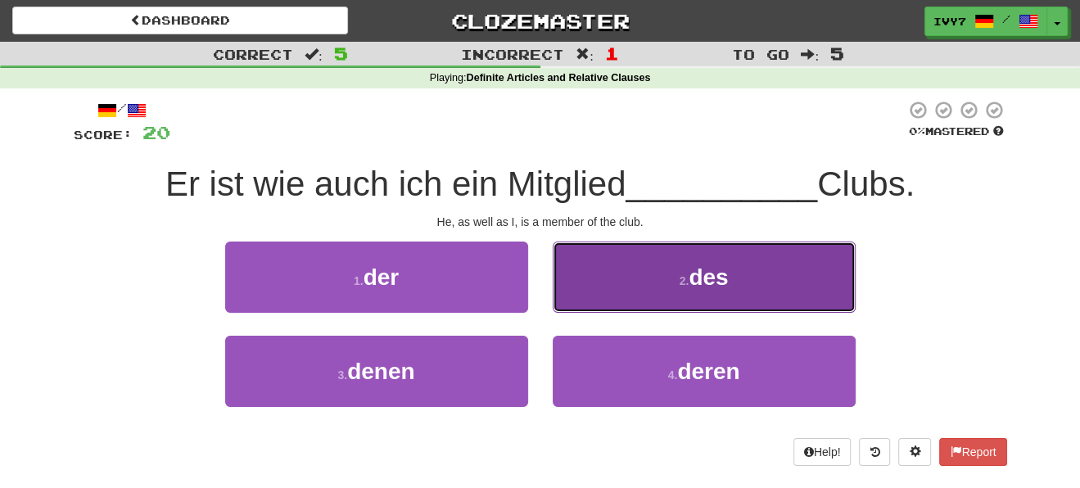
click at [746, 305] on button "2 . des" at bounding box center [704, 277] width 303 height 71
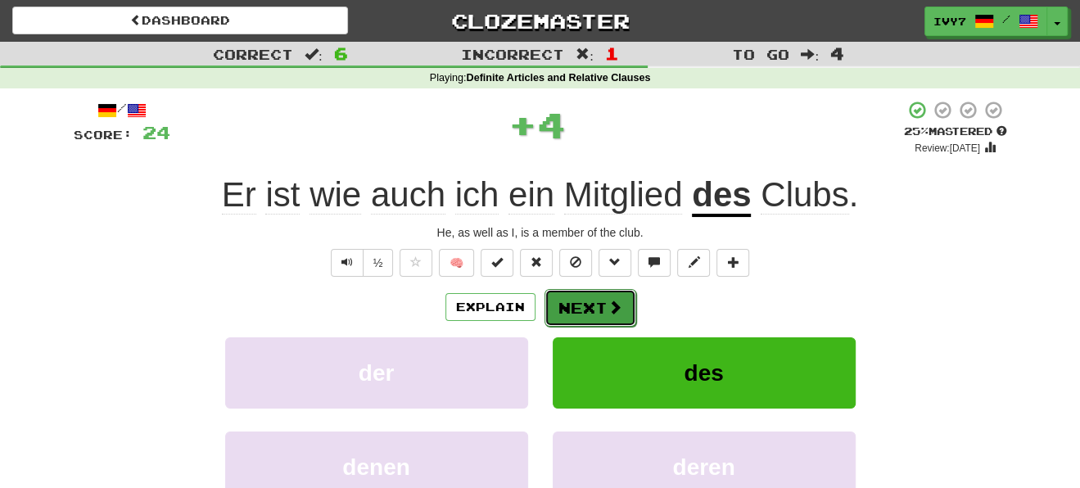
click at [617, 314] on span at bounding box center [614, 307] width 15 height 15
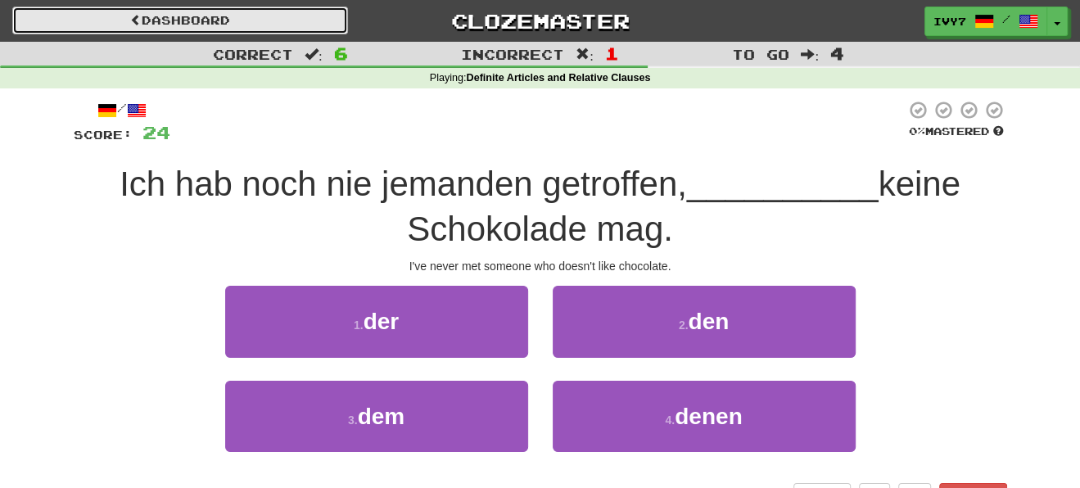
click at [130, 20] on span at bounding box center [135, 19] width 11 height 11
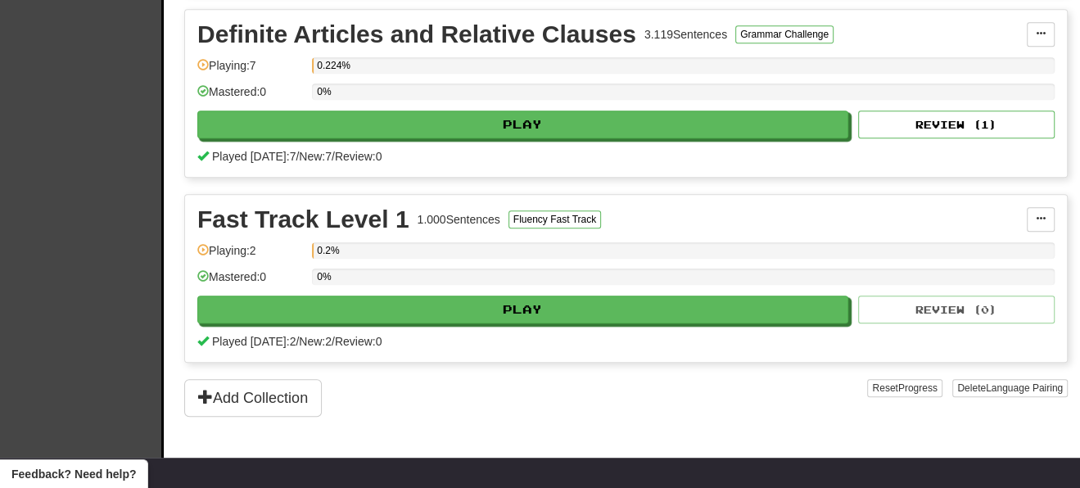
scroll to position [814, 0]
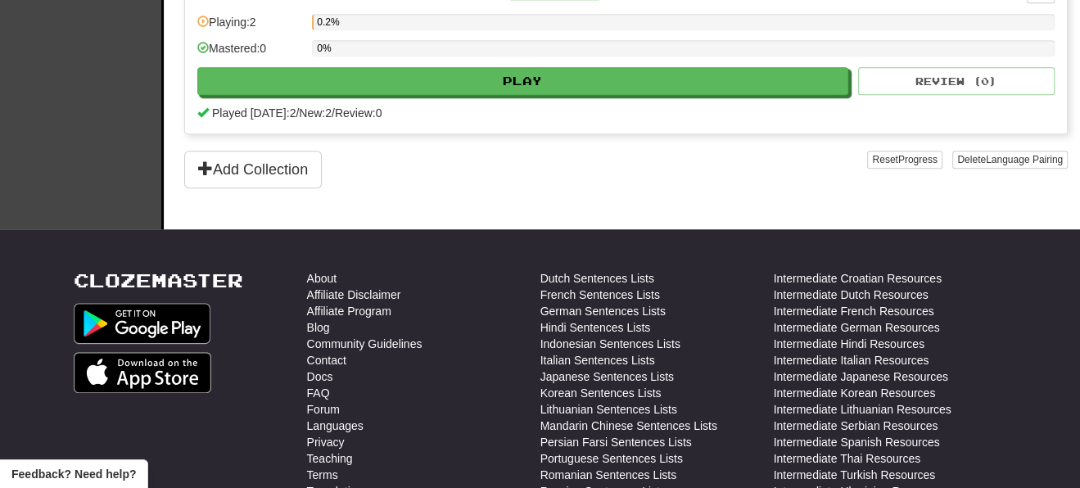
click at [230, 159] on button "Add Collection" at bounding box center [253, 170] width 138 height 38
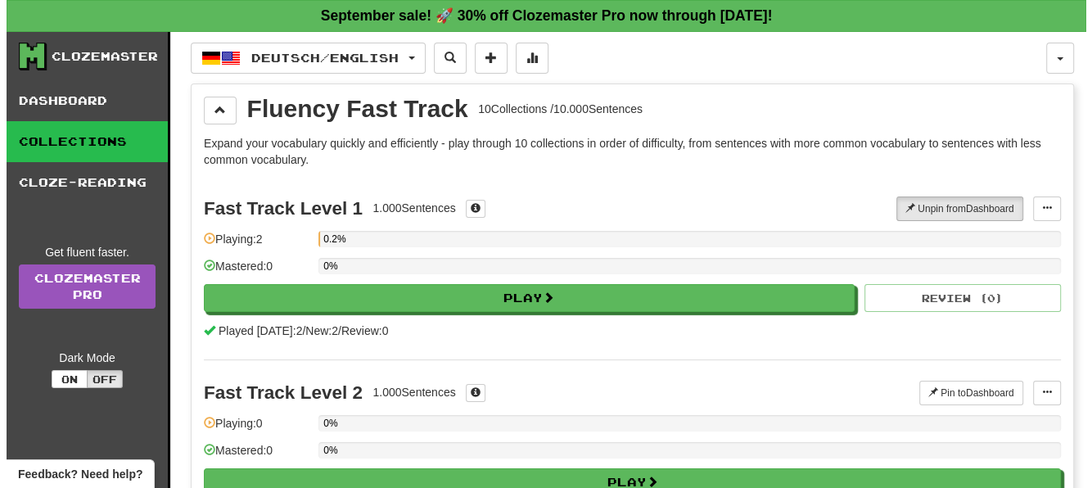
scroll to position [273, 0]
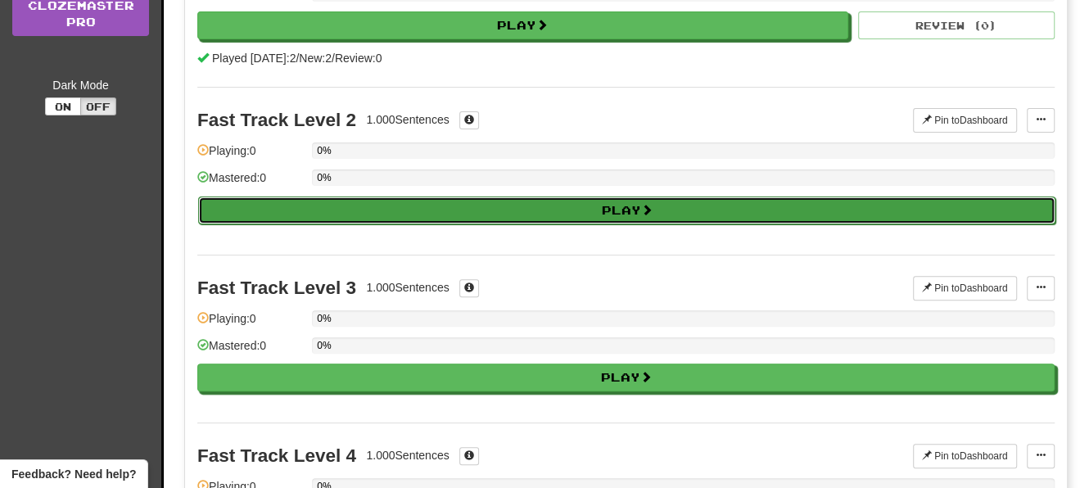
click at [597, 202] on button "Play" at bounding box center [626, 210] width 857 height 28
select select "**"
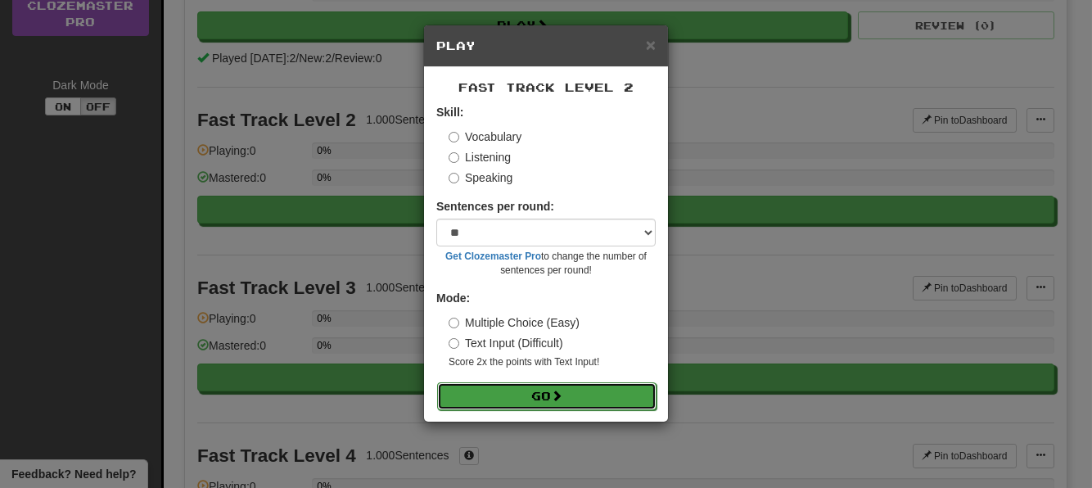
click at [523, 406] on button "Go" at bounding box center [546, 396] width 219 height 28
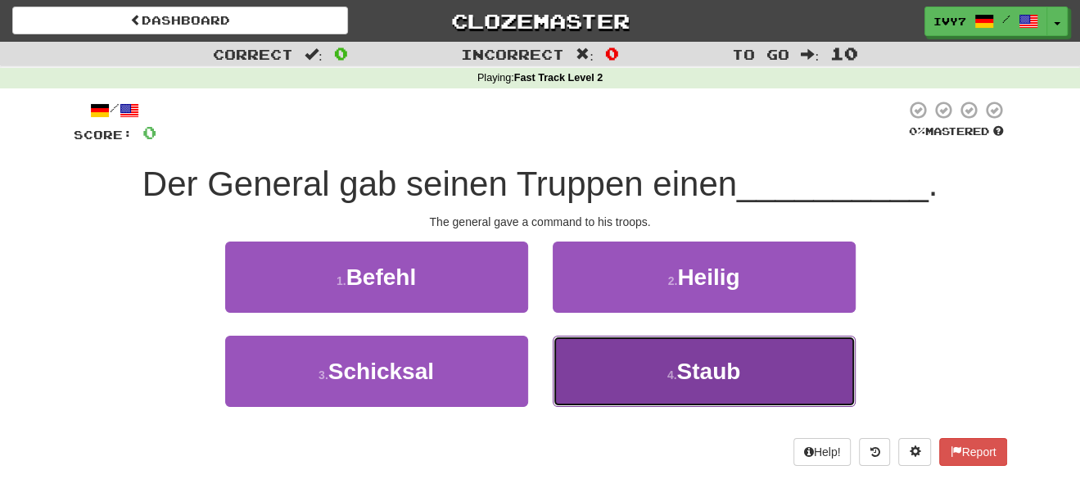
click at [727, 368] on span "Staub" at bounding box center [708, 371] width 64 height 25
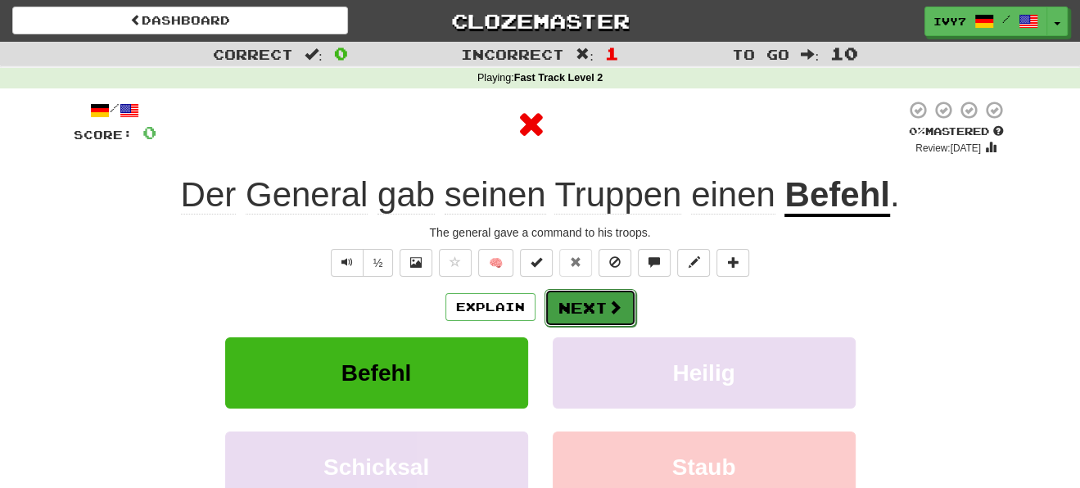
click at [616, 306] on span at bounding box center [614, 307] width 15 height 15
